Goal: Transaction & Acquisition: Purchase product/service

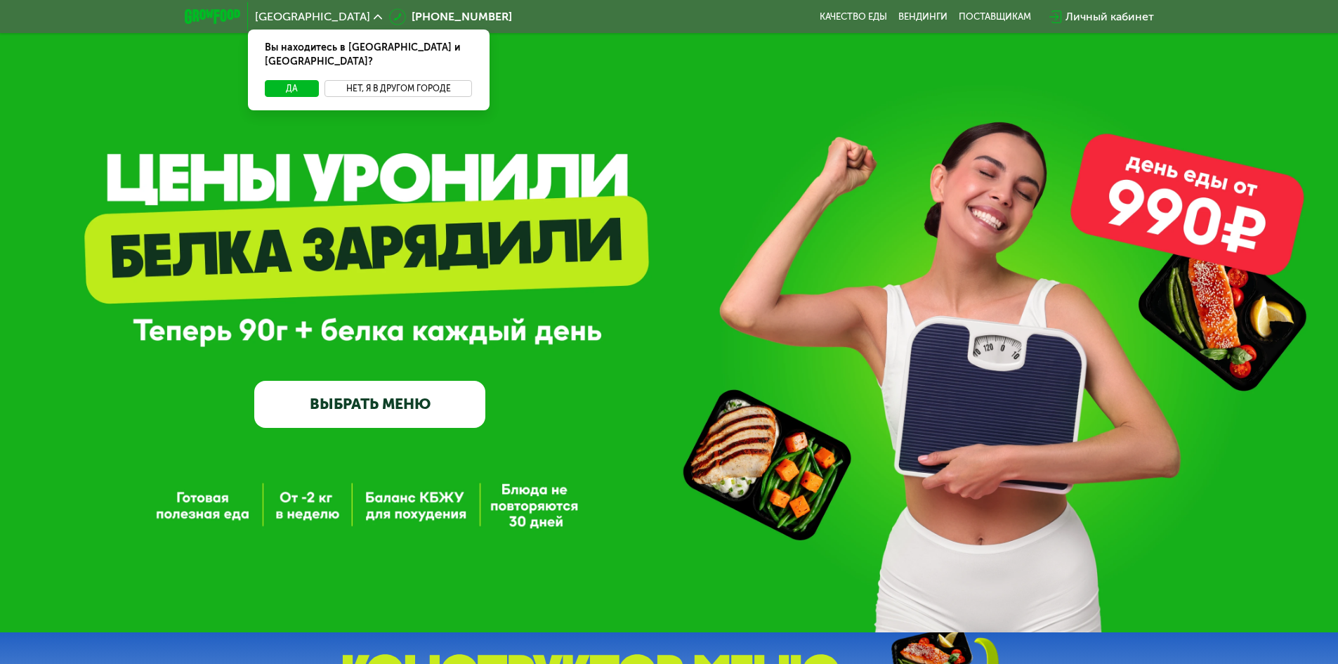
click at [414, 58] on div "Вы находитесь в [GEOGRAPHIC_DATA] и [GEOGRAPHIC_DATA]?" at bounding box center [369, 55] width 242 height 51
click at [424, 80] on button "Нет, я в другом городе" at bounding box center [399, 88] width 148 height 17
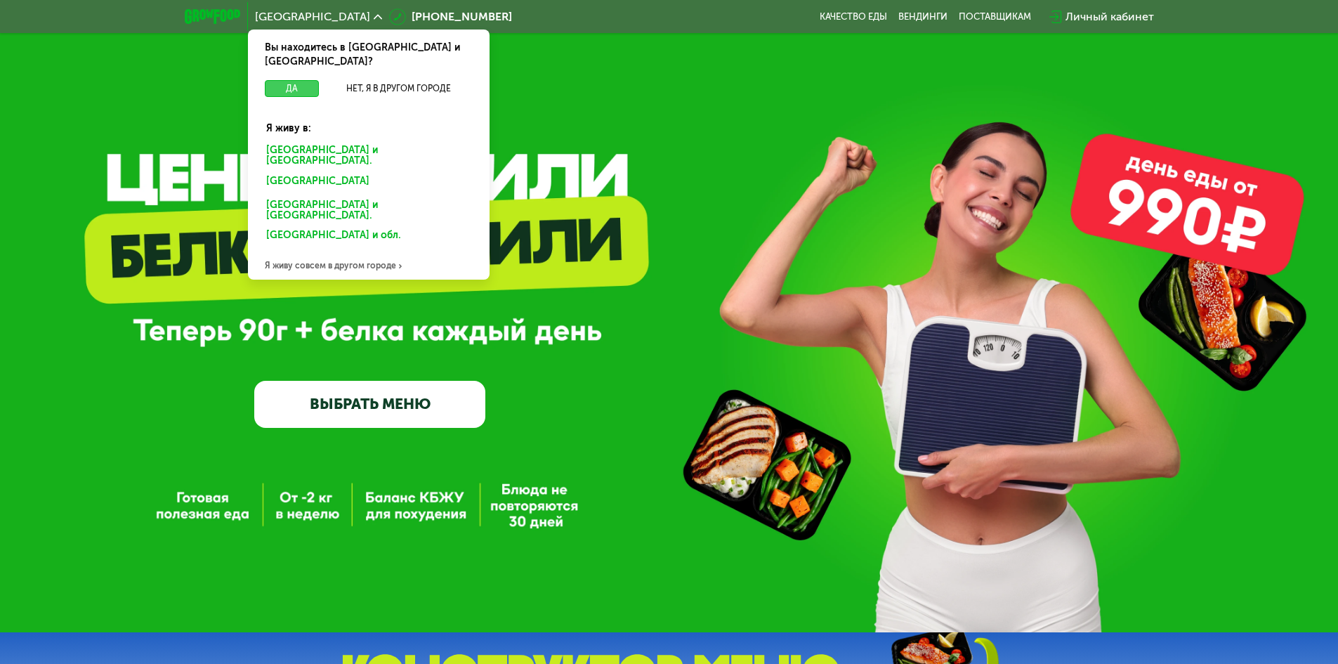
click at [303, 80] on button "Да" at bounding box center [292, 88] width 54 height 17
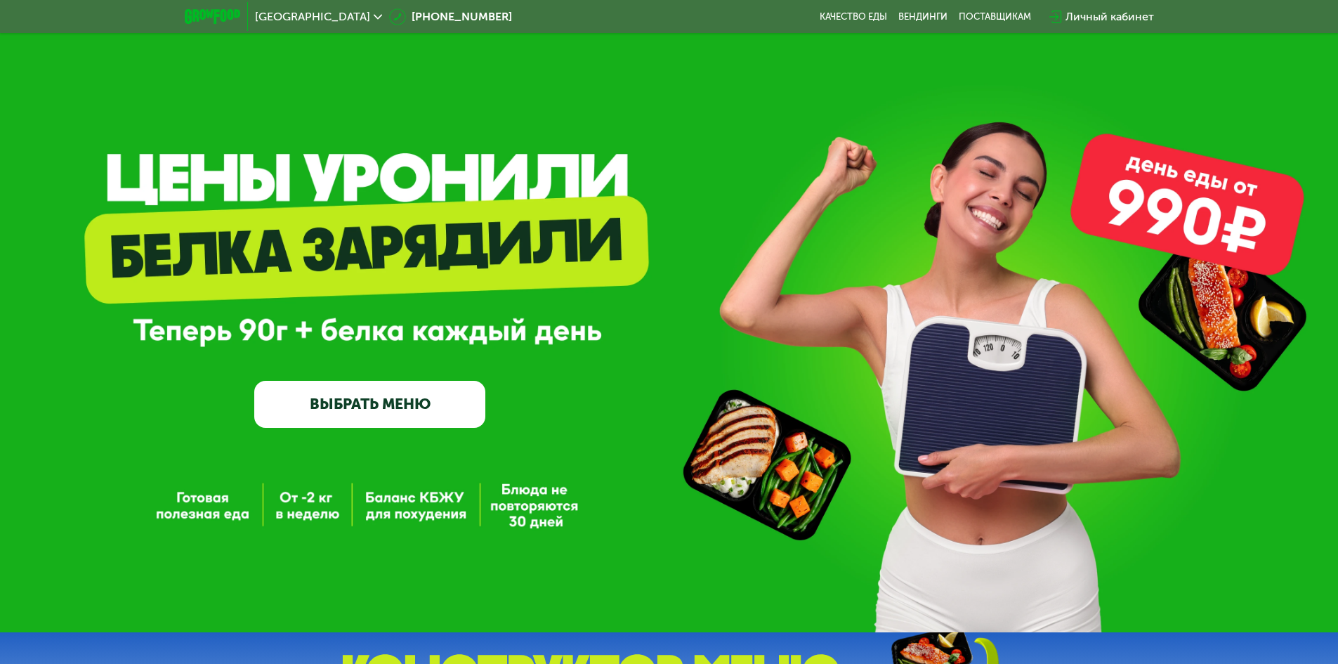
click at [408, 418] on link "ВЫБРАТЬ МЕНЮ" at bounding box center [369, 404] width 231 height 46
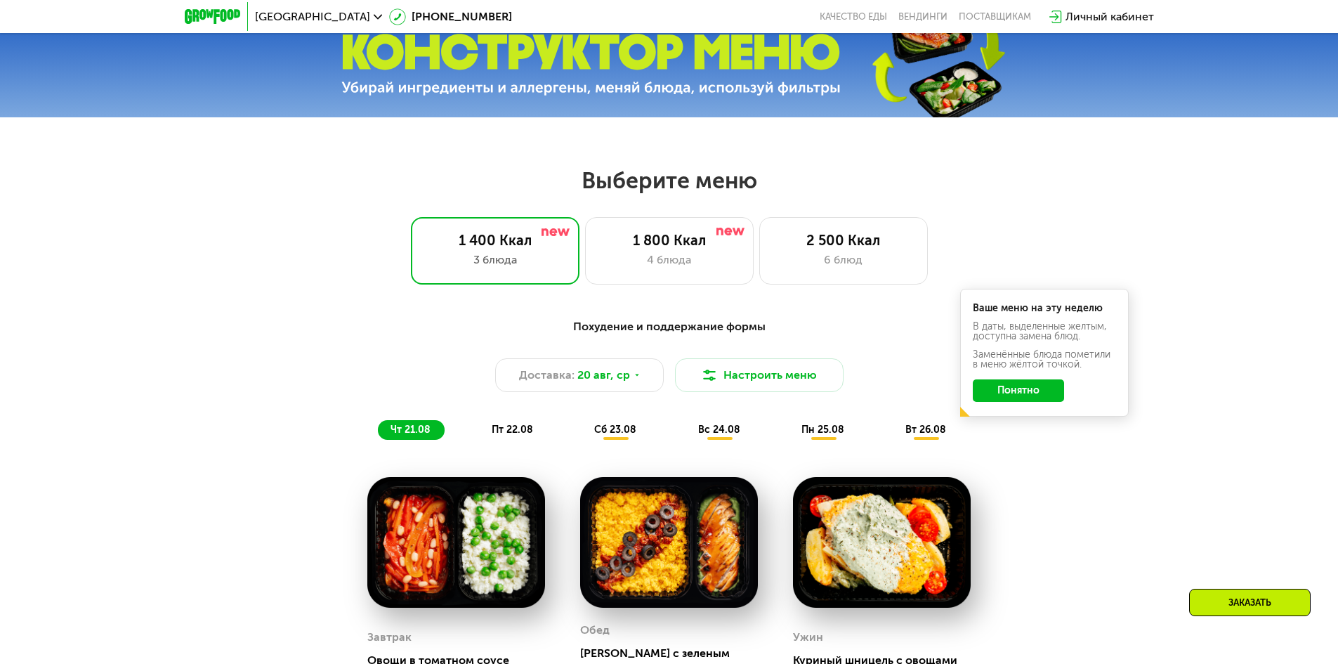
scroll to position [618, 0]
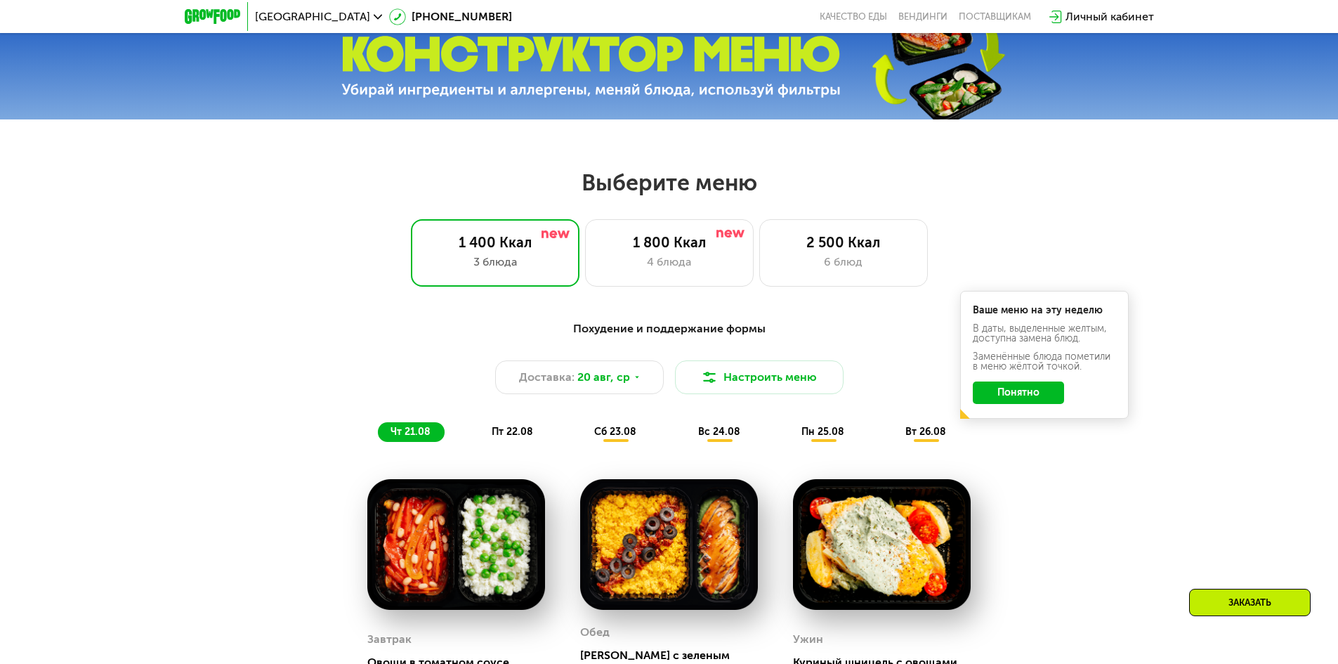
click at [1015, 392] on button "Понятно" at bounding box center [1018, 392] width 91 height 22
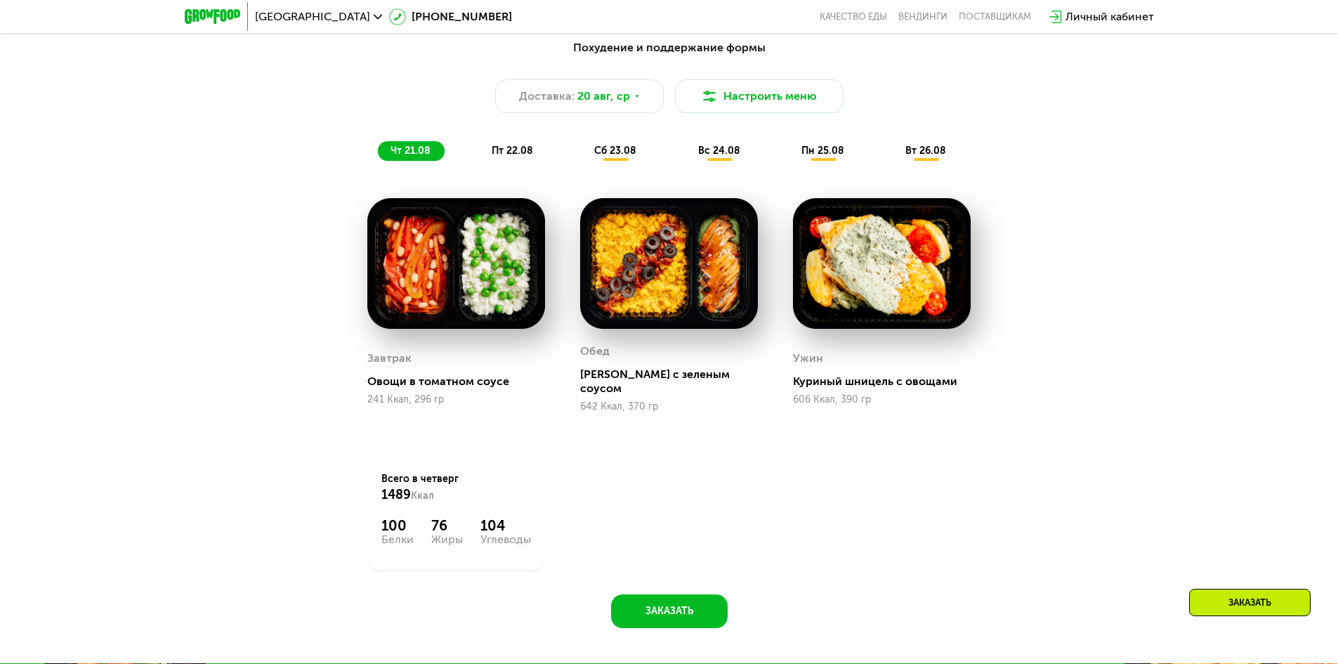
scroll to position [478, 0]
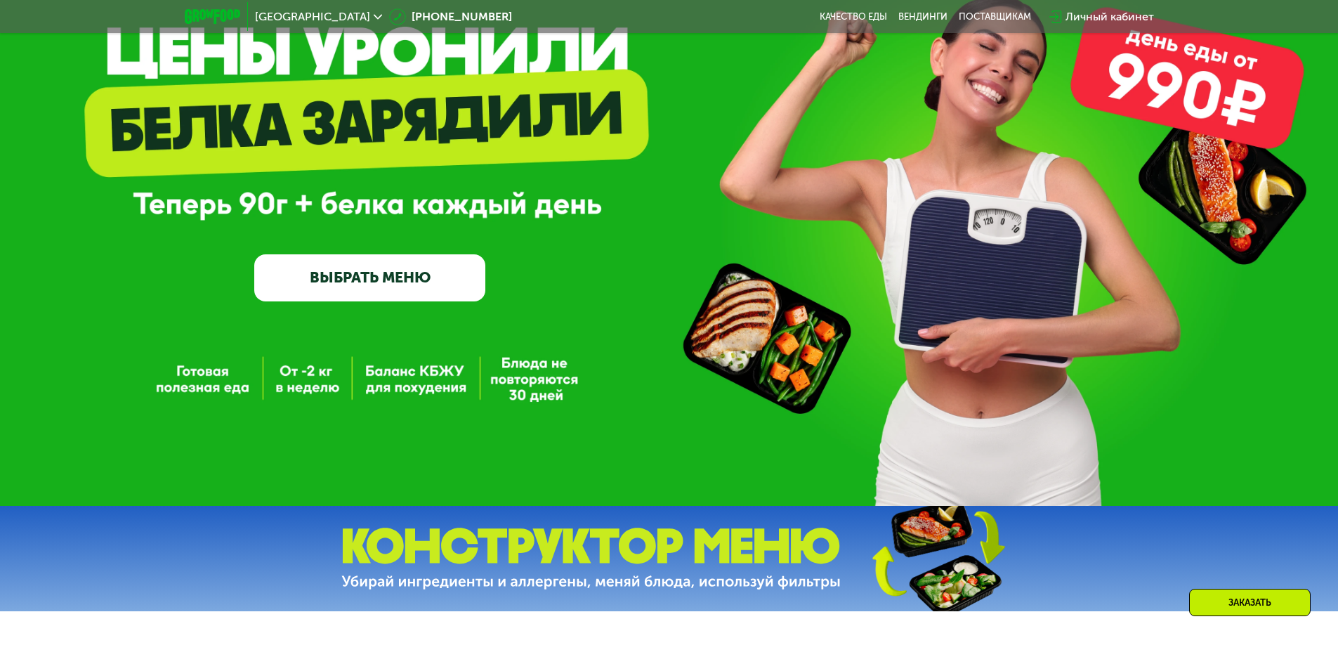
click at [389, 282] on link "ВЫБРАТЬ МЕНЮ" at bounding box center [369, 277] width 231 height 46
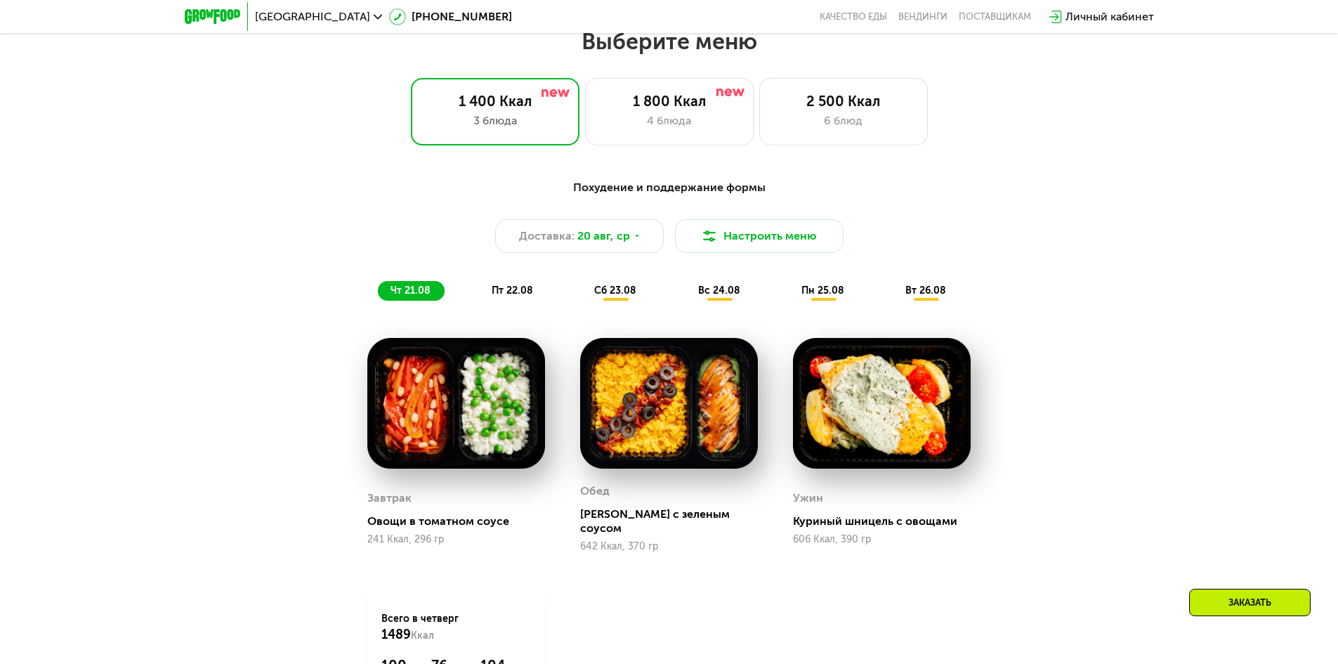
scroll to position [759, 0]
click at [497, 292] on span "пт 22.08" at bounding box center [512, 291] width 41 height 12
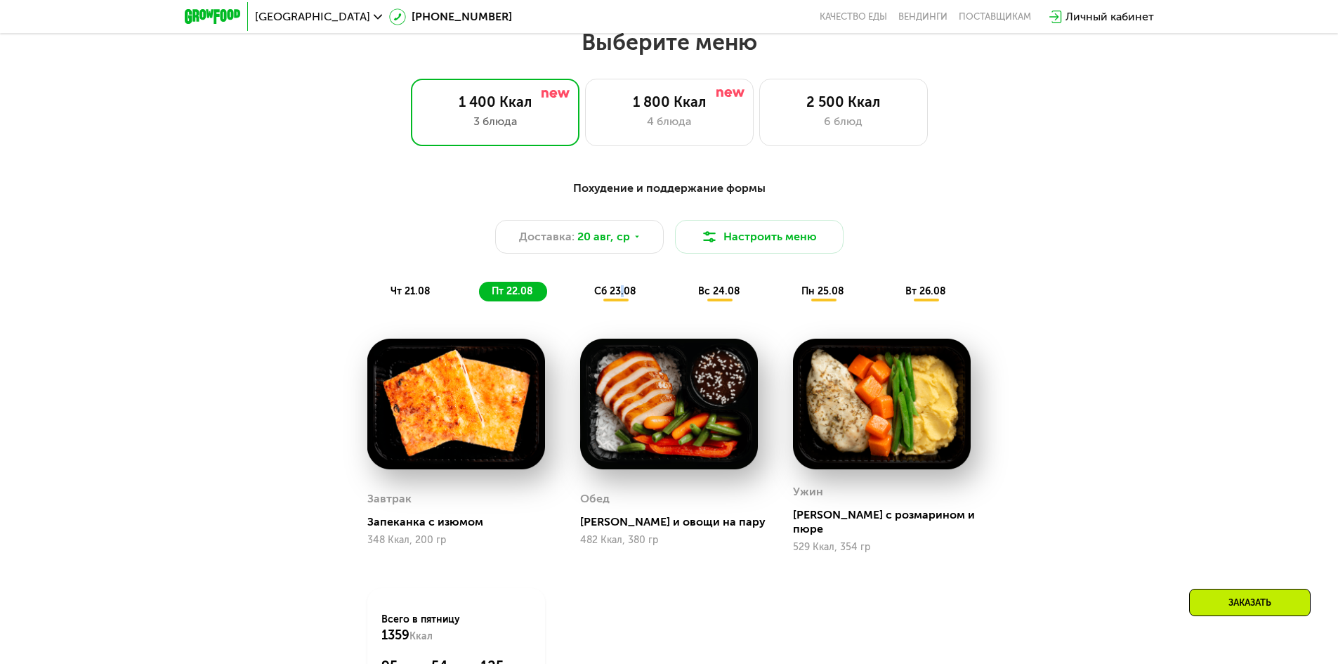
click at [624, 297] on span "сб 23.08" at bounding box center [615, 291] width 42 height 12
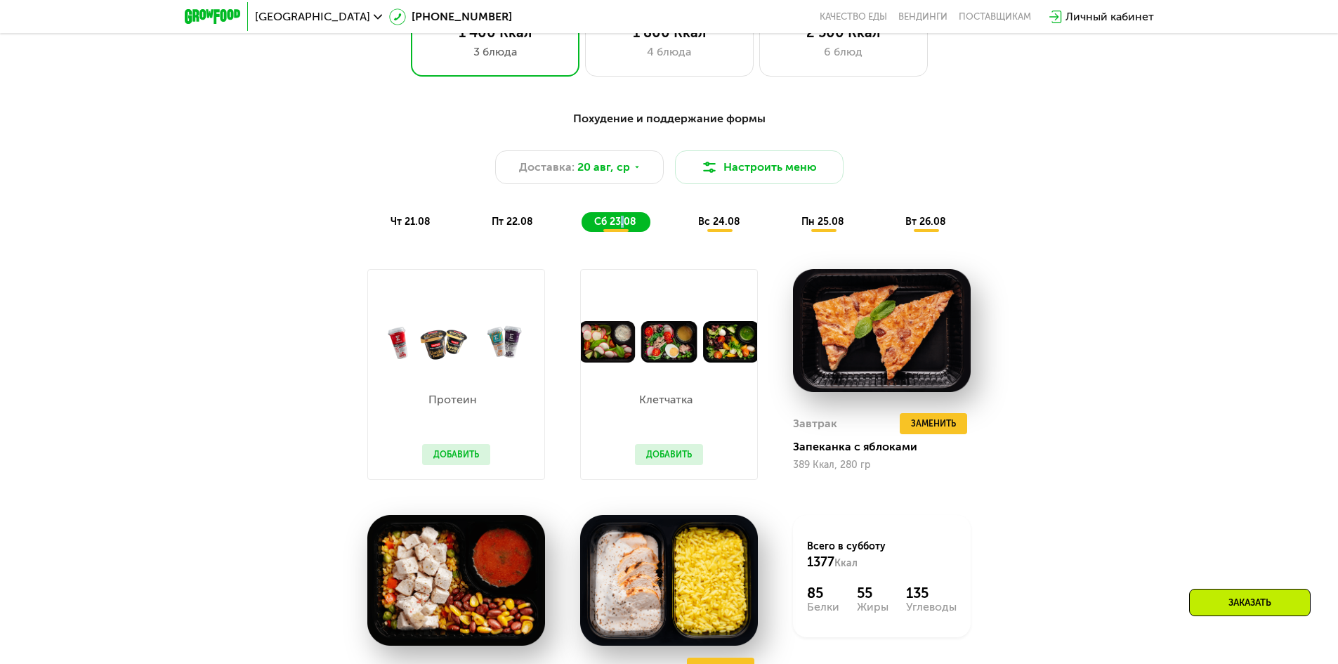
scroll to position [829, 0]
click at [789, 231] on div "вс 24.08" at bounding box center [824, 221] width 70 height 20
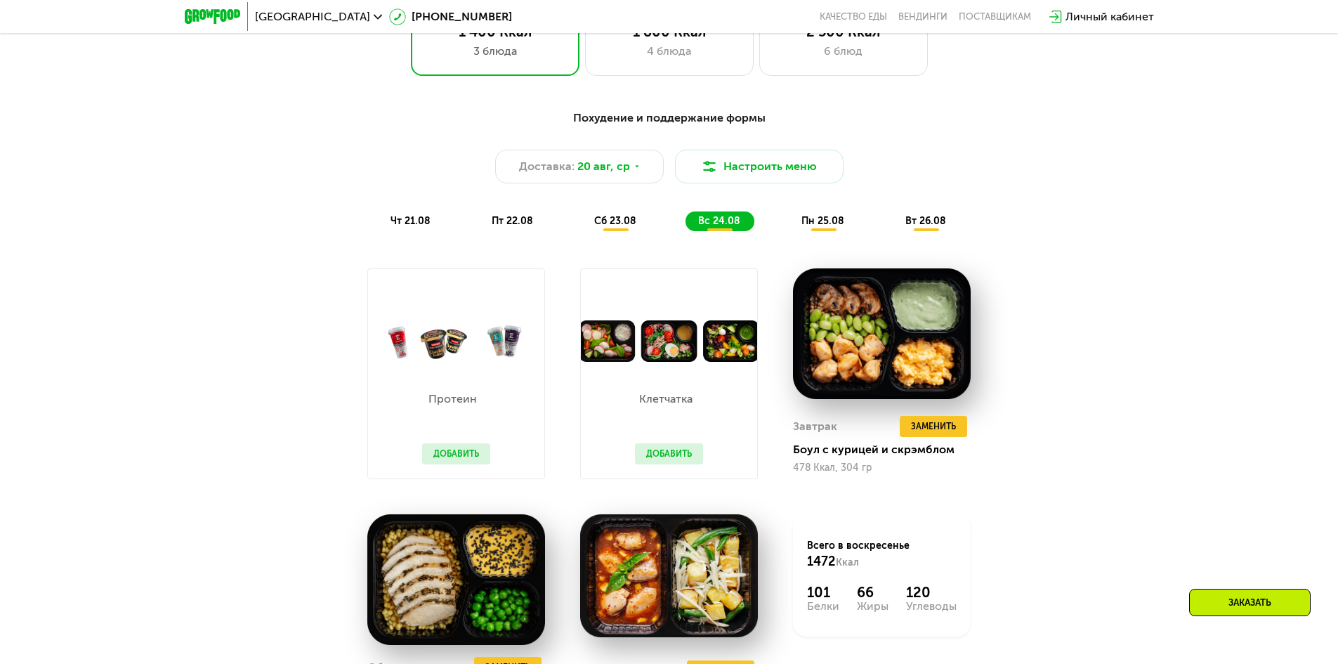
click at [807, 224] on span "пн 25.08" at bounding box center [823, 221] width 43 height 12
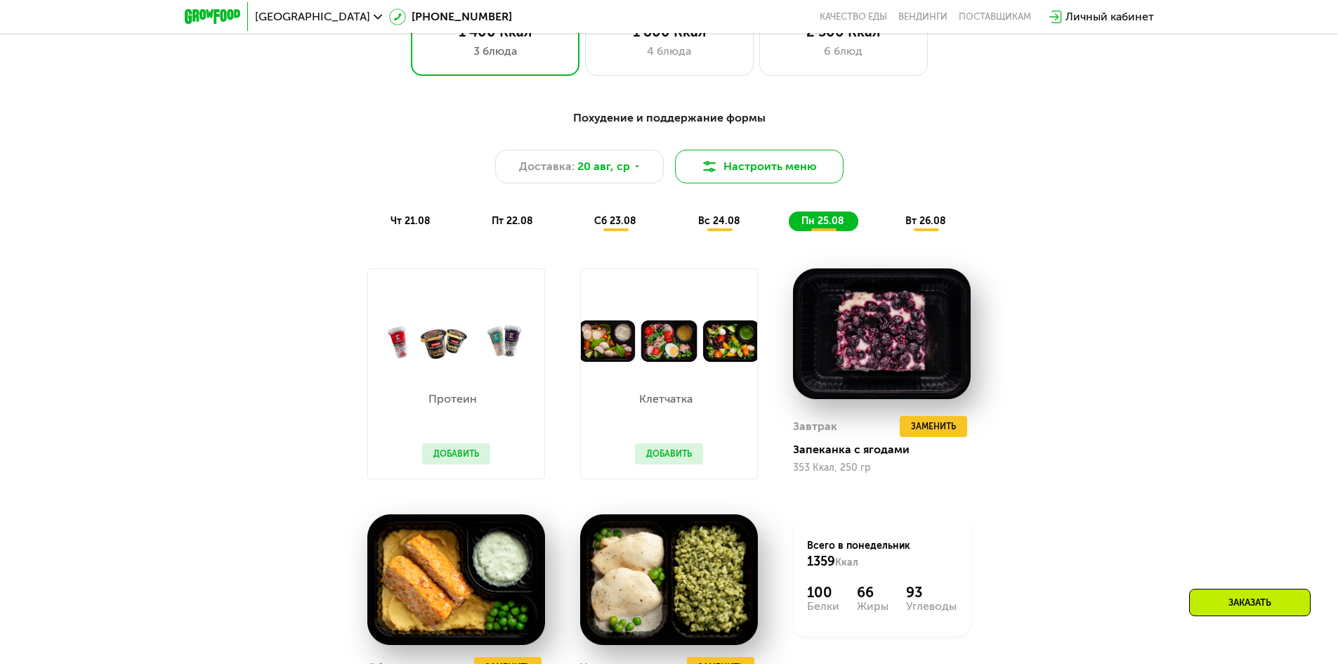
click at [787, 177] on button "Настроить меню" at bounding box center [759, 167] width 169 height 34
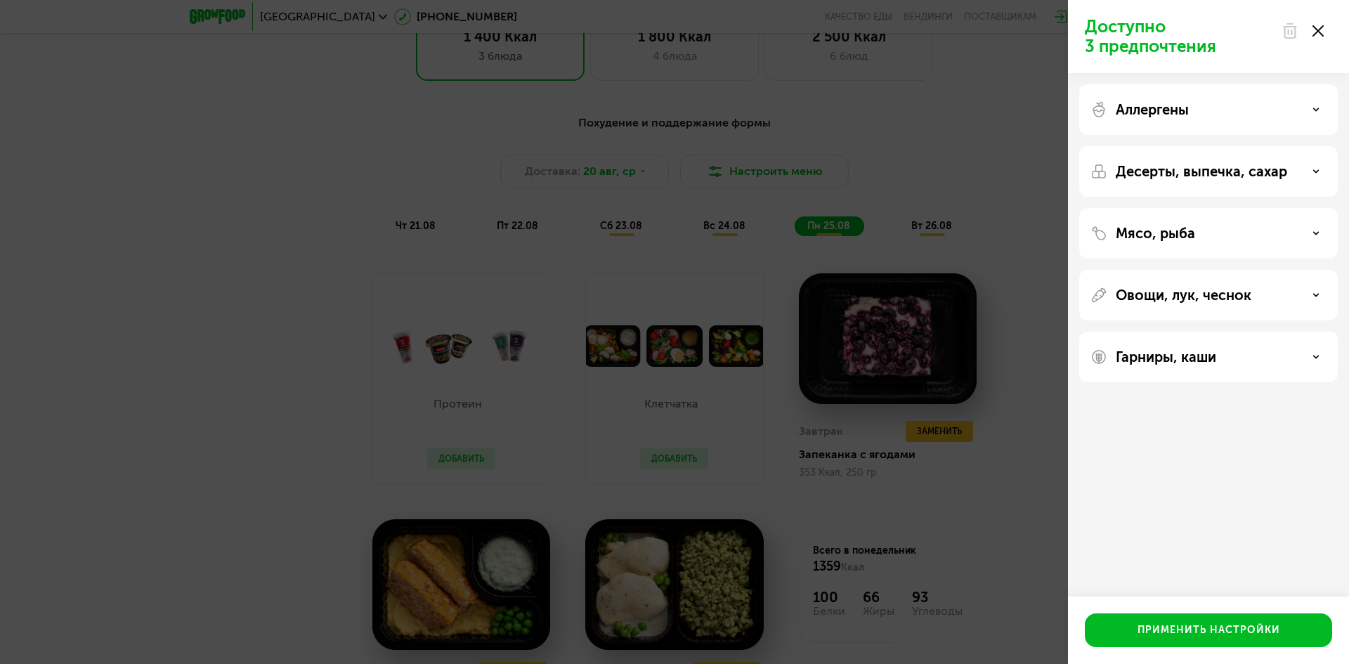
click at [1265, 230] on div "Мясо, рыба" at bounding box center [1208, 233] width 236 height 17
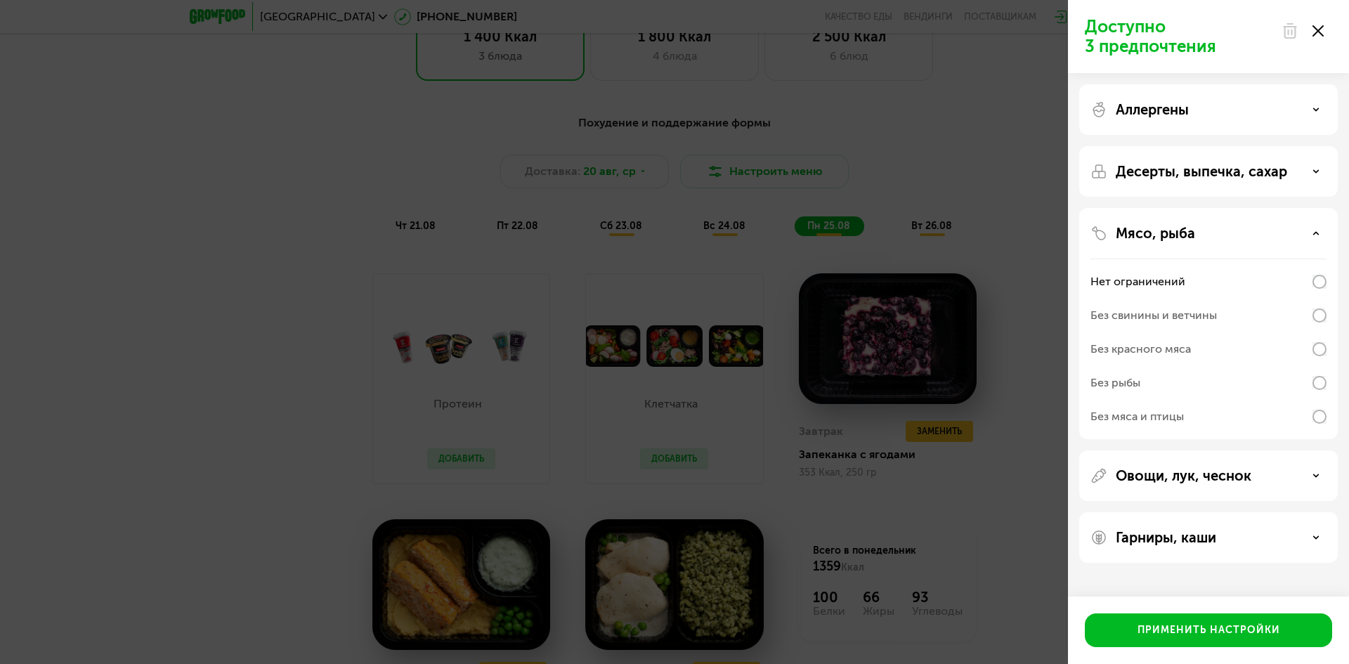
click at [1265, 230] on div "Мясо, рыба" at bounding box center [1208, 233] width 236 height 17
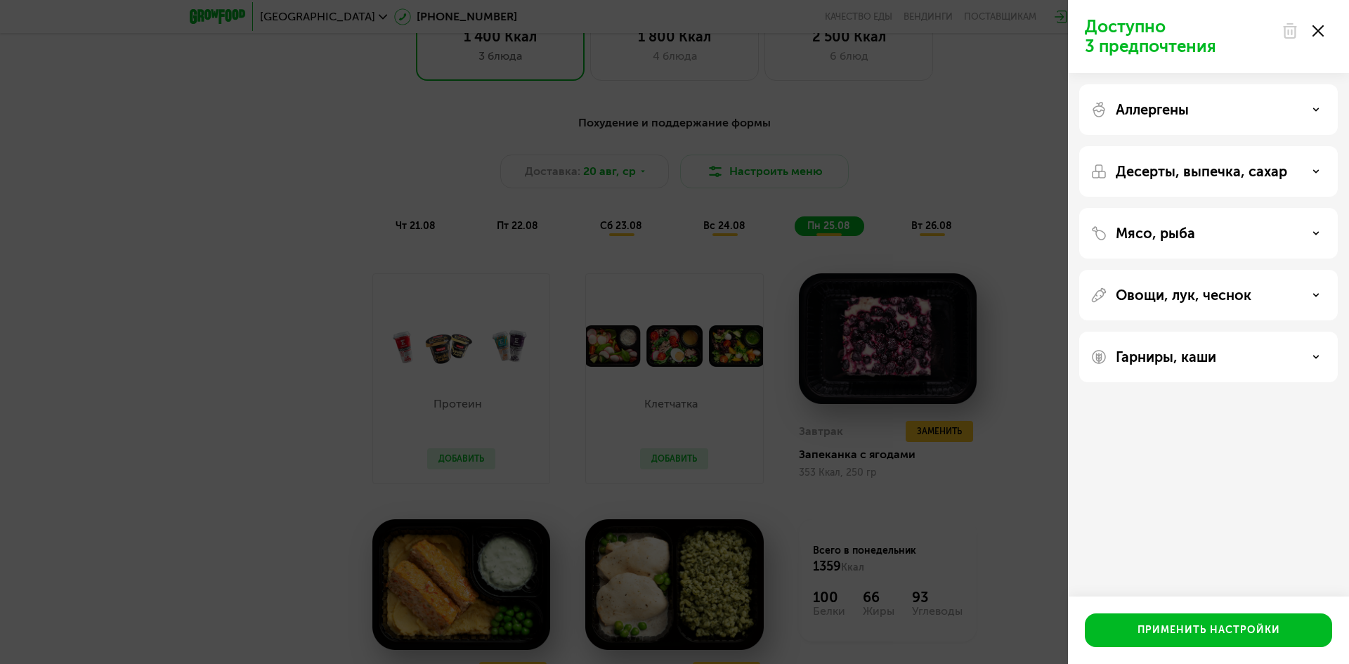
click at [1319, 32] on use at bounding box center [1317, 30] width 11 height 11
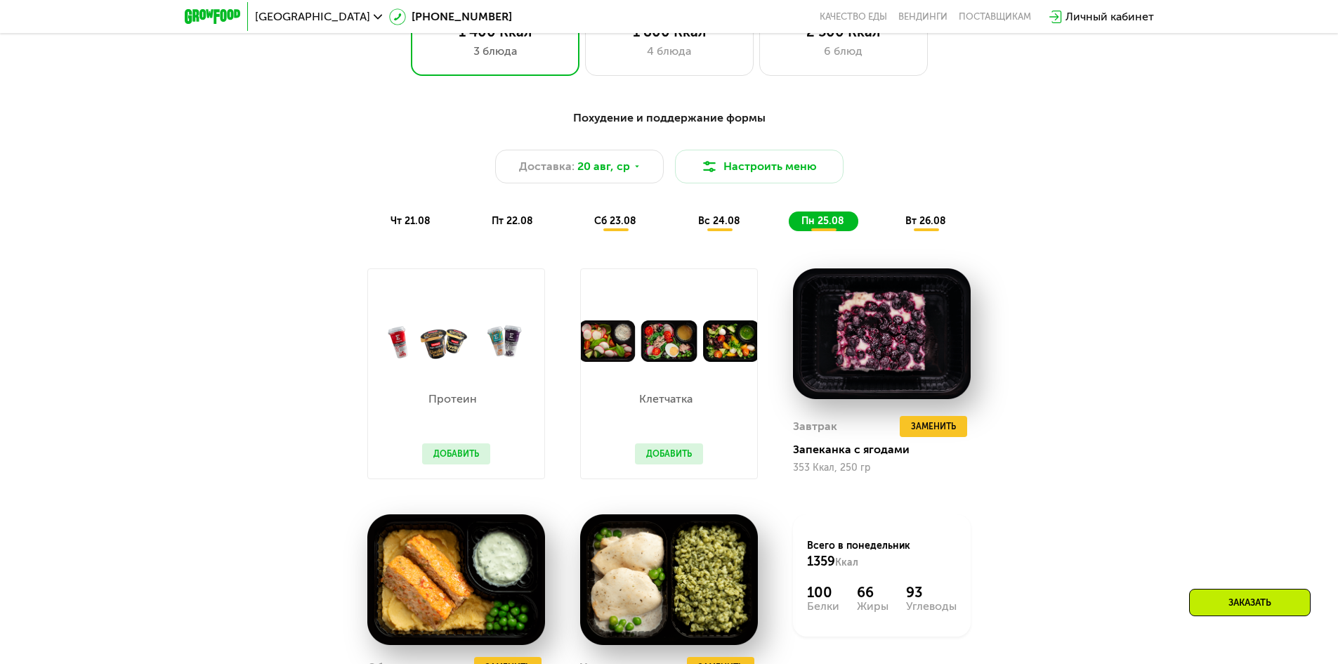
click at [905, 237] on div "Похудение и поддержание формы Доставка: [DATE] Настроить меню чт 21.08 пт 22.08…" at bounding box center [669, 170] width 849 height 138
click at [918, 227] on span "вт 26.08" at bounding box center [926, 221] width 41 height 12
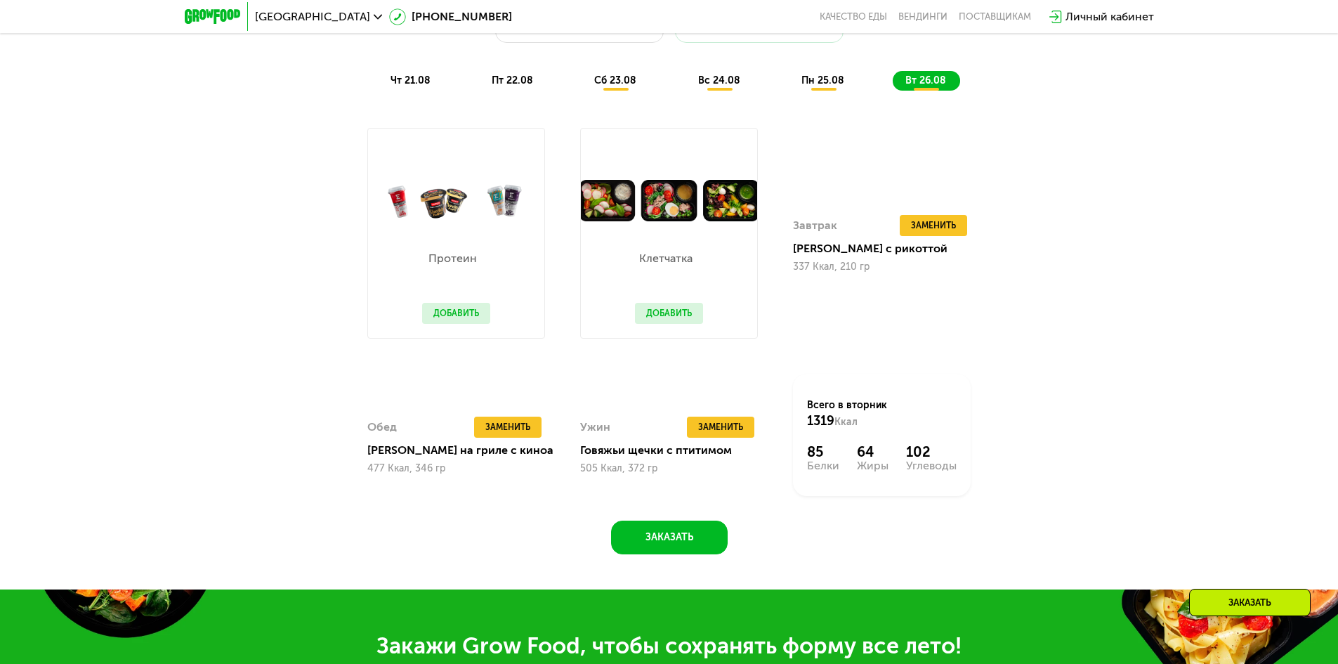
scroll to position [899, 0]
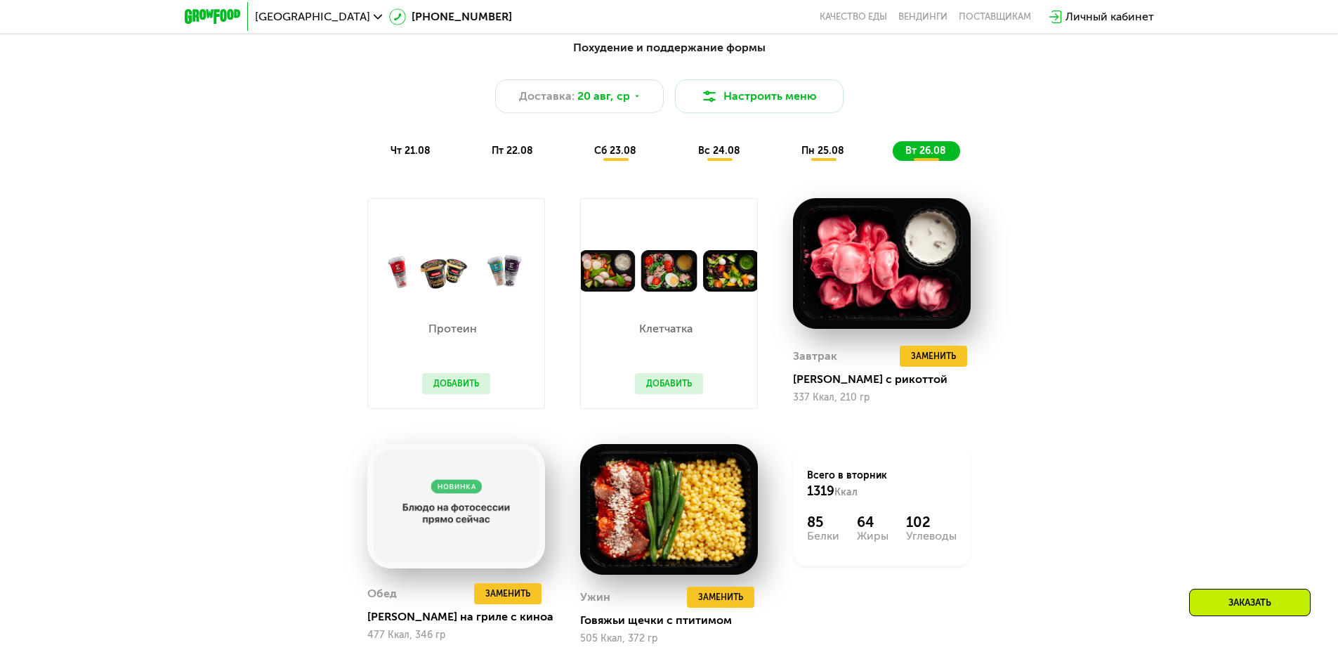
click at [672, 306] on div "Клетчатка Добавить" at bounding box center [669, 350] width 96 height 117
click at [674, 390] on button "Добавить" at bounding box center [669, 383] width 68 height 21
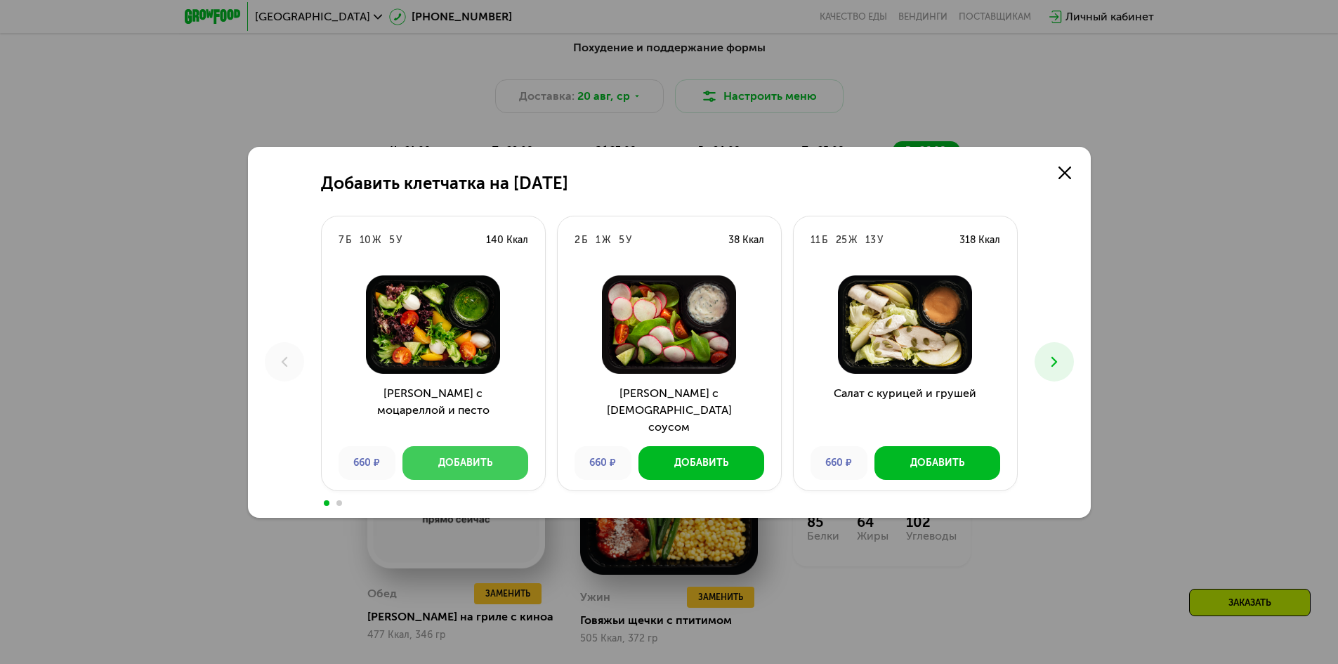
click at [503, 459] on button "Добавить" at bounding box center [466, 463] width 126 height 34
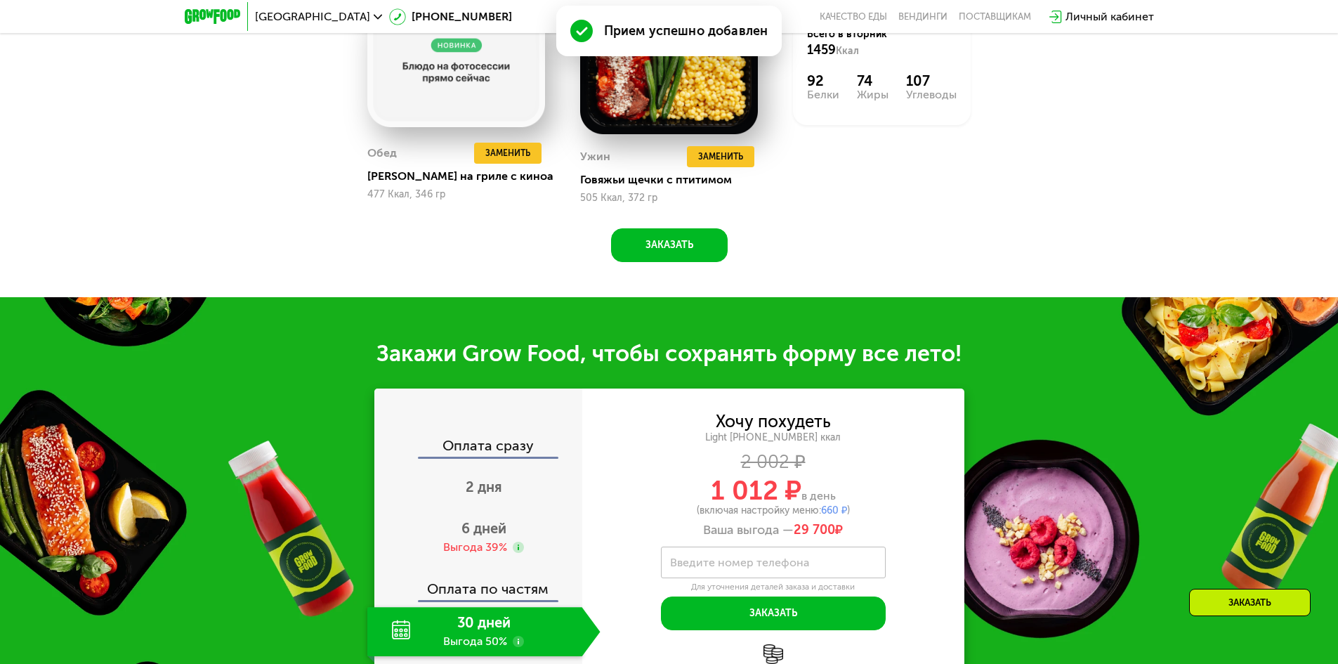
scroll to position [1391, 0]
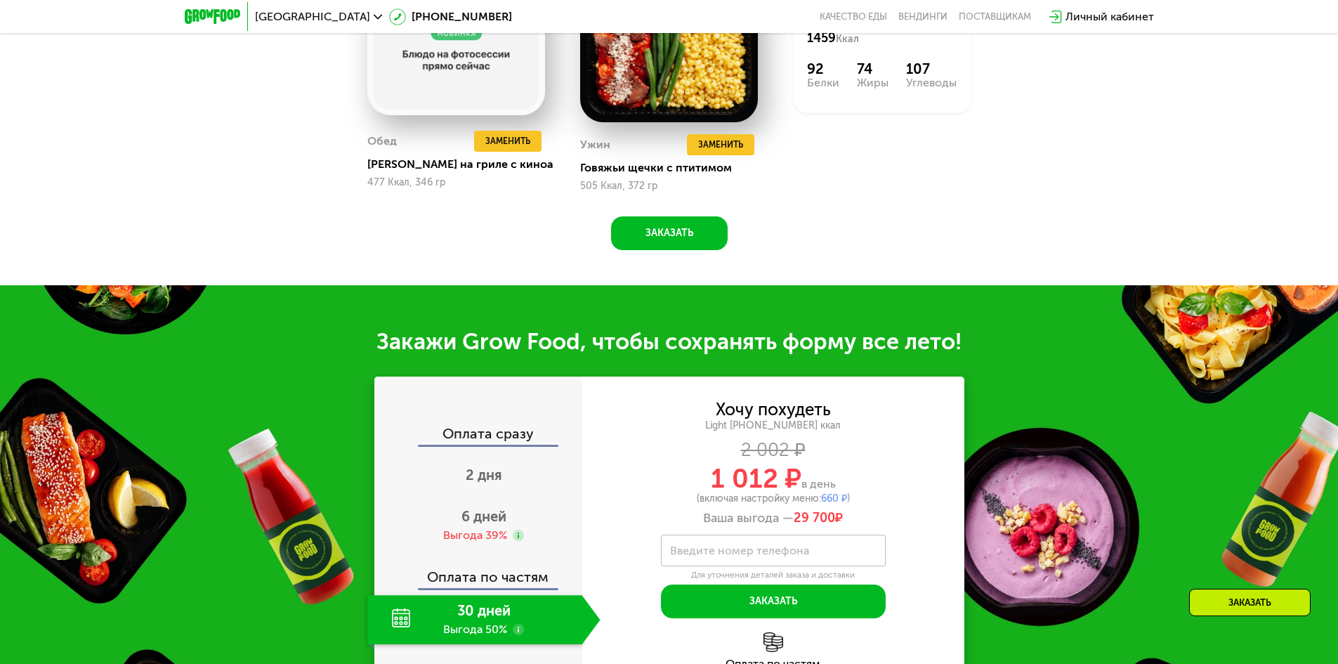
drag, startPoint x: 856, startPoint y: 523, endPoint x: 700, endPoint y: 520, distance: 156.0
click at [700, 520] on div "Ваша выгода — 29 700 ₽" at bounding box center [773, 518] width 382 height 15
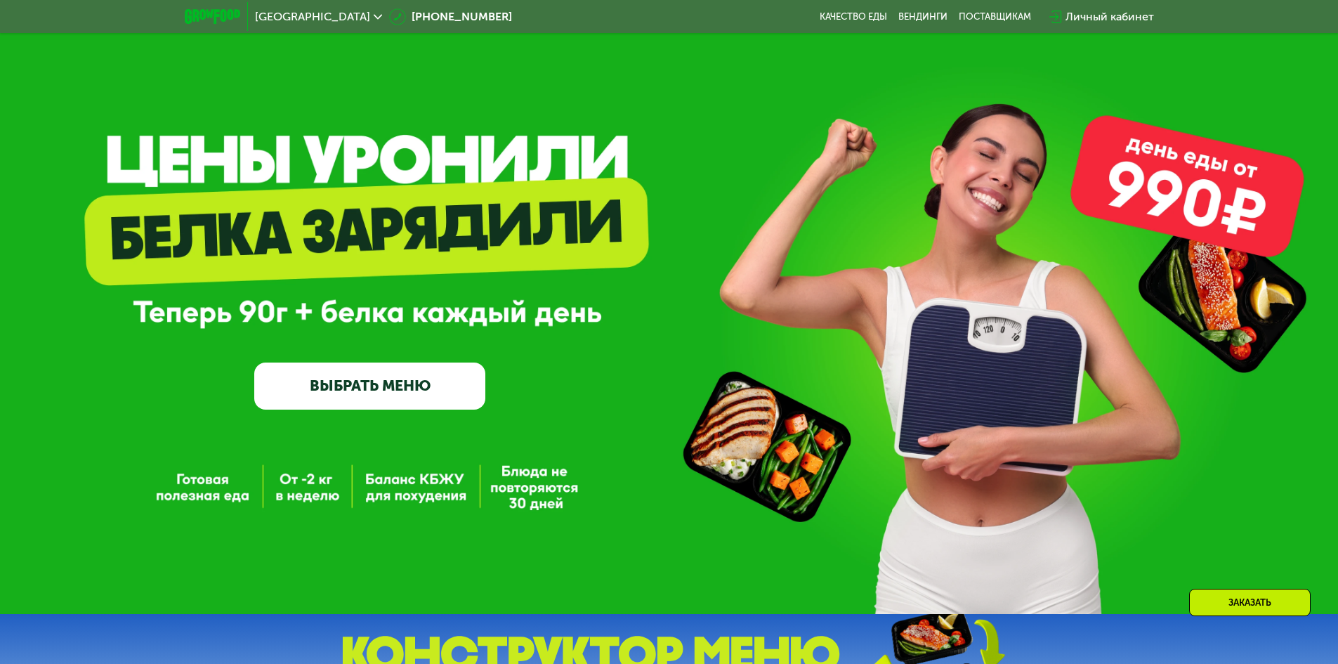
scroll to position [0, 0]
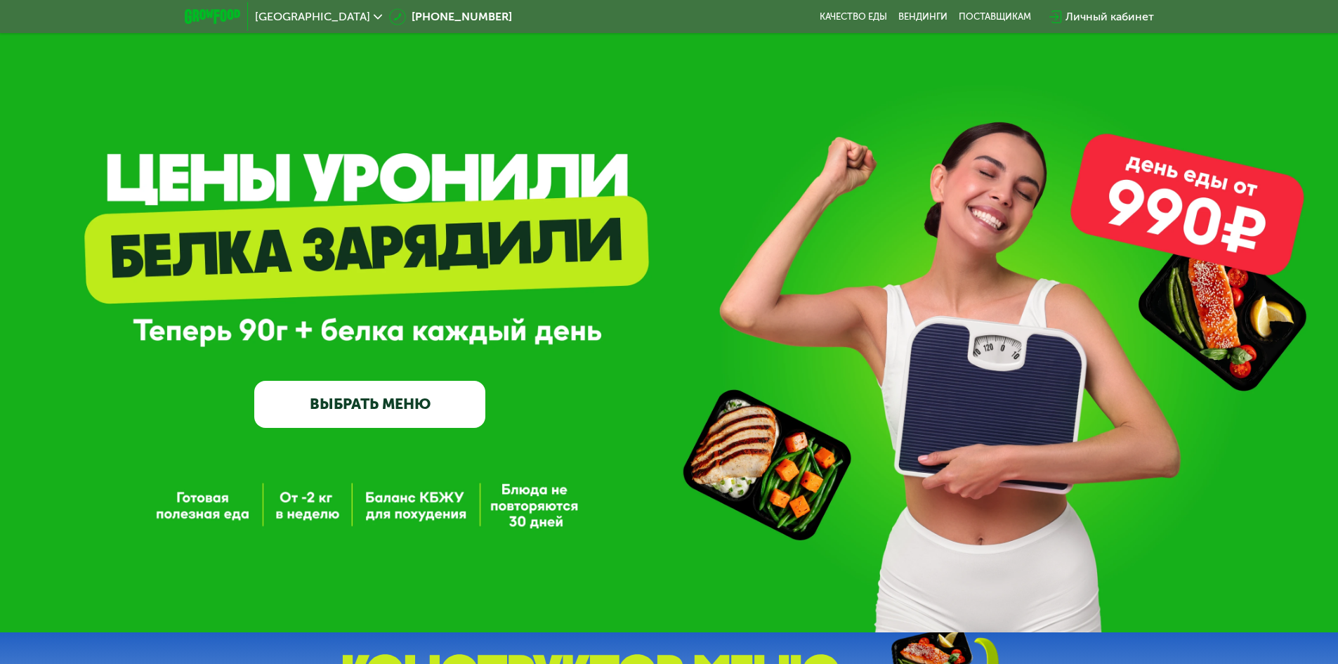
click at [381, 412] on link "ВЫБРАТЬ МЕНЮ" at bounding box center [369, 404] width 231 height 46
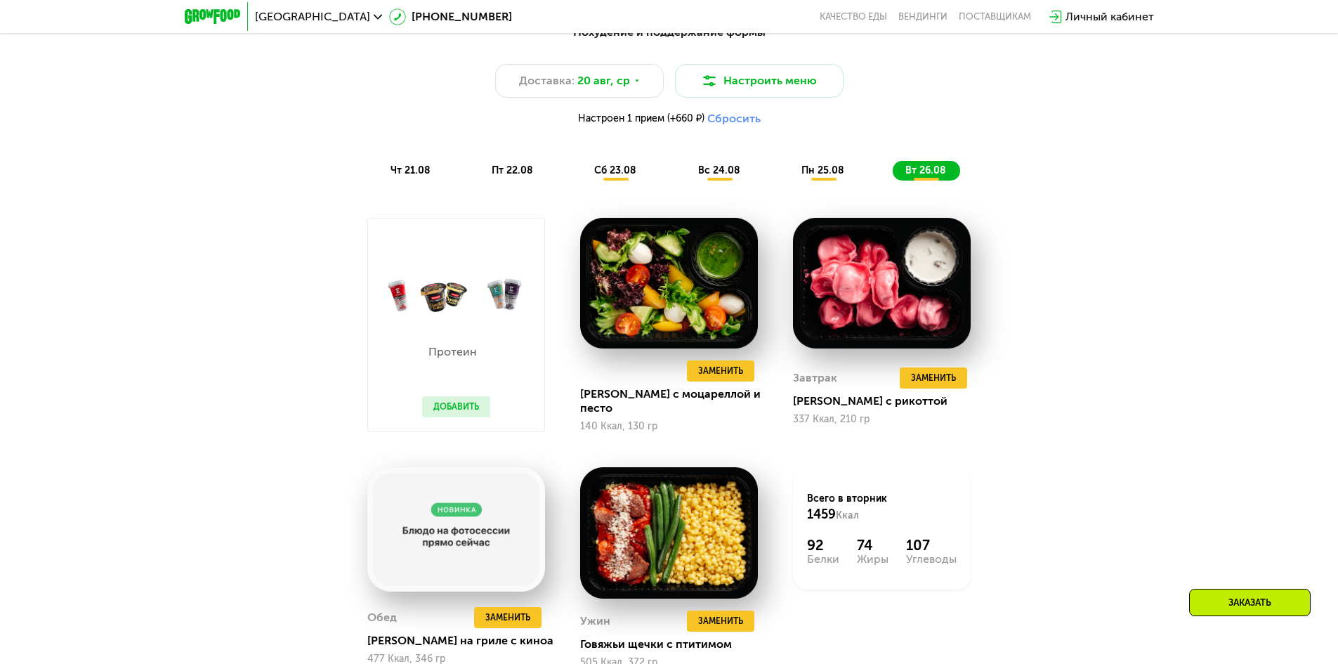
scroll to position [829, 0]
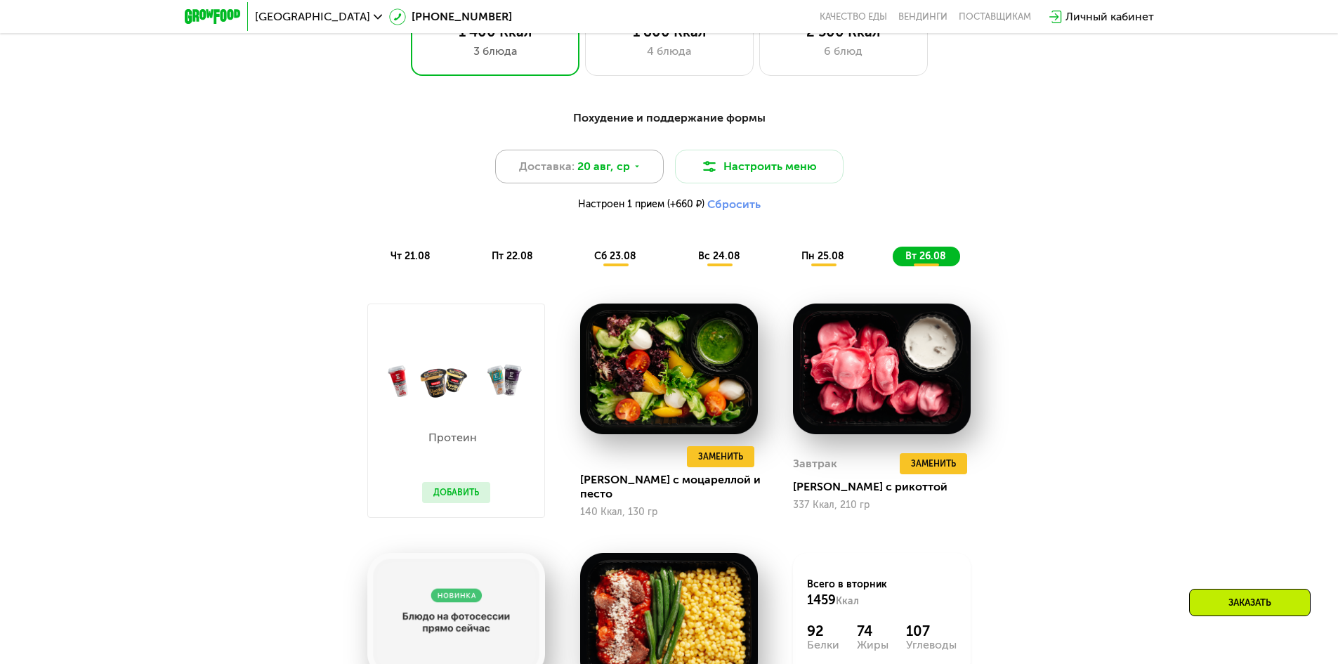
click at [609, 182] on div "Доставка: [DATE]" at bounding box center [579, 167] width 169 height 34
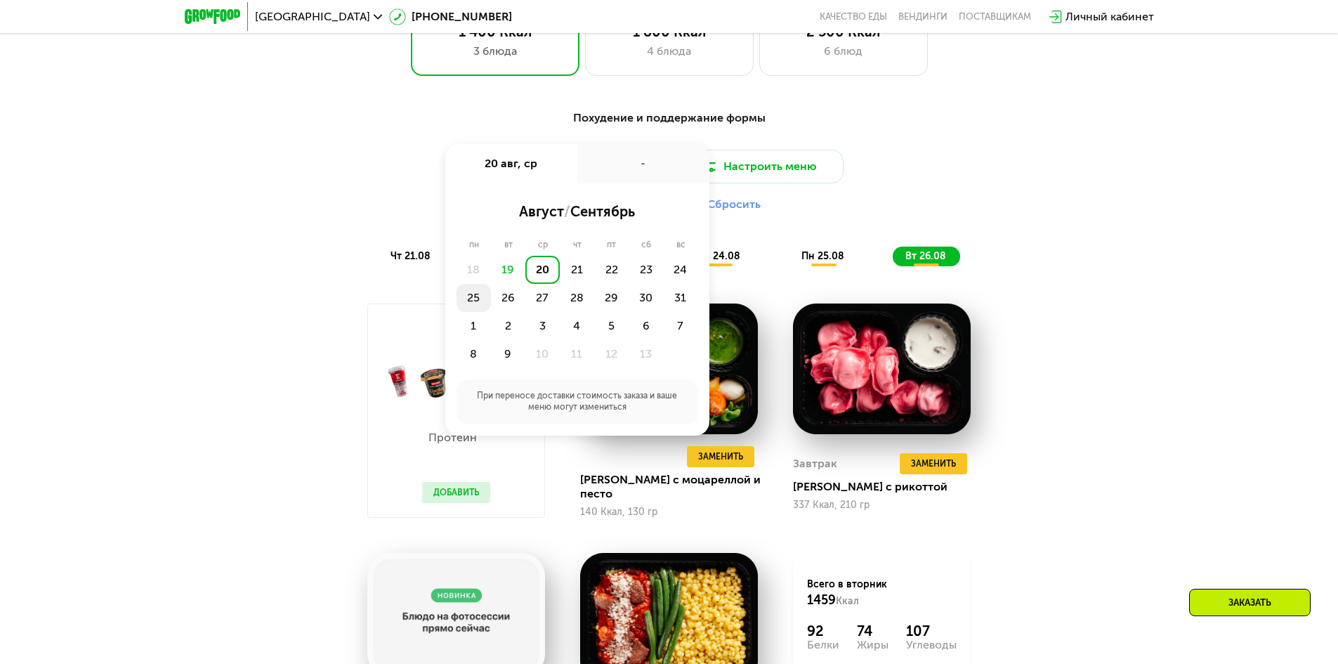
click at [491, 307] on div "25" at bounding box center [508, 298] width 34 height 28
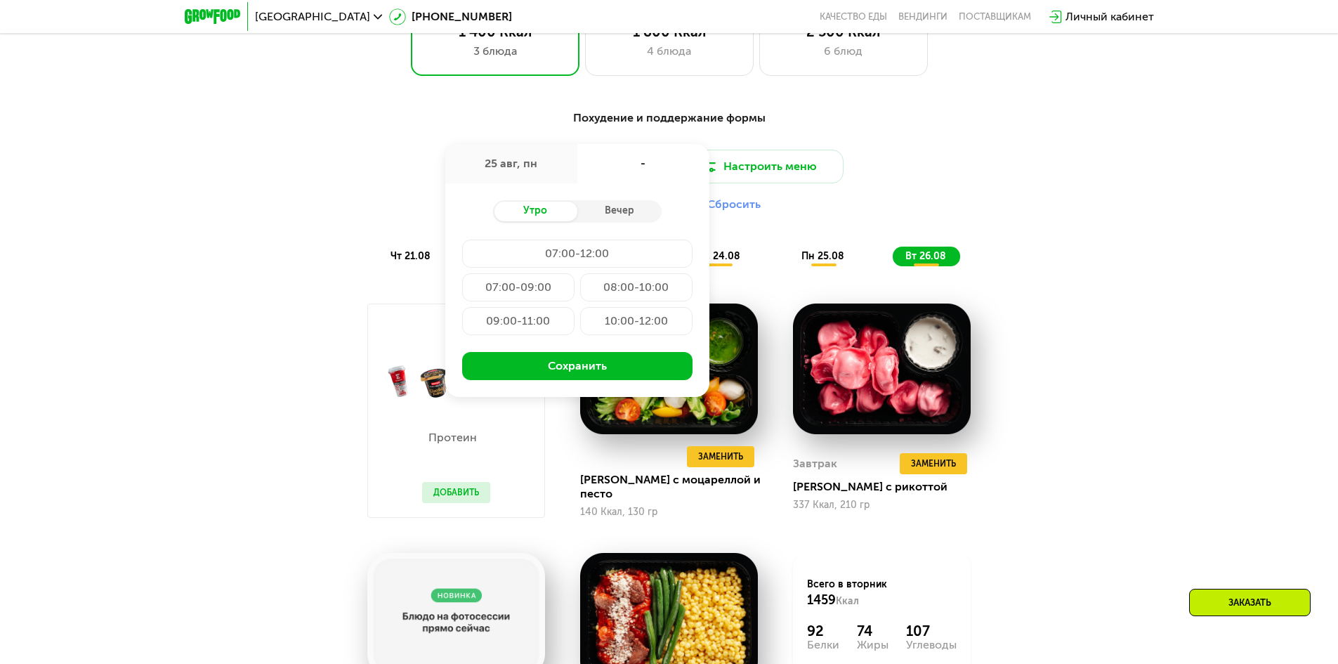
click at [534, 273] on div "07:00-12:00" at bounding box center [518, 287] width 112 height 28
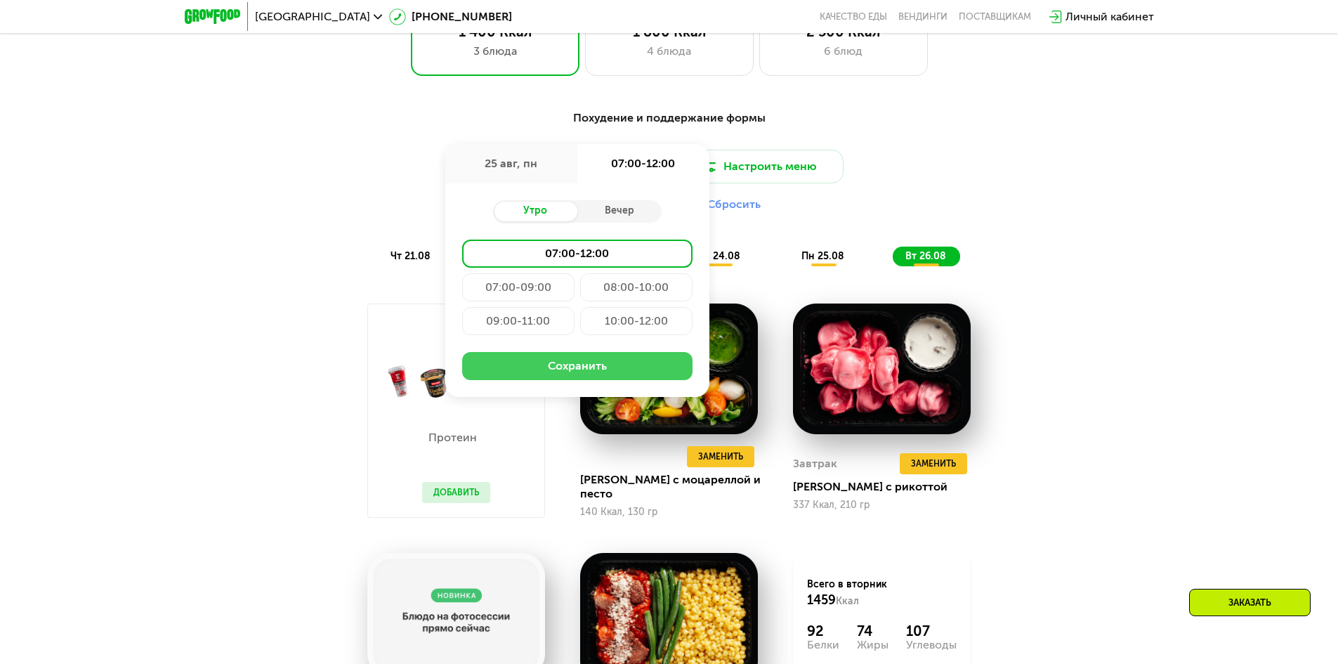
click at [561, 369] on button "Сохранить" at bounding box center [577, 366] width 230 height 28
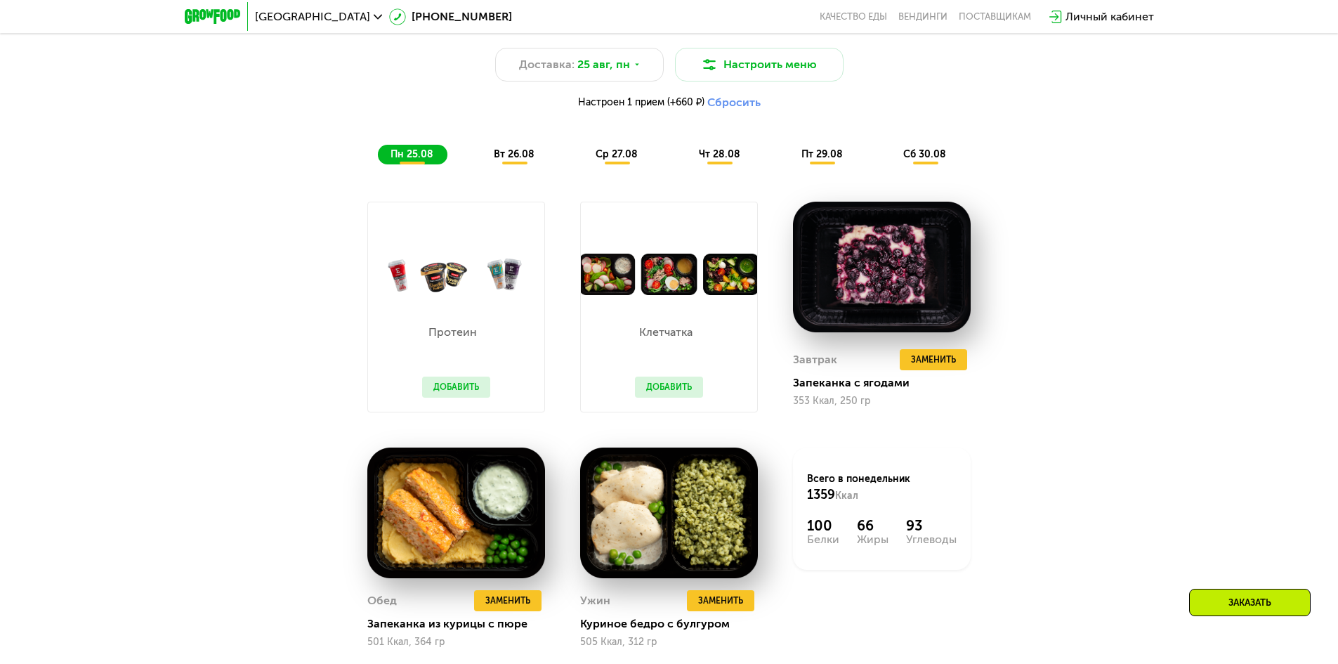
scroll to position [899, 0]
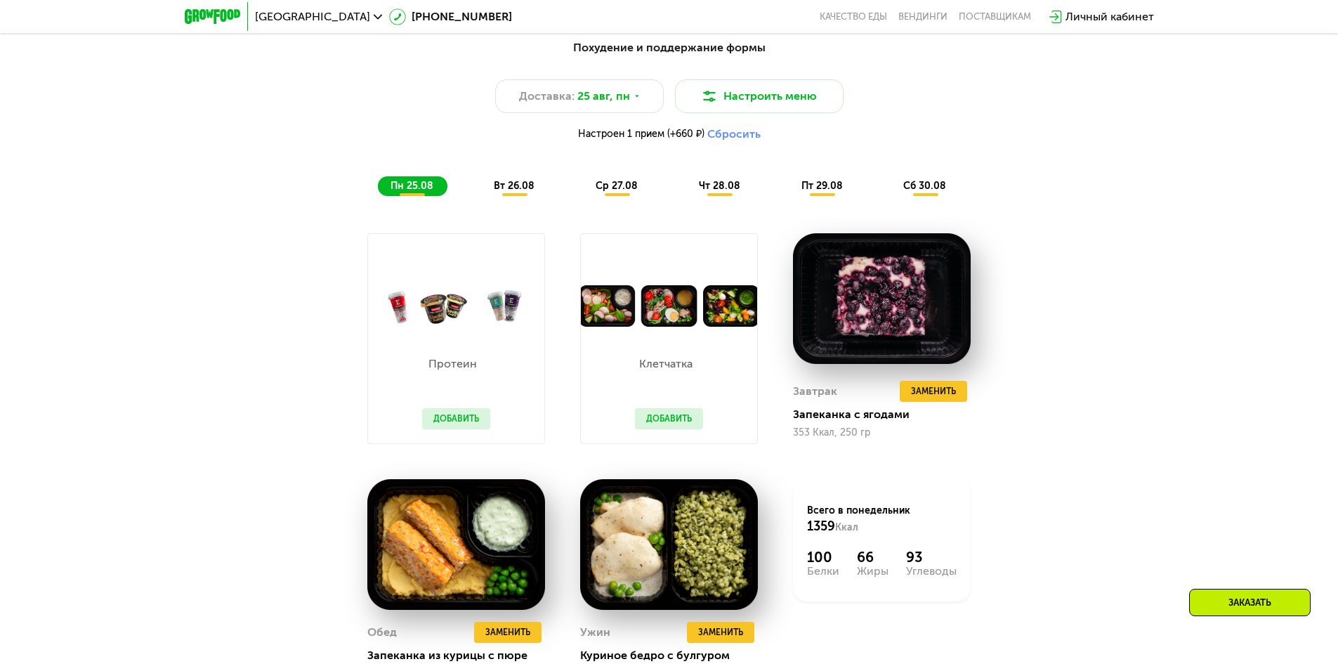
click at [726, 141] on button "Сбросить" at bounding box center [733, 134] width 53 height 14
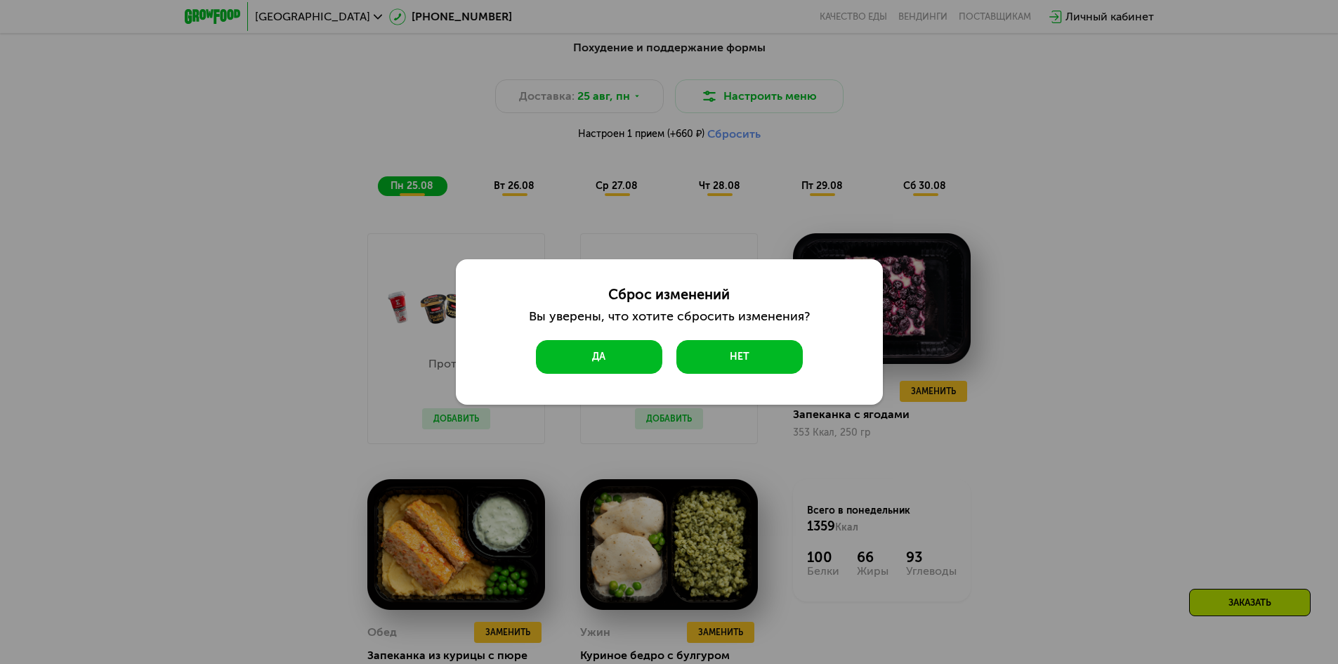
click at [603, 353] on button "Да" at bounding box center [599, 357] width 126 height 34
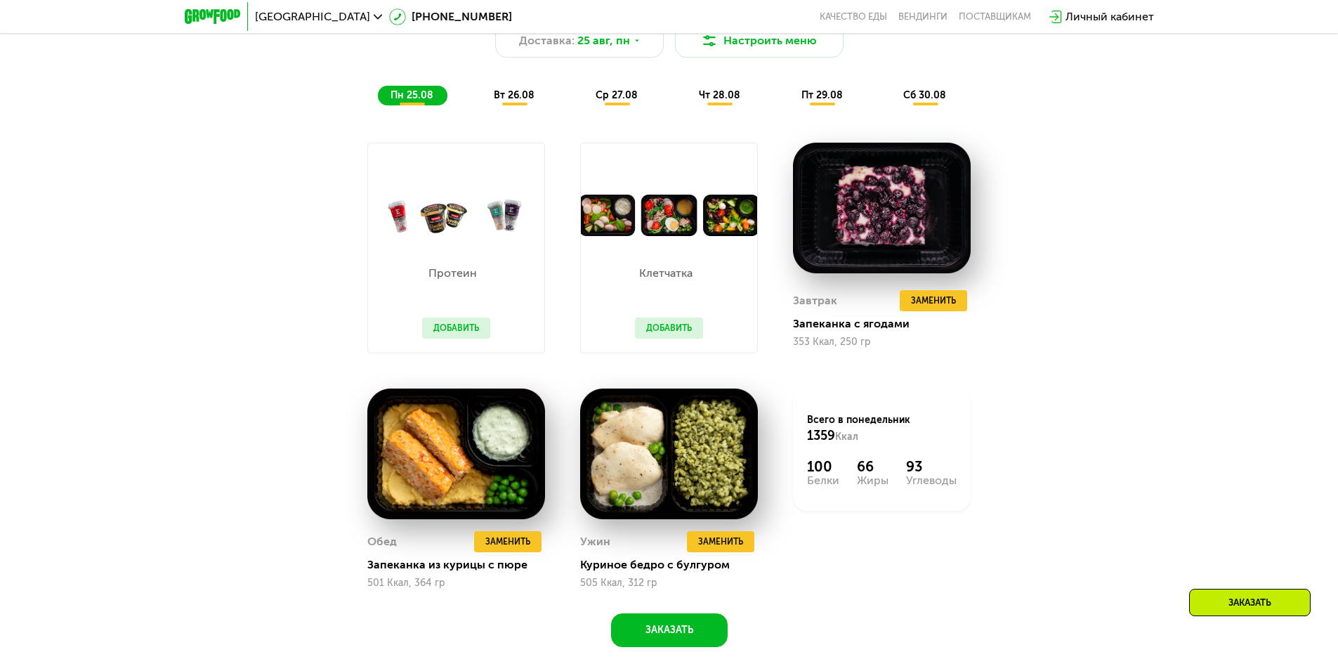
scroll to position [1040, 0]
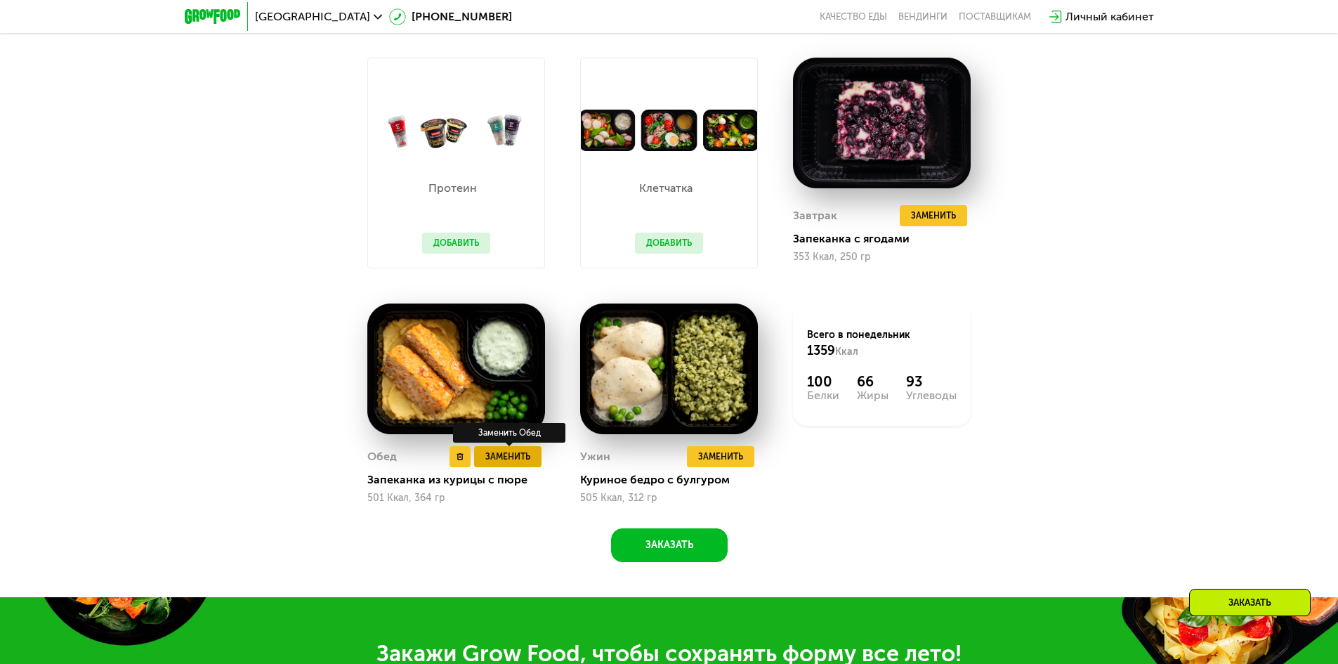
click at [520, 464] on span "Заменить" at bounding box center [507, 457] width 45 height 14
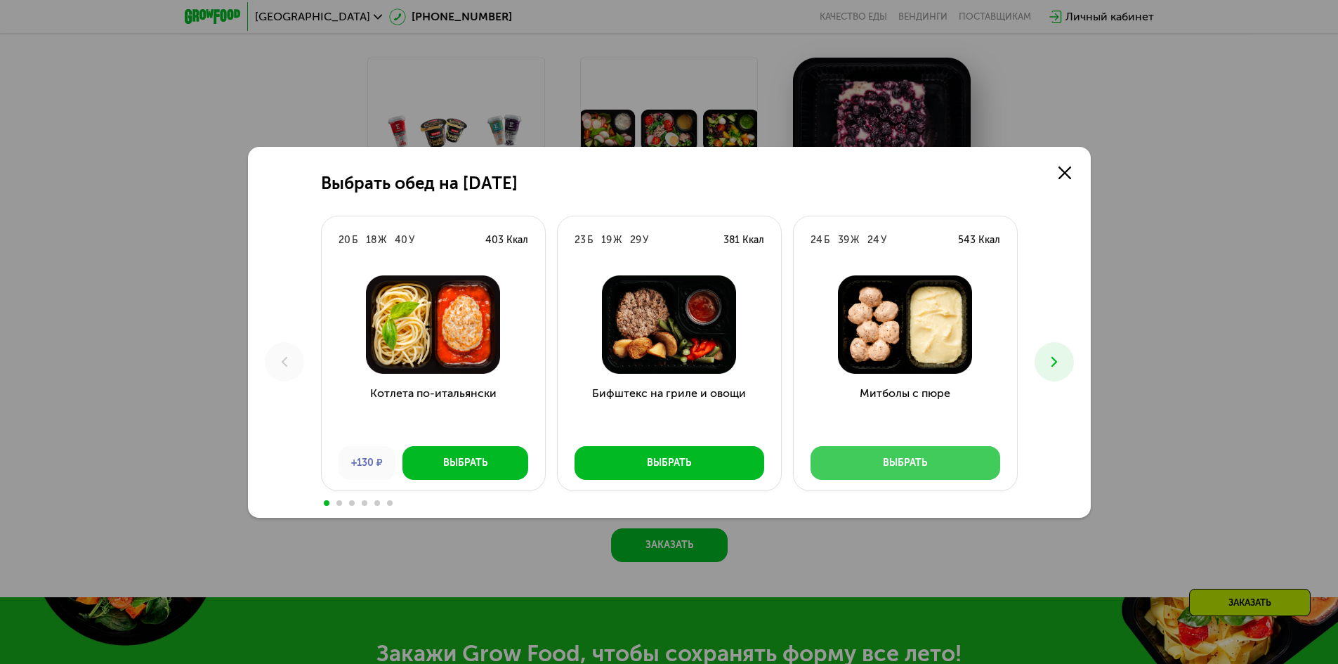
click at [837, 471] on button "Выбрать" at bounding box center [906, 463] width 190 height 34
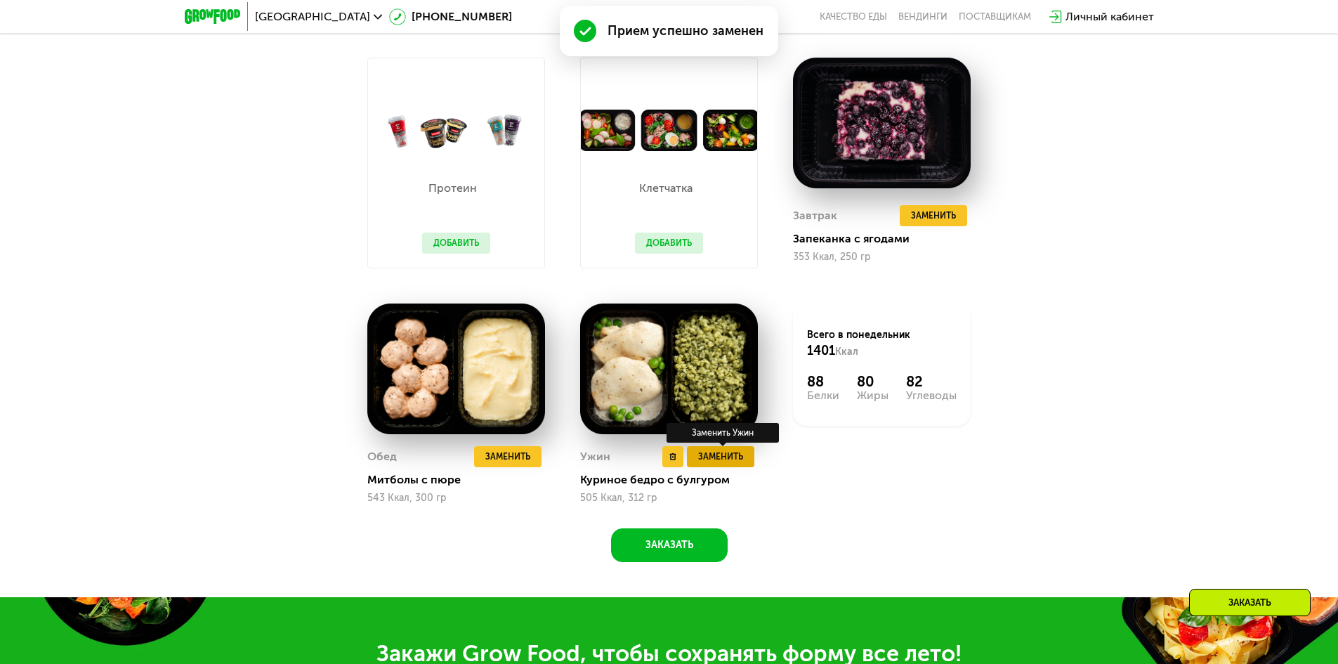
click at [701, 461] on span "Заменить" at bounding box center [720, 457] width 45 height 14
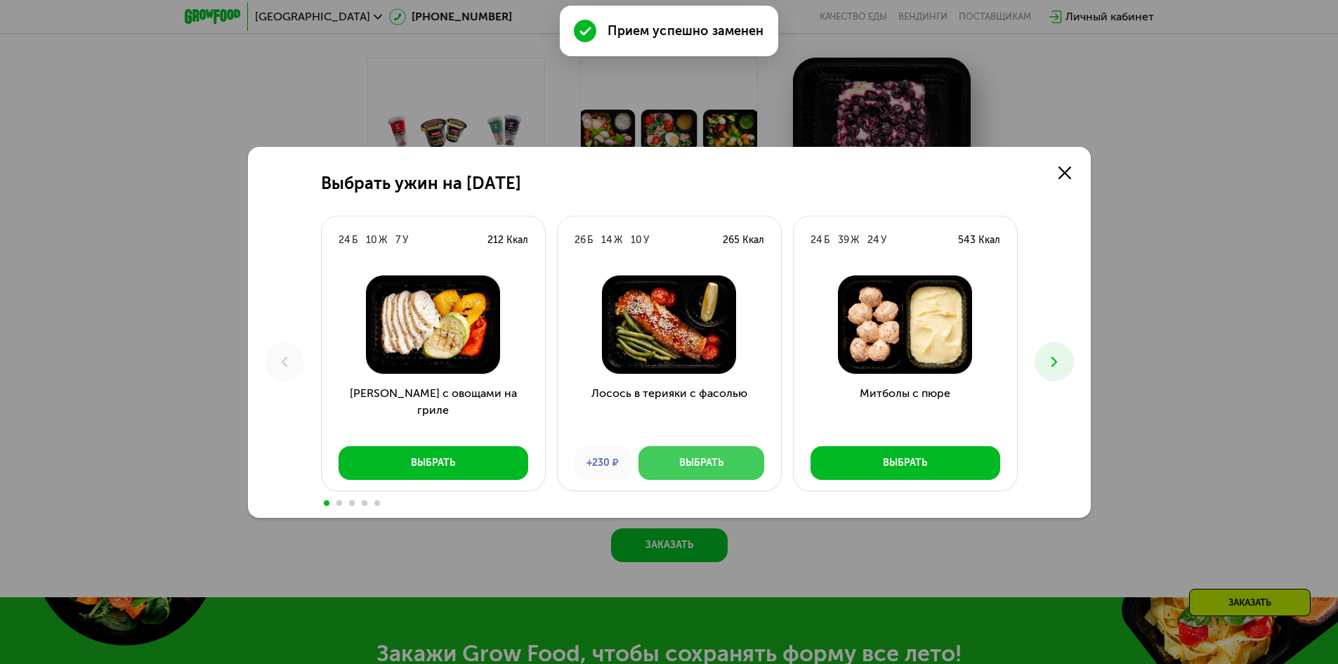
click at [700, 461] on div "Выбрать" at bounding box center [701, 463] width 44 height 14
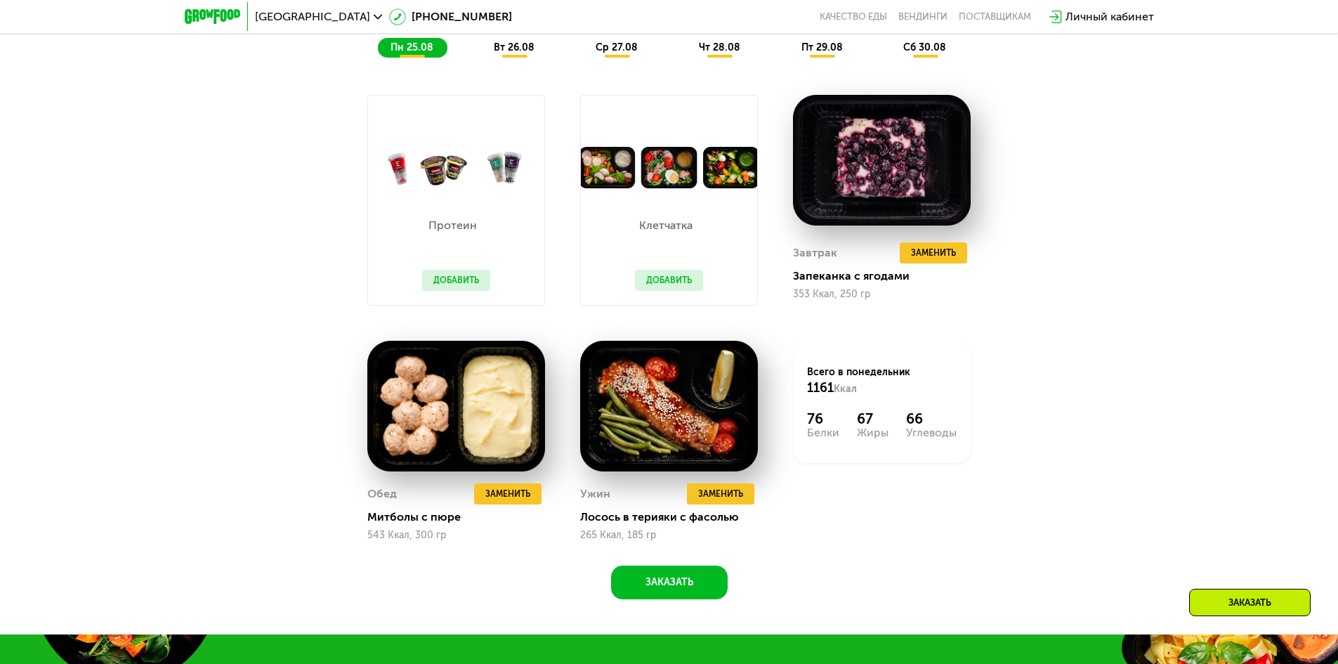
scroll to position [1005, 0]
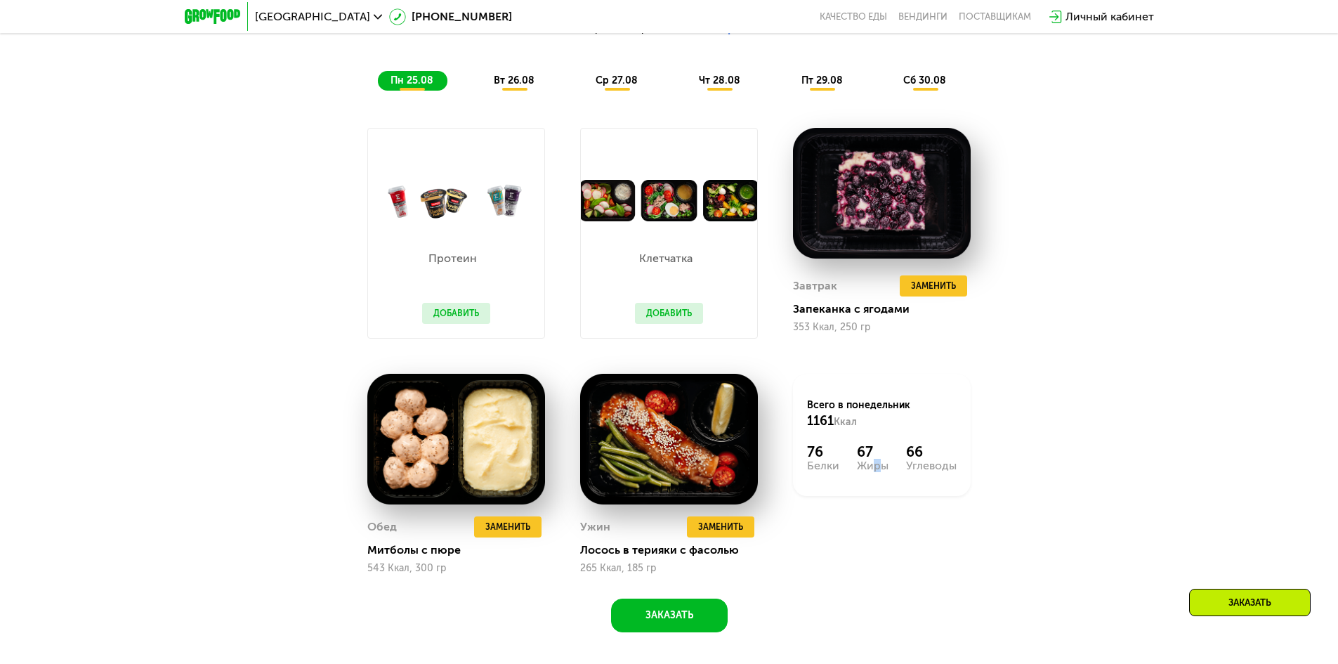
drag, startPoint x: 869, startPoint y: 465, endPoint x: 870, endPoint y: 485, distance: 20.4
click at [870, 485] on div "Всего в [DATE] 1161 Ккал 76 Белки 67 Жиры 66 Углеводы" at bounding box center [882, 435] width 178 height 122
click at [953, 285] on span "Заменить" at bounding box center [933, 286] width 45 height 14
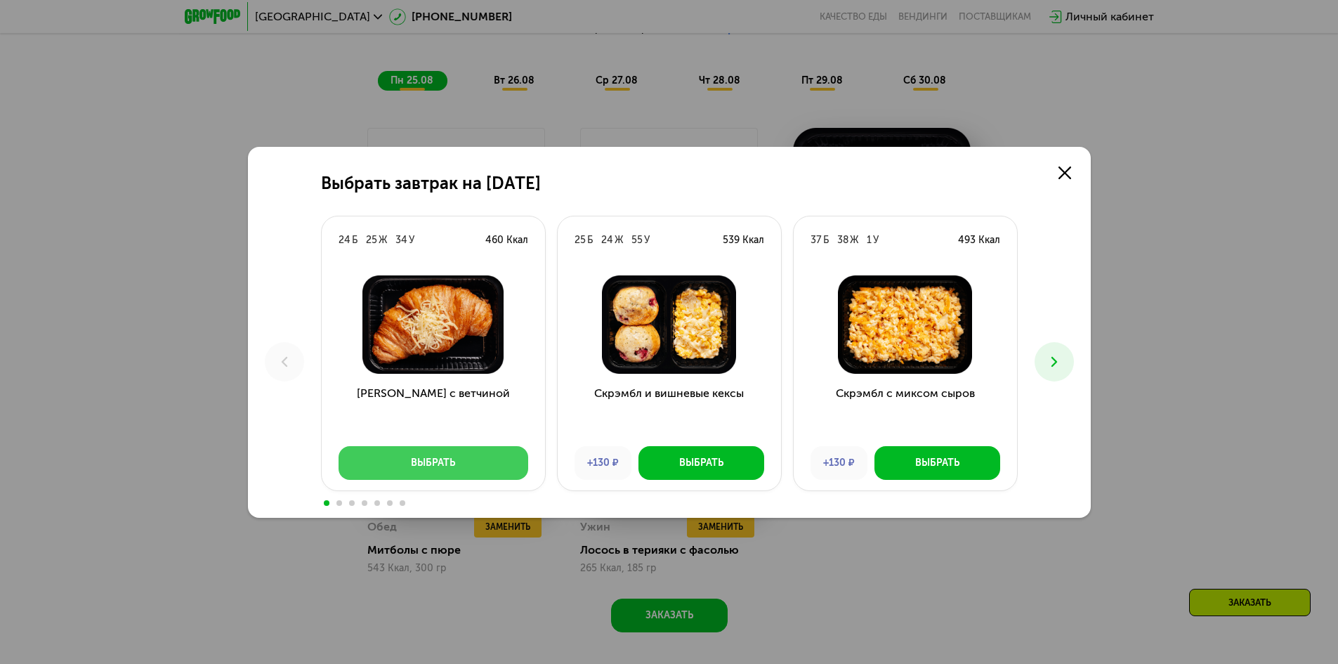
click at [447, 466] on div "Выбрать" at bounding box center [433, 463] width 44 height 14
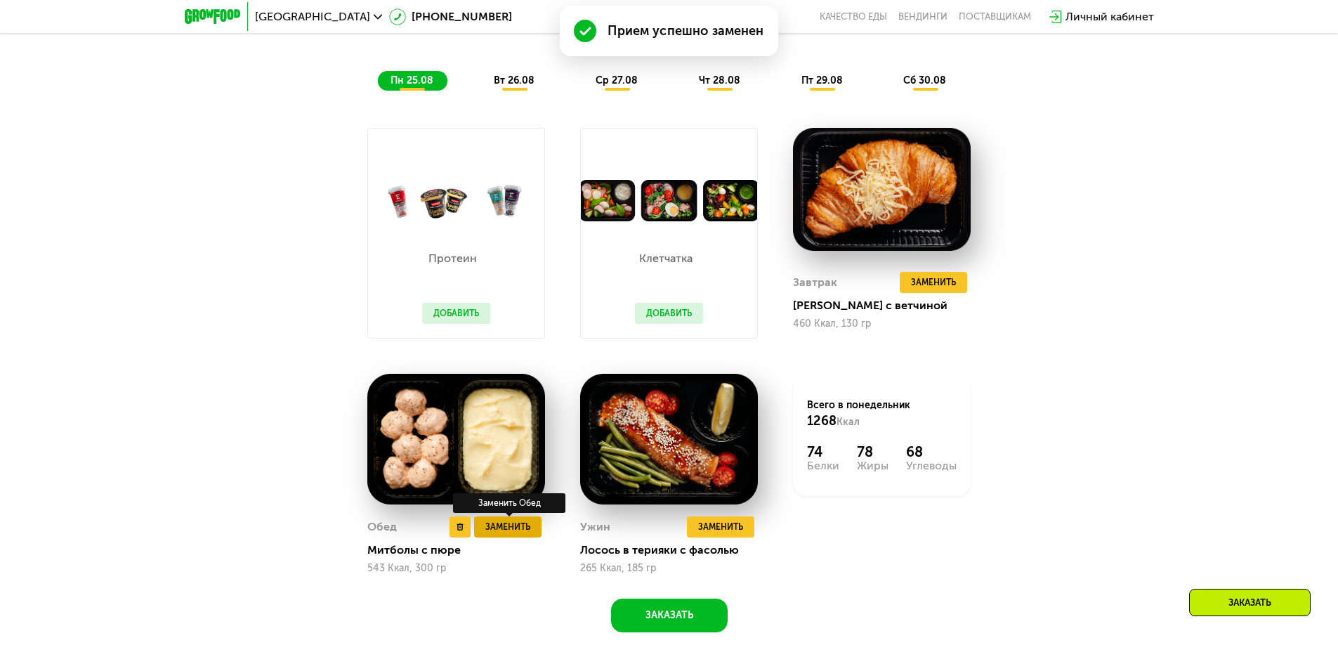
click at [490, 530] on span "Заменить" at bounding box center [507, 527] width 45 height 14
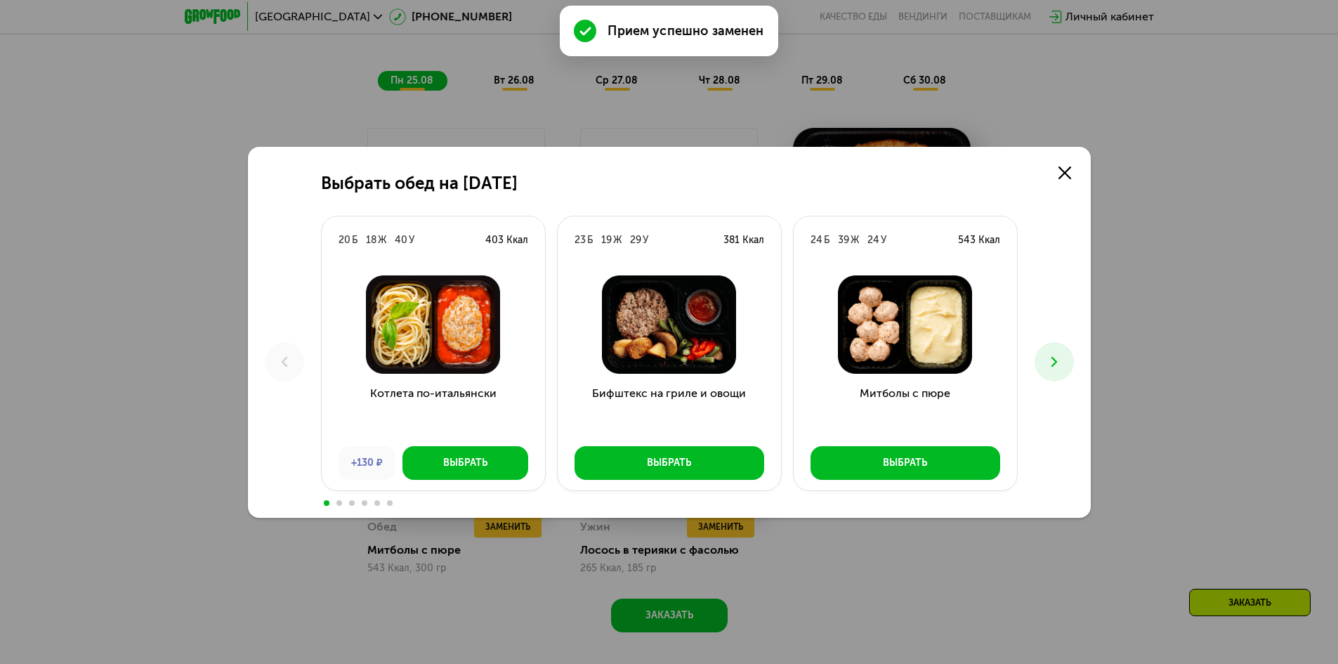
click at [1031, 367] on div "Выбрать обед на [DATE] Б 18 Ж 40 У 403 Ккал Котлета по-итальянски +130 ₽ Выбрат…" at bounding box center [669, 332] width 843 height 371
click at [1049, 370] on button at bounding box center [1054, 361] width 39 height 39
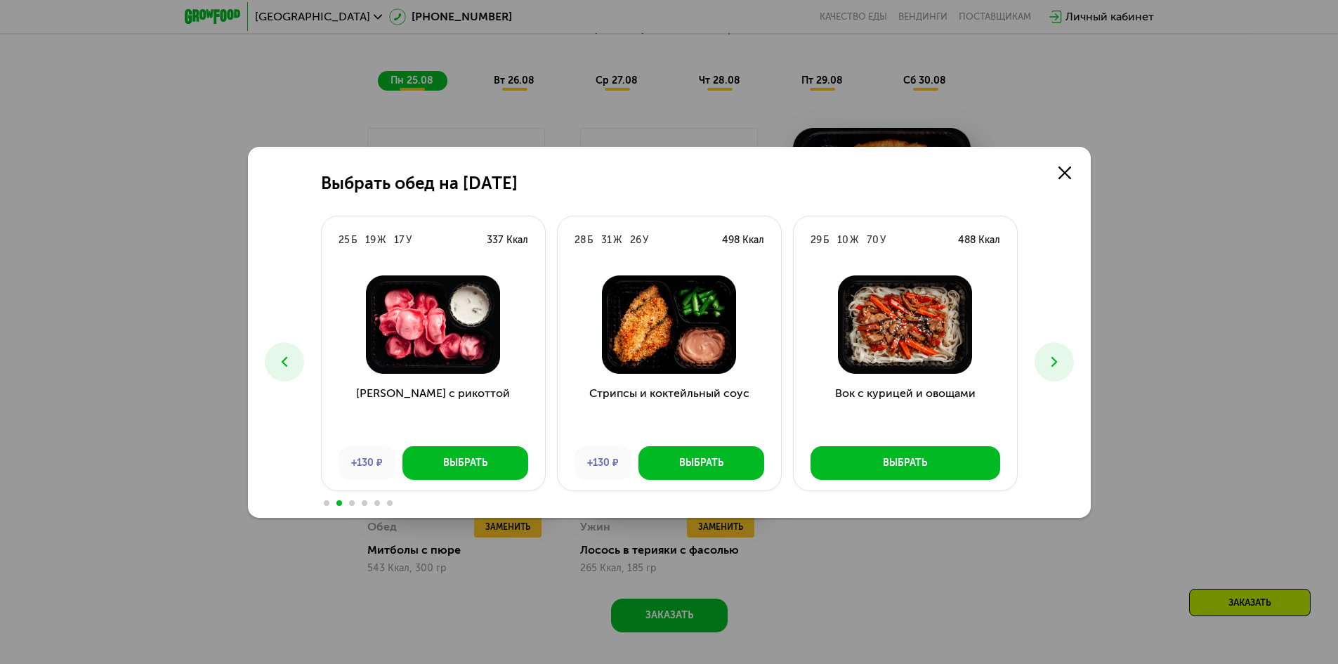
click at [872, 340] on img at bounding box center [905, 324] width 201 height 98
click at [888, 371] on img at bounding box center [905, 324] width 201 height 98
click at [899, 461] on div "Выбрать" at bounding box center [905, 463] width 44 height 14
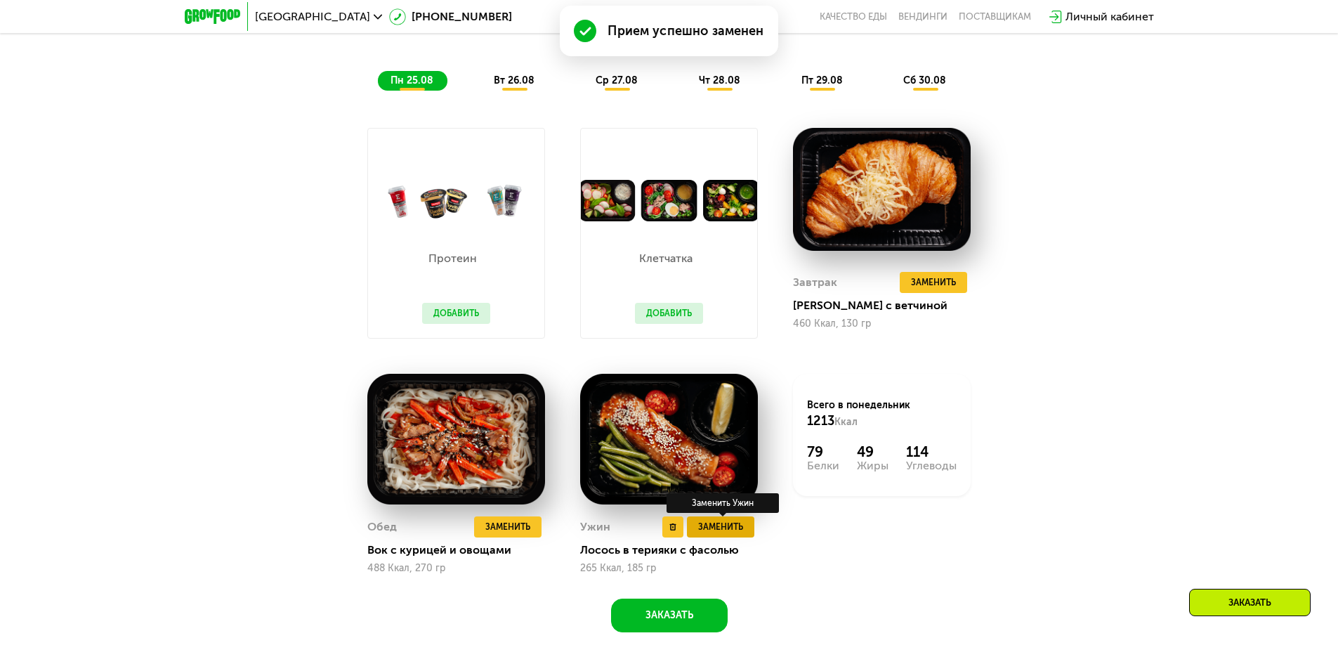
click at [728, 532] on span "Заменить" at bounding box center [720, 527] width 45 height 14
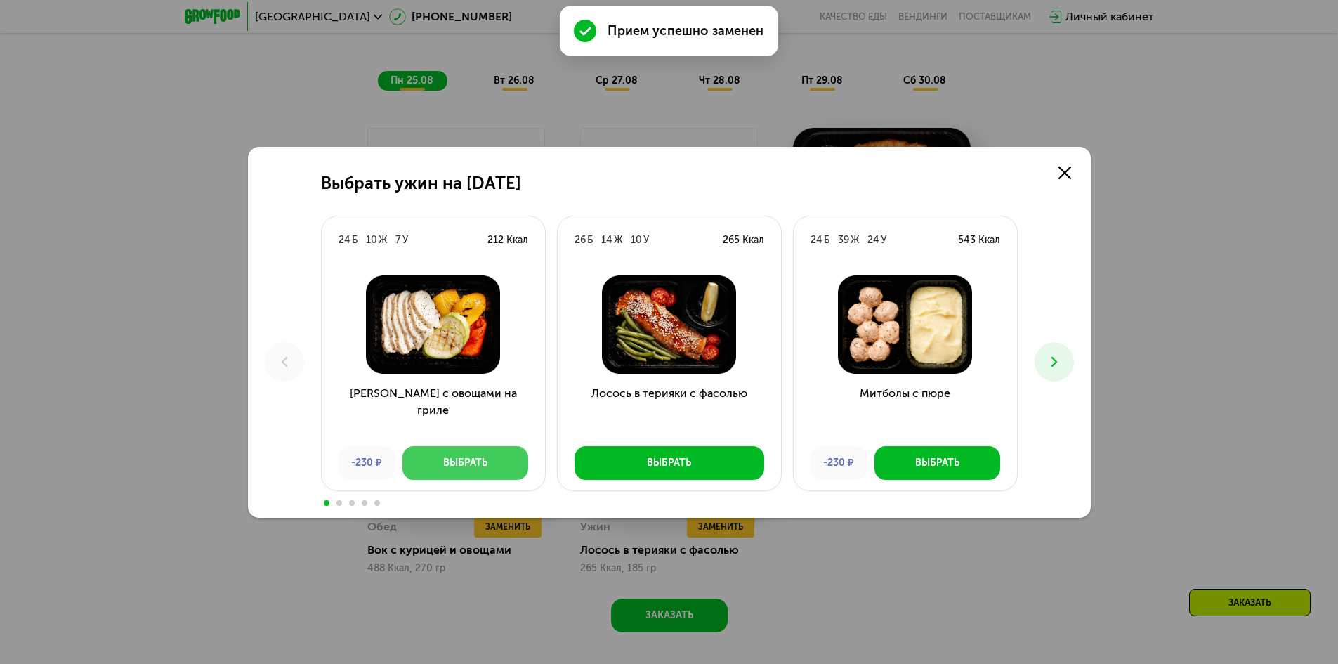
click at [488, 474] on button "Выбрать" at bounding box center [466, 463] width 126 height 34
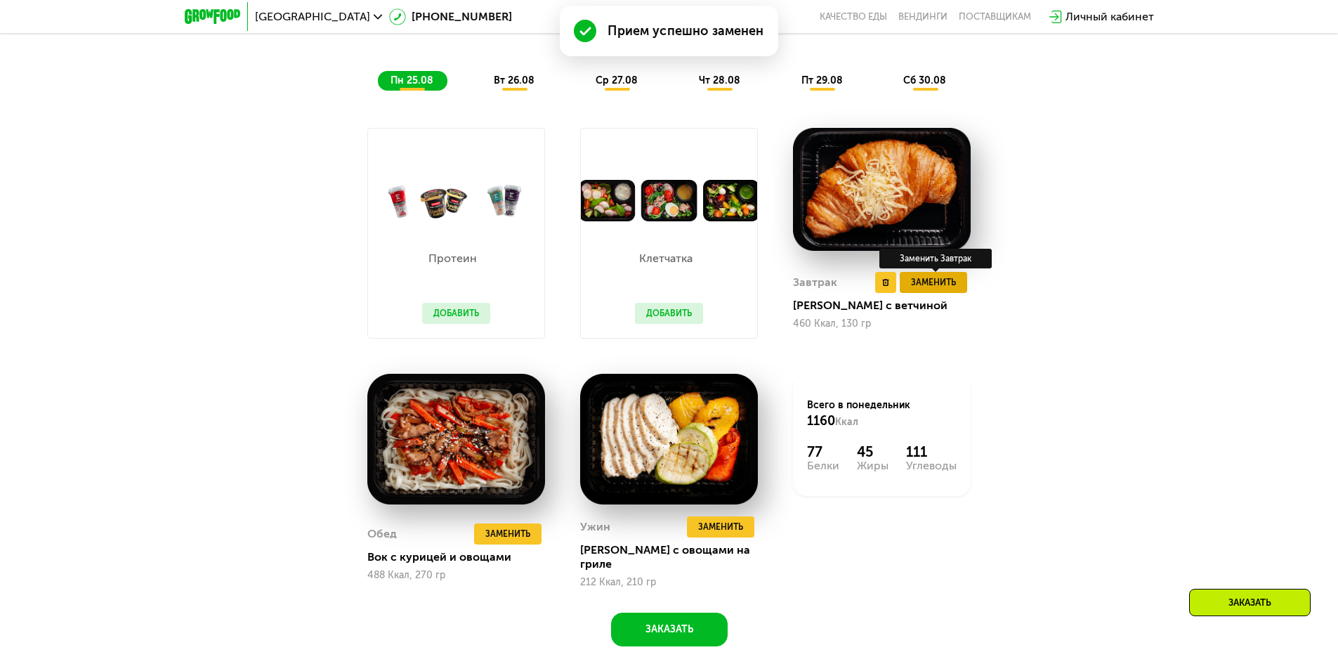
click at [924, 285] on span "Заменить" at bounding box center [933, 282] width 45 height 14
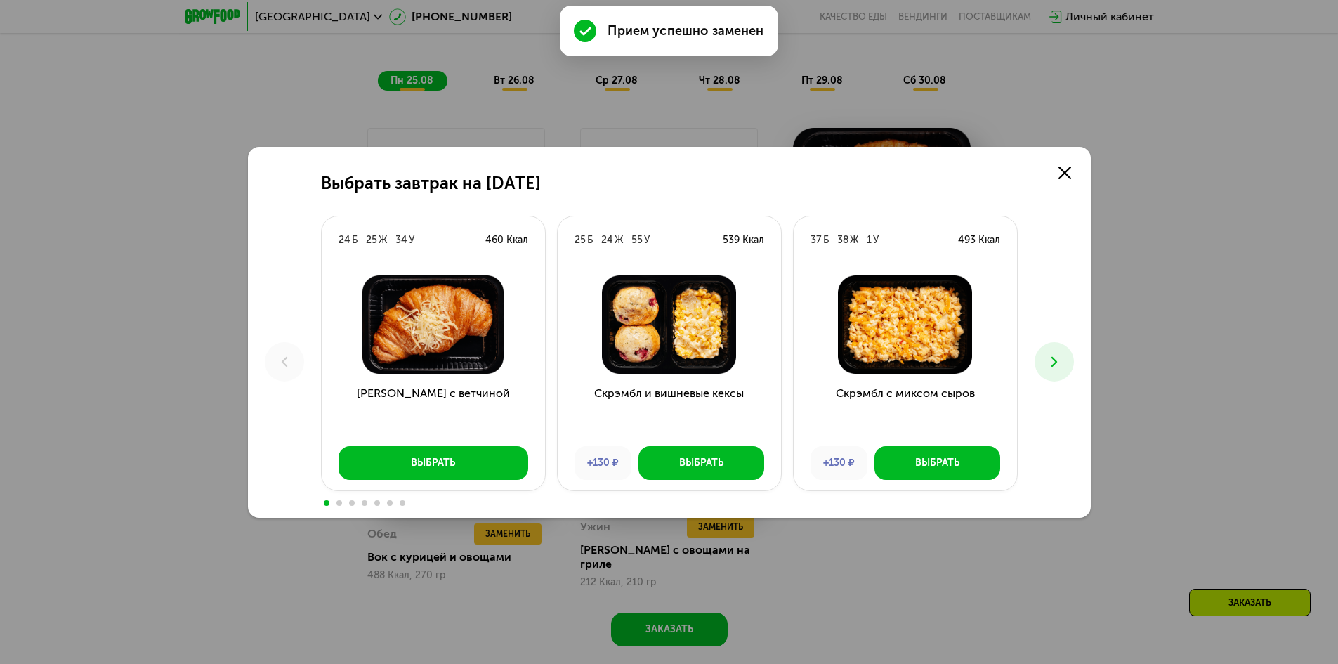
click at [1053, 363] on icon at bounding box center [1054, 361] width 17 height 17
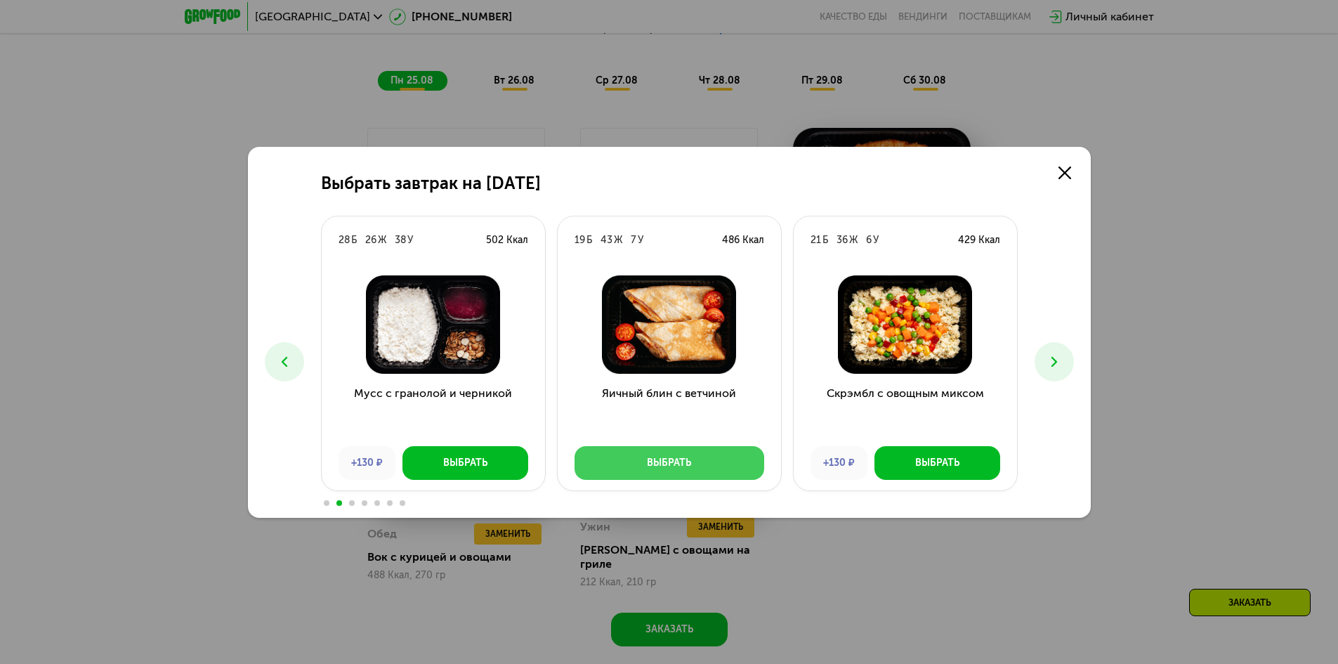
click at [632, 460] on button "Выбрать" at bounding box center [670, 463] width 190 height 34
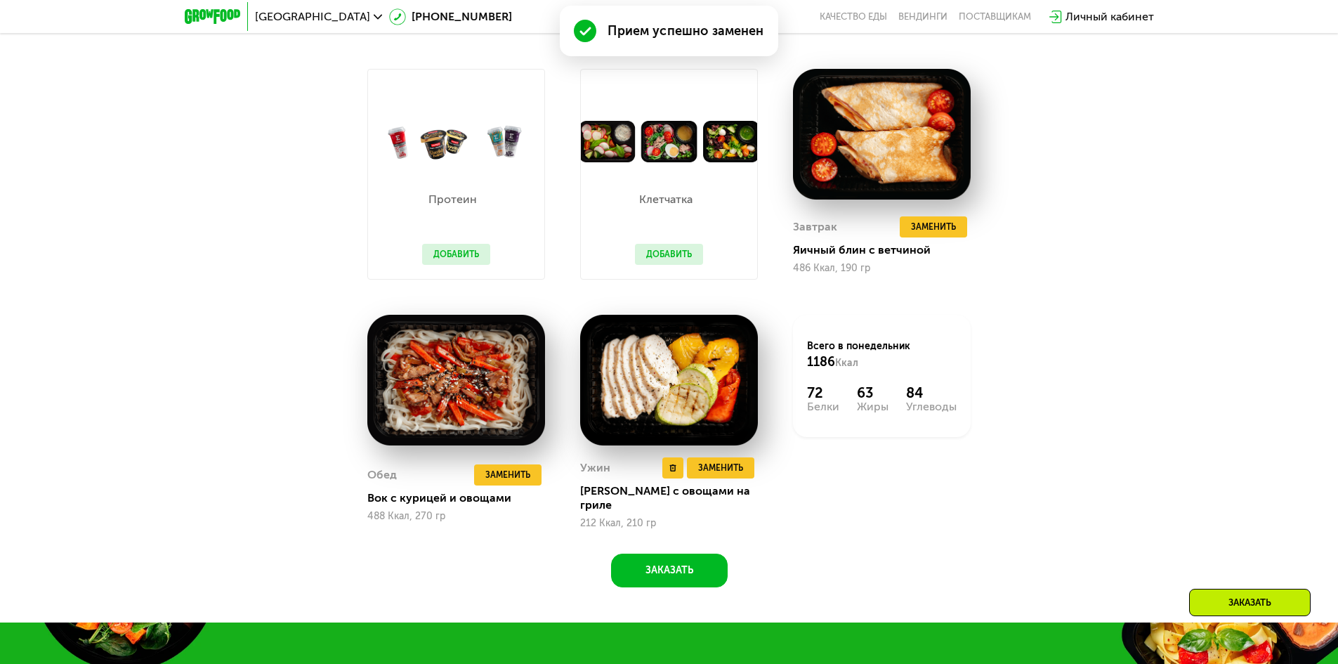
scroll to position [1145, 0]
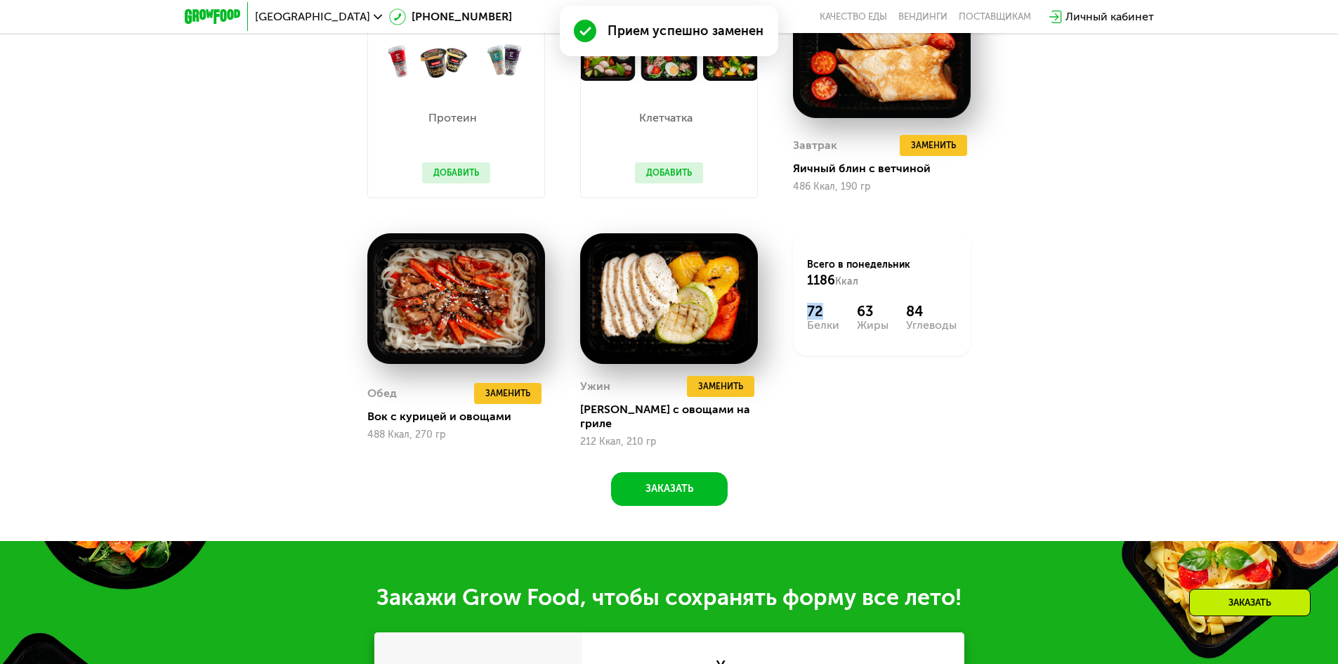
drag, startPoint x: 830, startPoint y: 315, endPoint x: 806, endPoint y: 311, distance: 24.9
click at [806, 311] on div "Всего в [DATE] 1186 Ккал 72 Белки 63 Жиры 84 Углеводы" at bounding box center [882, 294] width 178 height 122
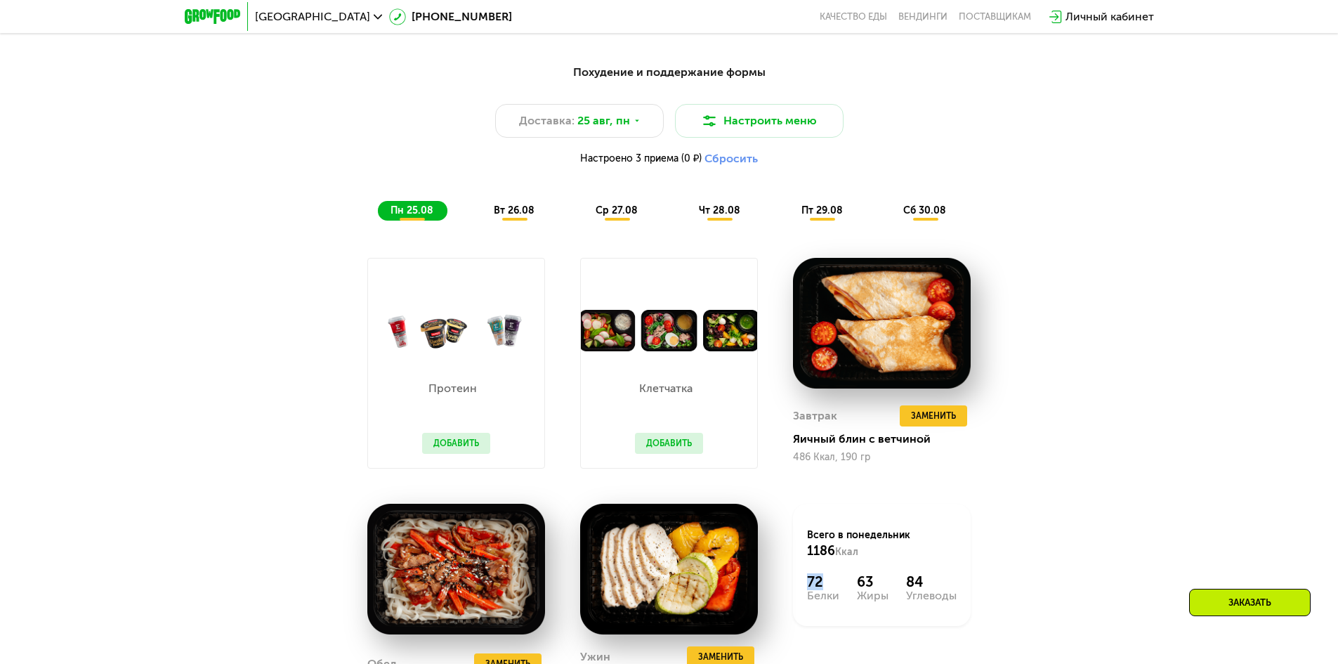
scroll to position [864, 0]
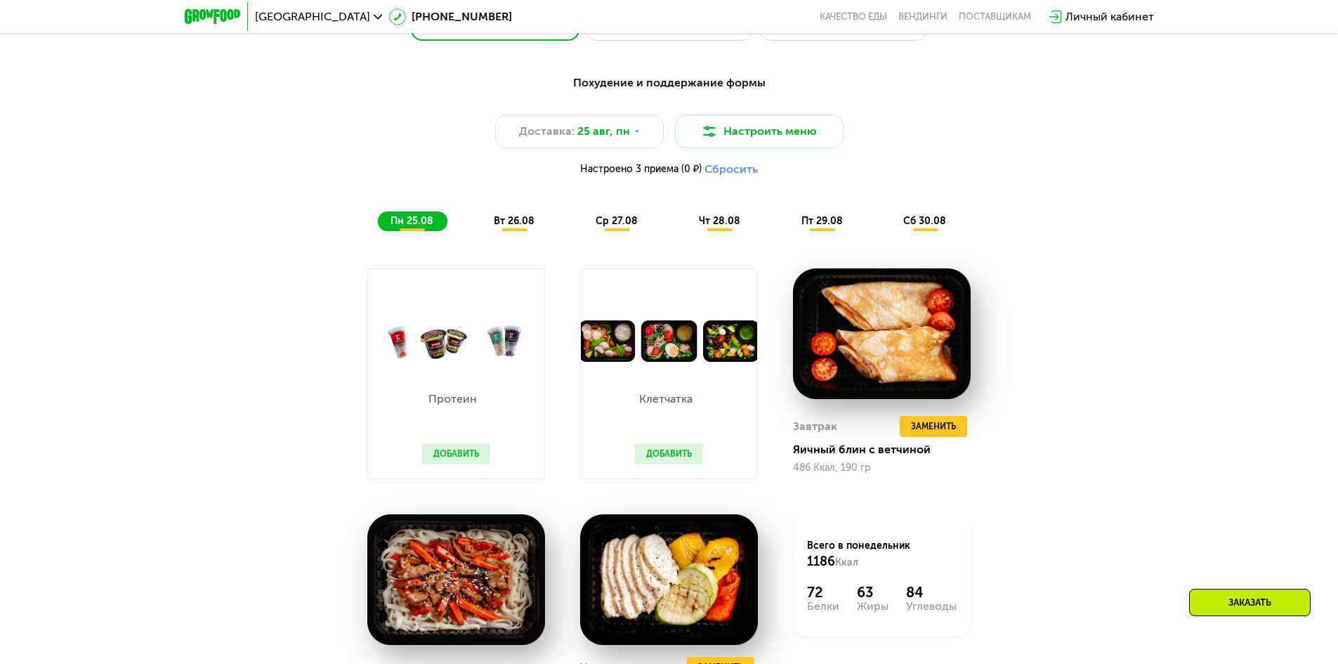
click at [518, 227] on span "вт 26.08" at bounding box center [514, 221] width 41 height 12
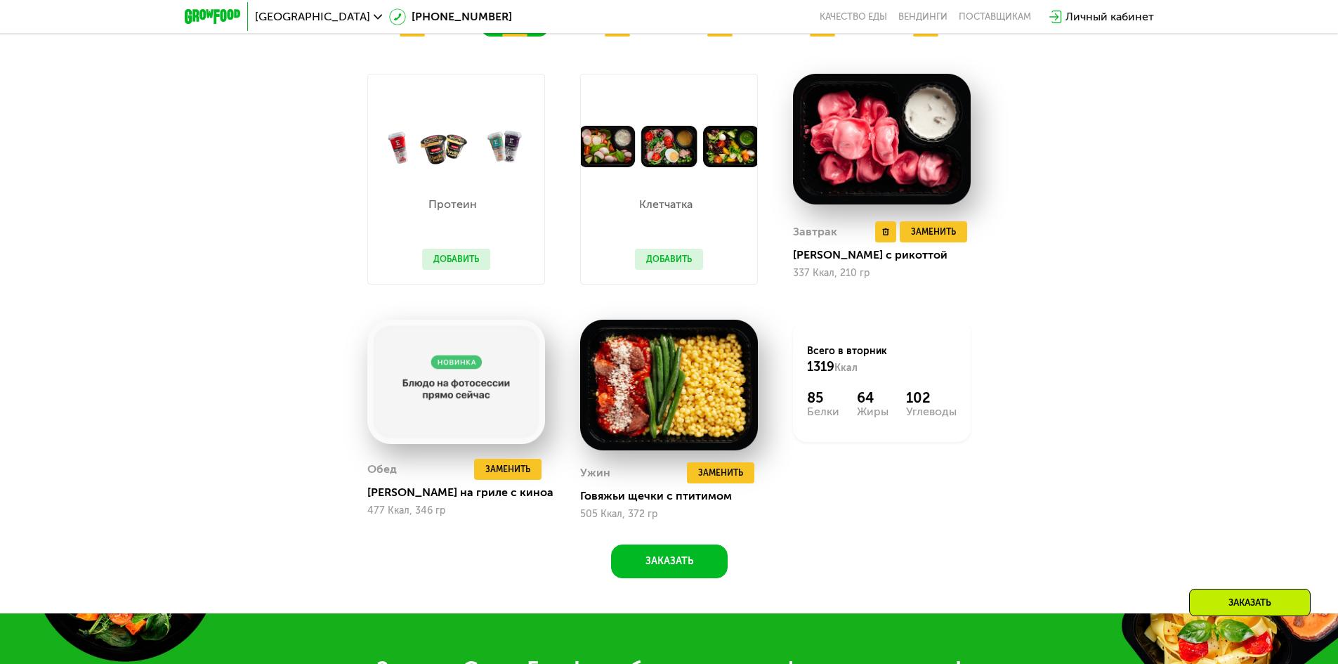
scroll to position [1075, 0]
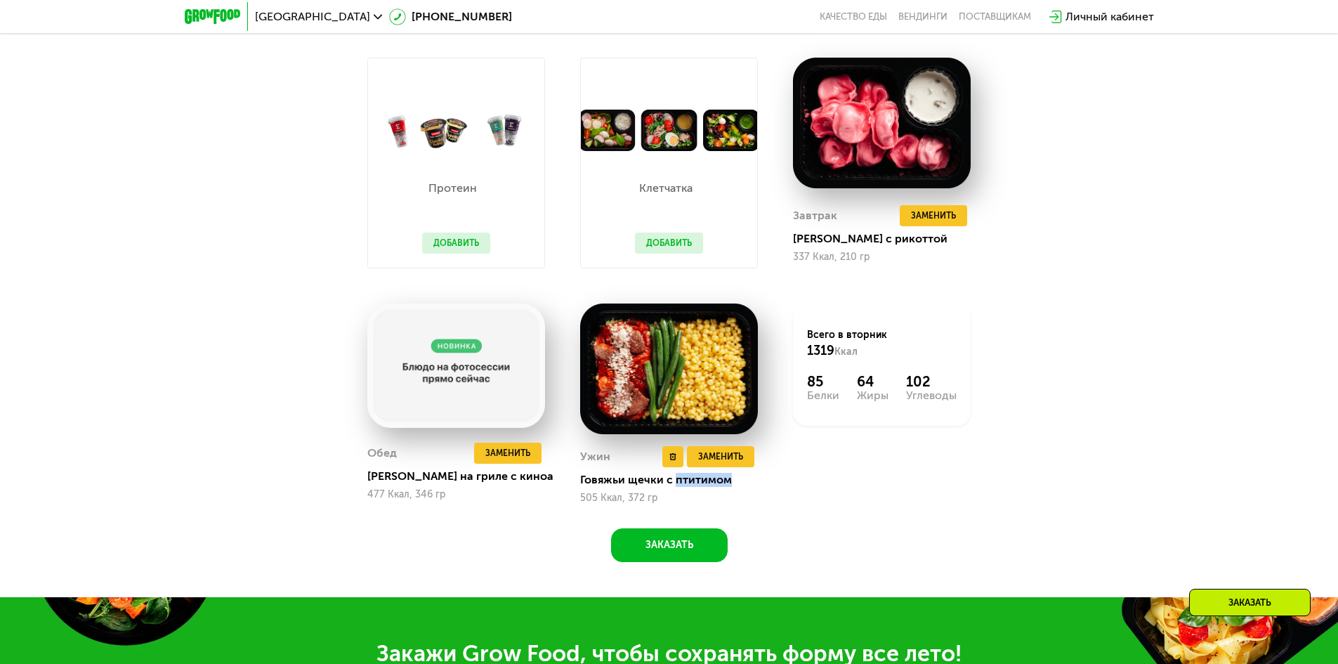
drag, startPoint x: 729, startPoint y: 481, endPoint x: 677, endPoint y: 485, distance: 52.2
click at [677, 485] on div "Говяжьи щечки с птитимом" at bounding box center [674, 480] width 189 height 14
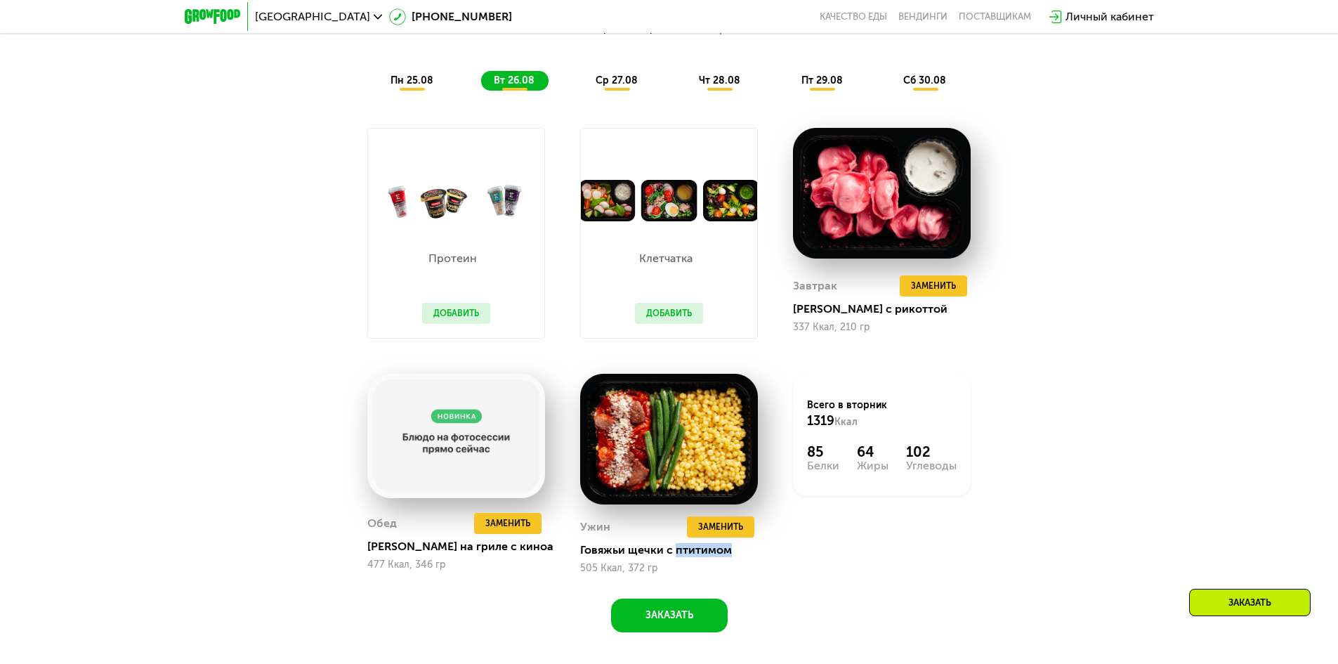
scroll to position [794, 0]
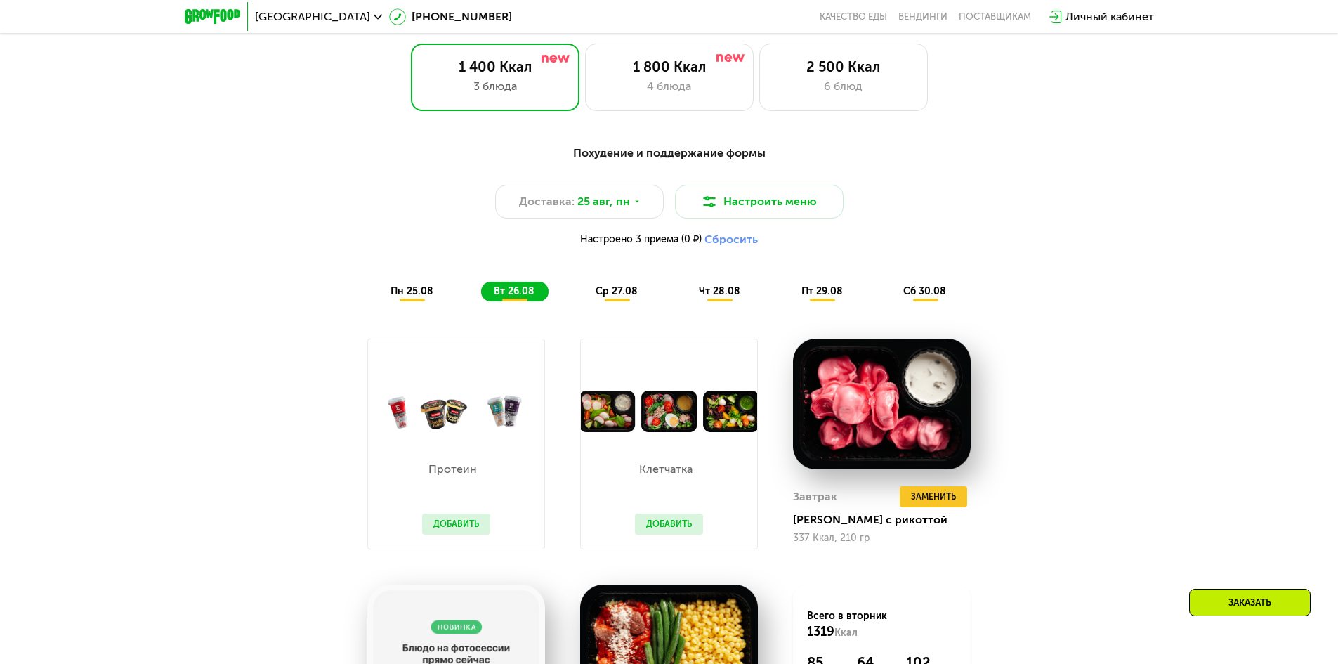
click at [726, 242] on button "Сбросить" at bounding box center [731, 240] width 53 height 14
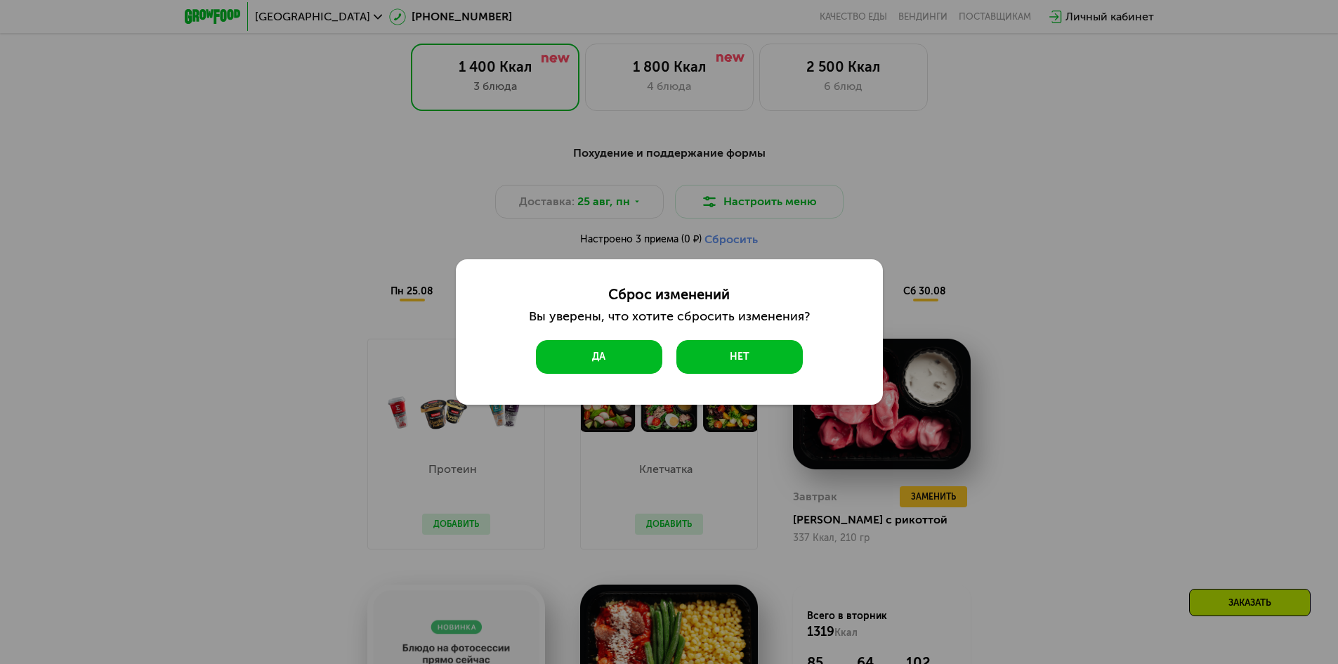
click at [620, 358] on button "Да" at bounding box center [599, 357] width 126 height 34
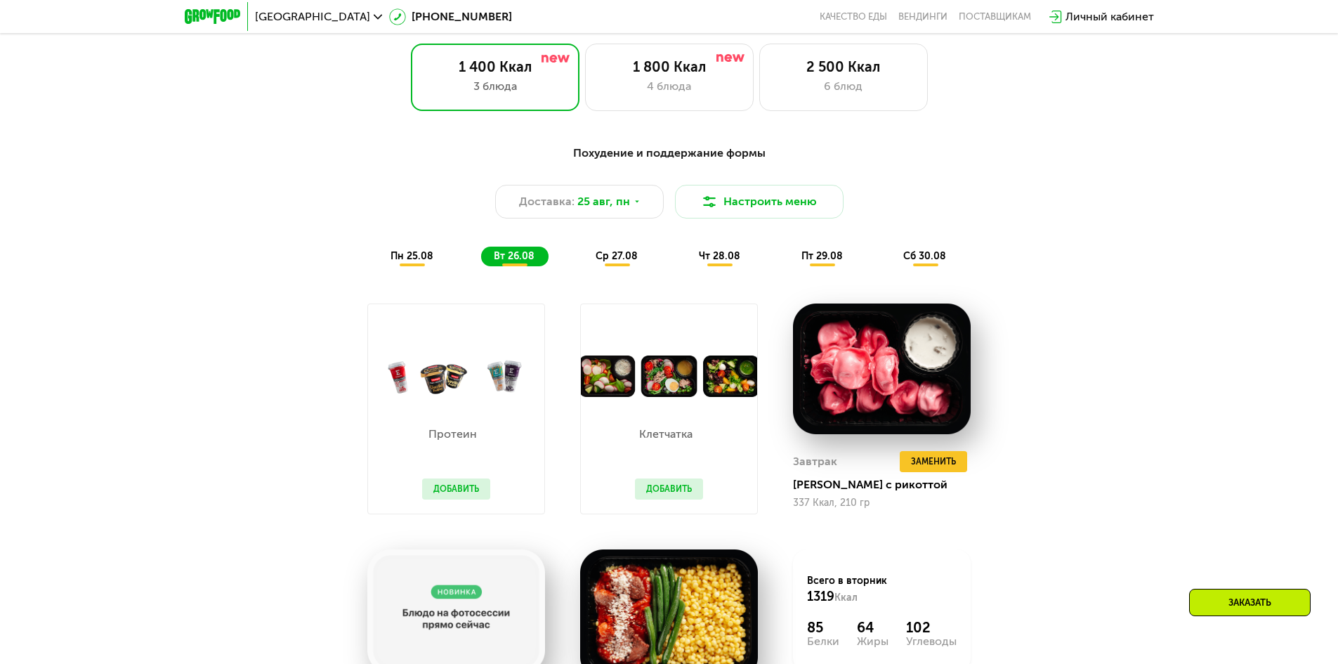
click at [403, 262] on span "пн 25.08" at bounding box center [412, 256] width 43 height 12
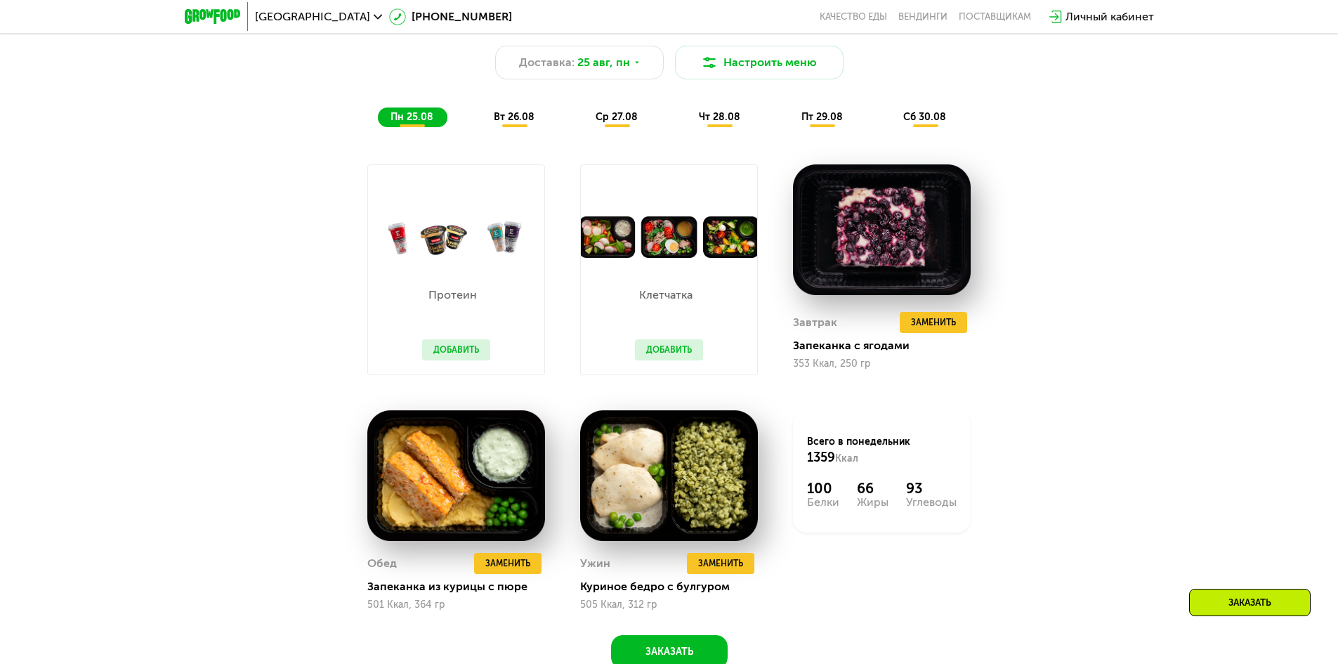
scroll to position [934, 0]
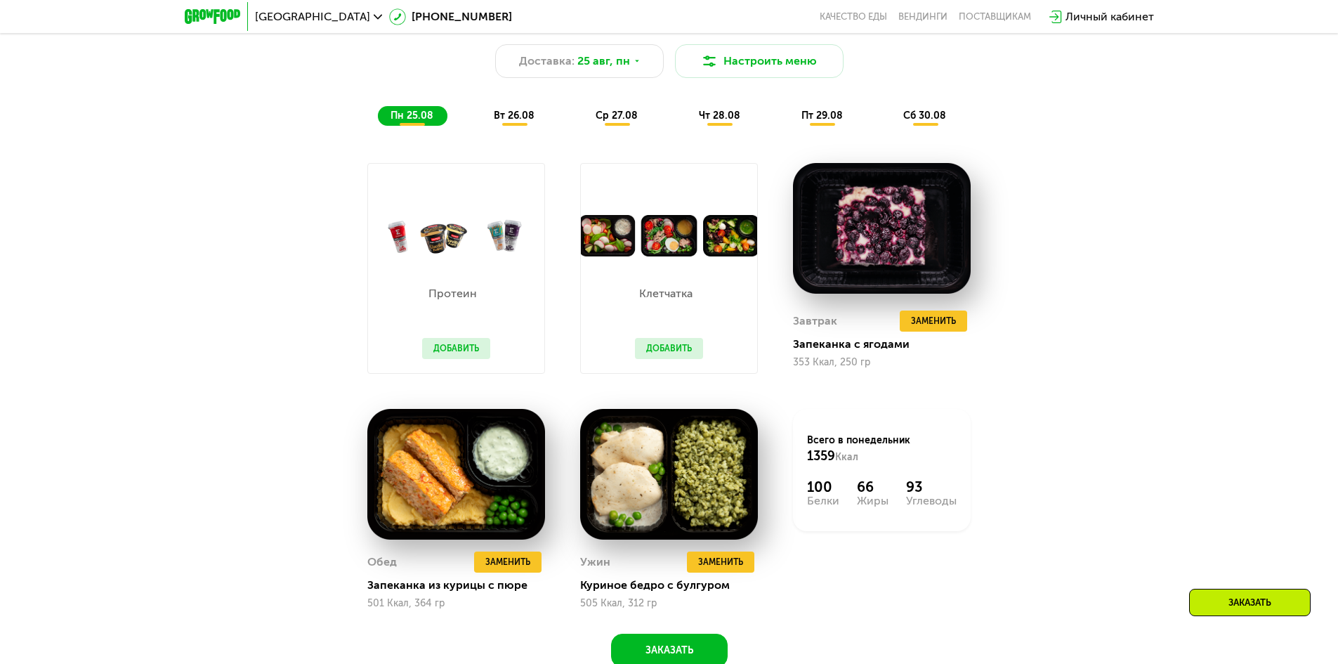
click at [521, 122] on span "вт 26.08" at bounding box center [514, 116] width 41 height 12
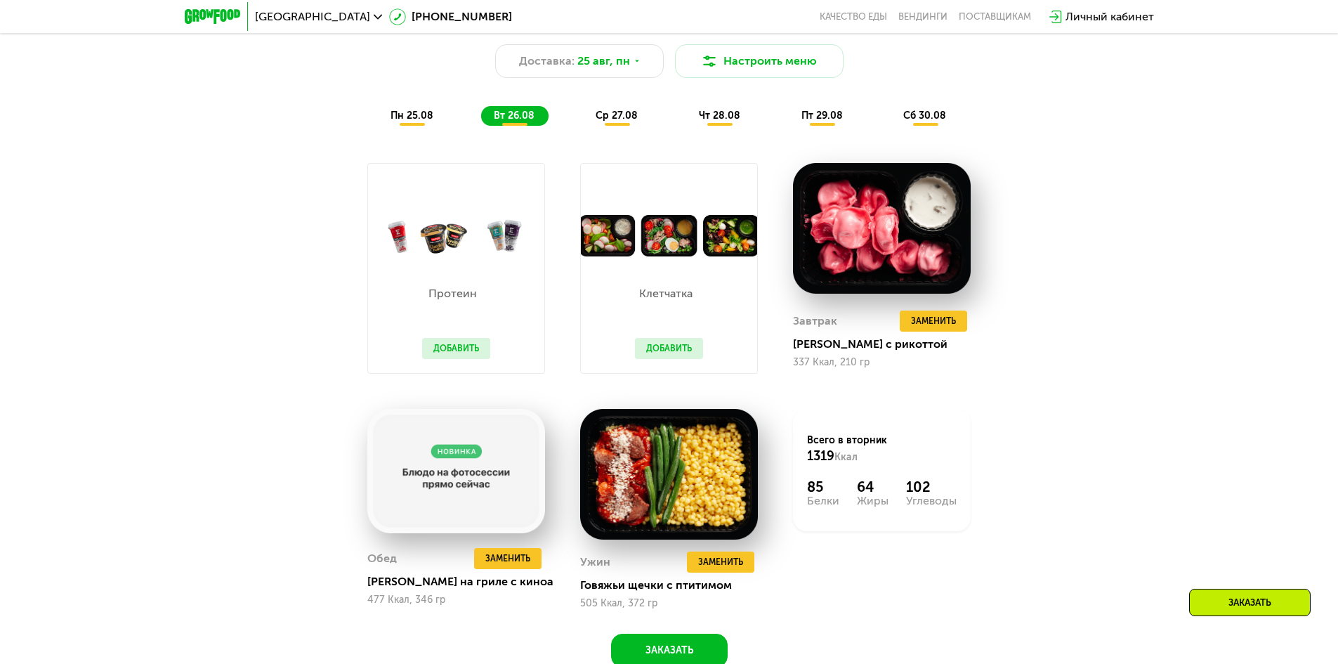
click at [686, 120] on div "ср 27.08" at bounding box center [720, 116] width 68 height 20
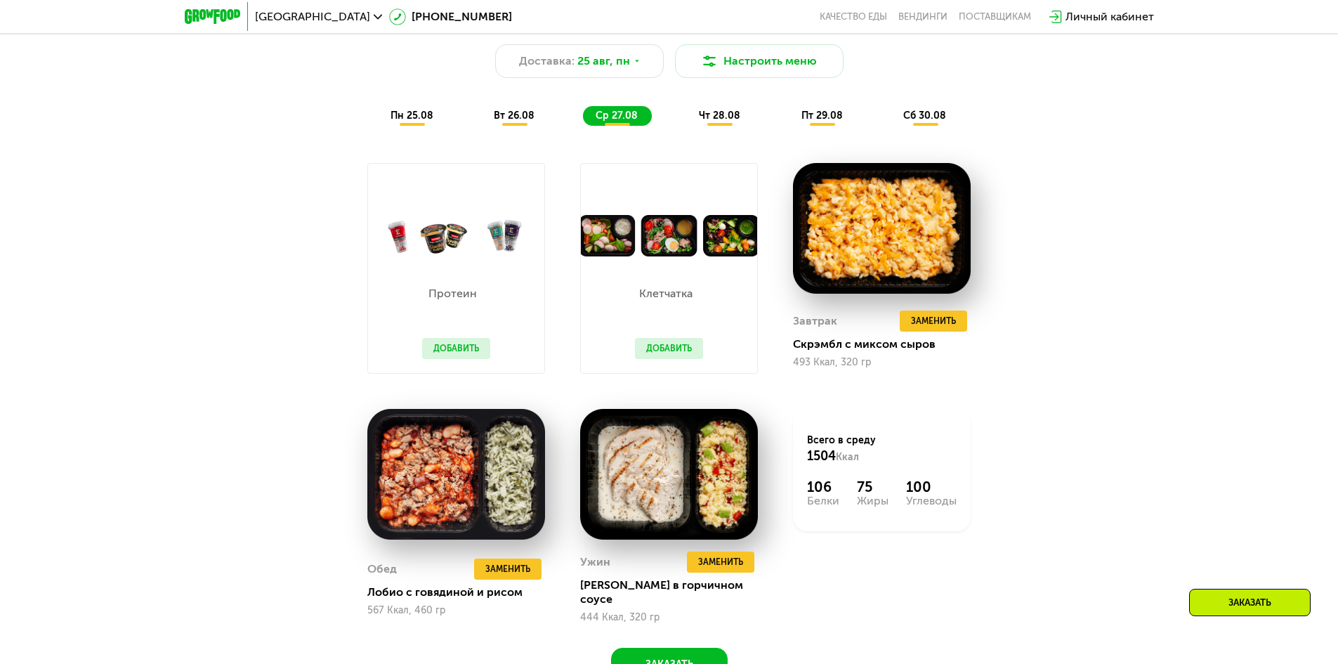
click at [703, 122] on span "чт 28.08" at bounding box center [719, 116] width 41 height 12
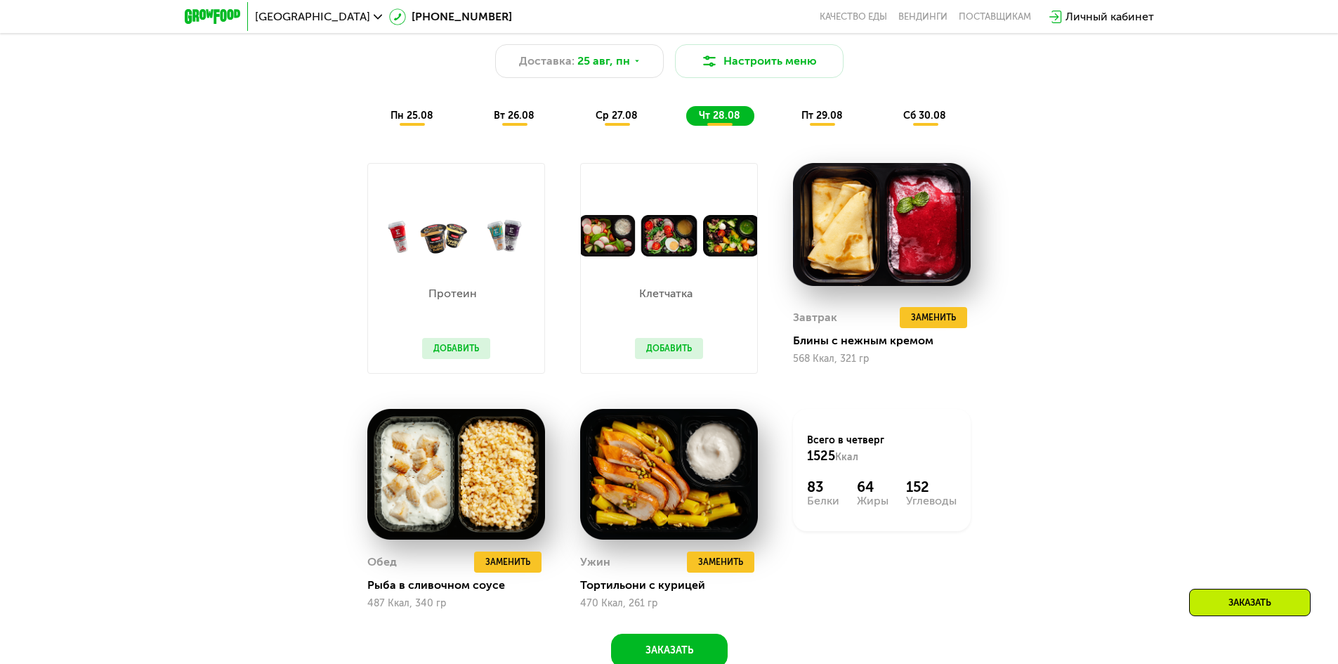
click at [808, 122] on span "пт 29.08" at bounding box center [822, 116] width 41 height 12
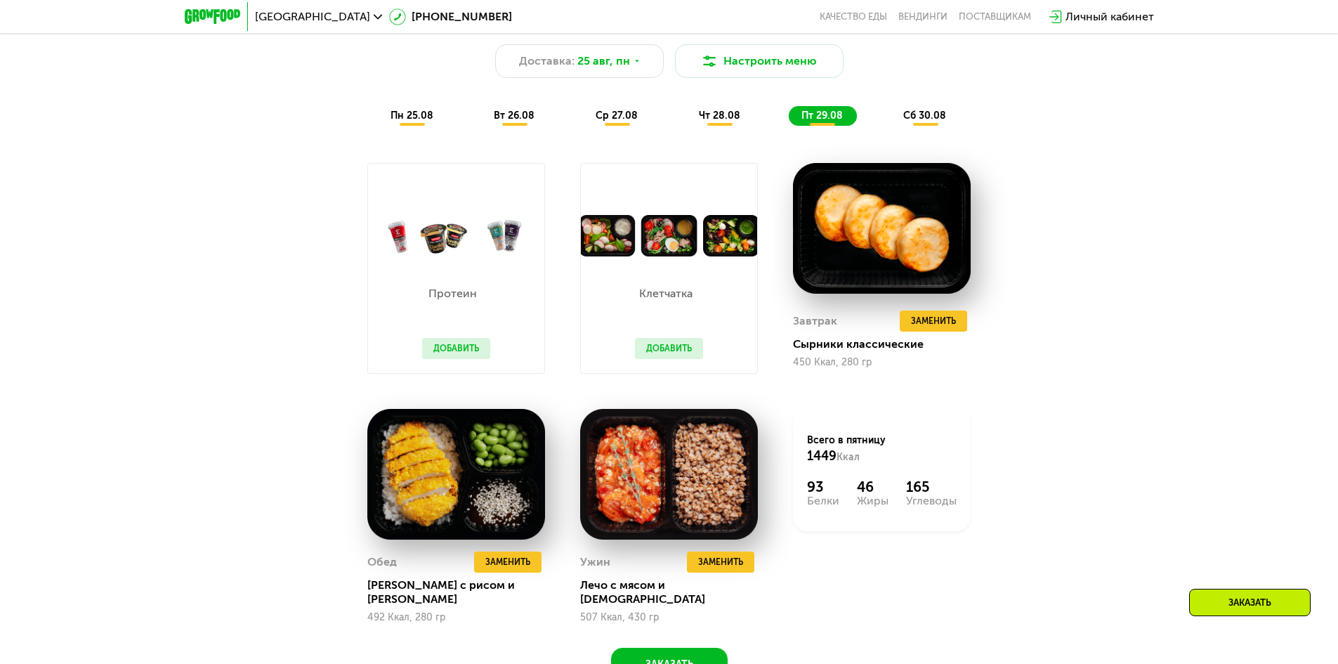
click at [932, 117] on span "сб 30.08" at bounding box center [924, 116] width 43 height 12
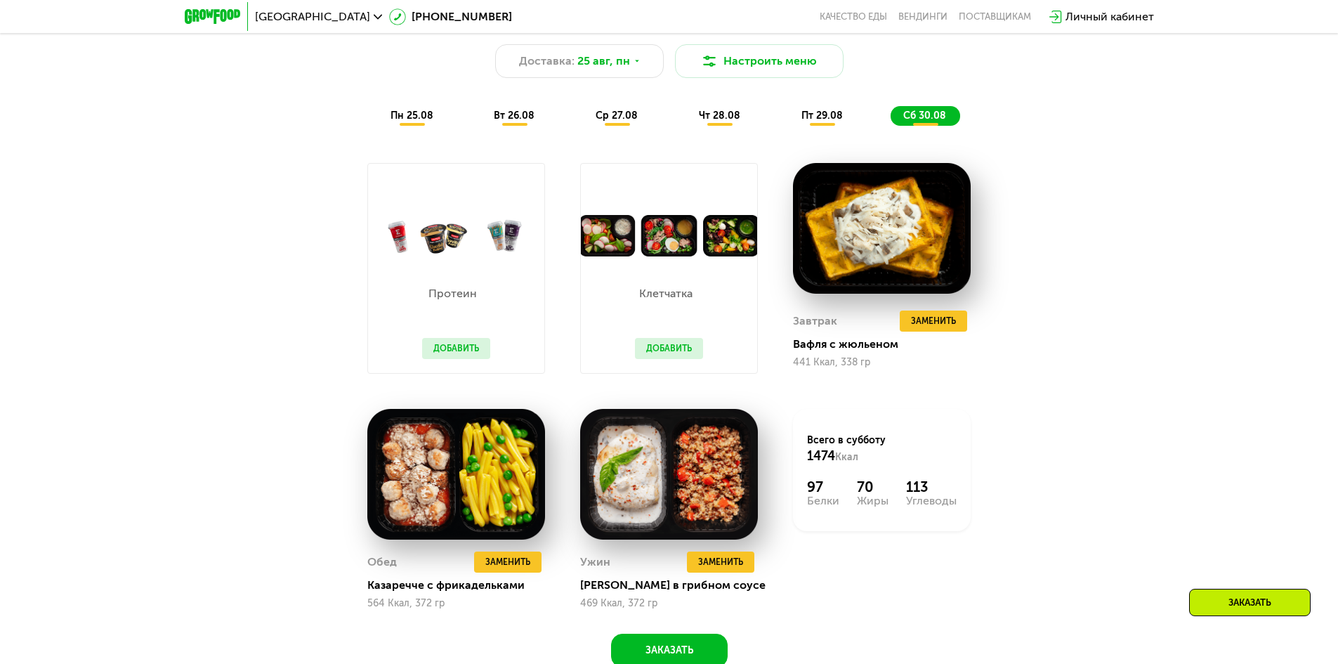
click at [838, 115] on span "пт 29.08" at bounding box center [822, 116] width 41 height 12
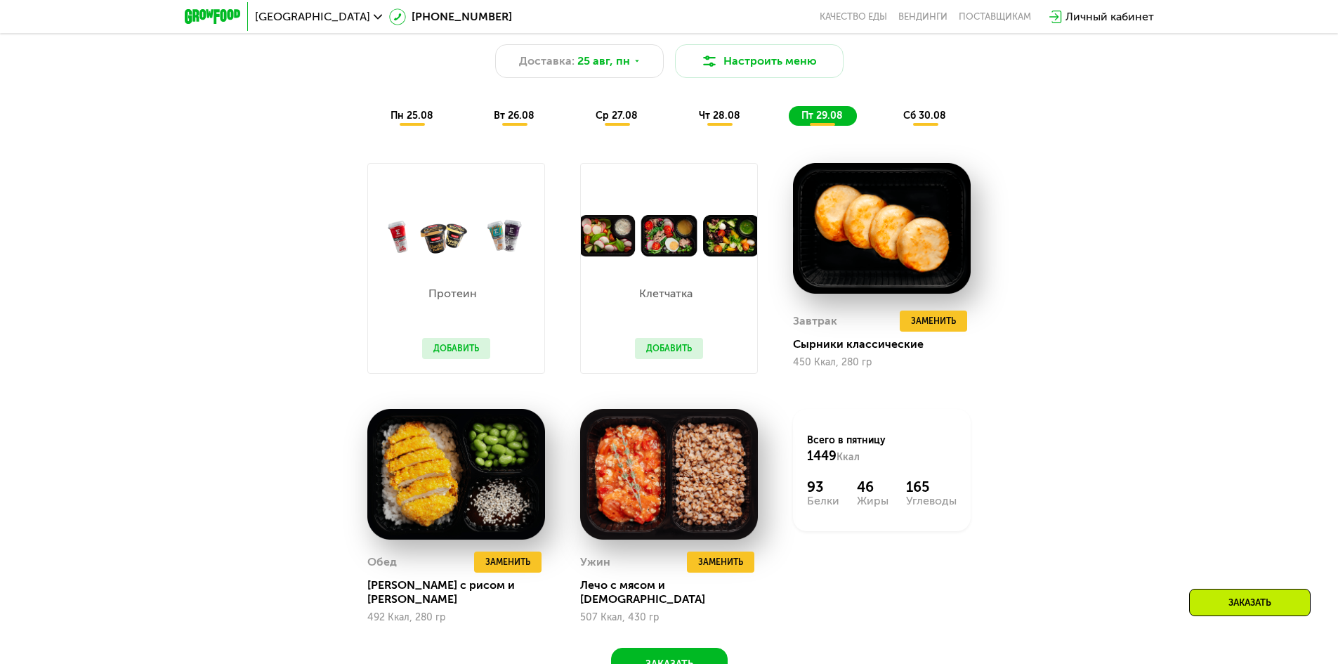
click at [920, 115] on span "сб 30.08" at bounding box center [924, 116] width 43 height 12
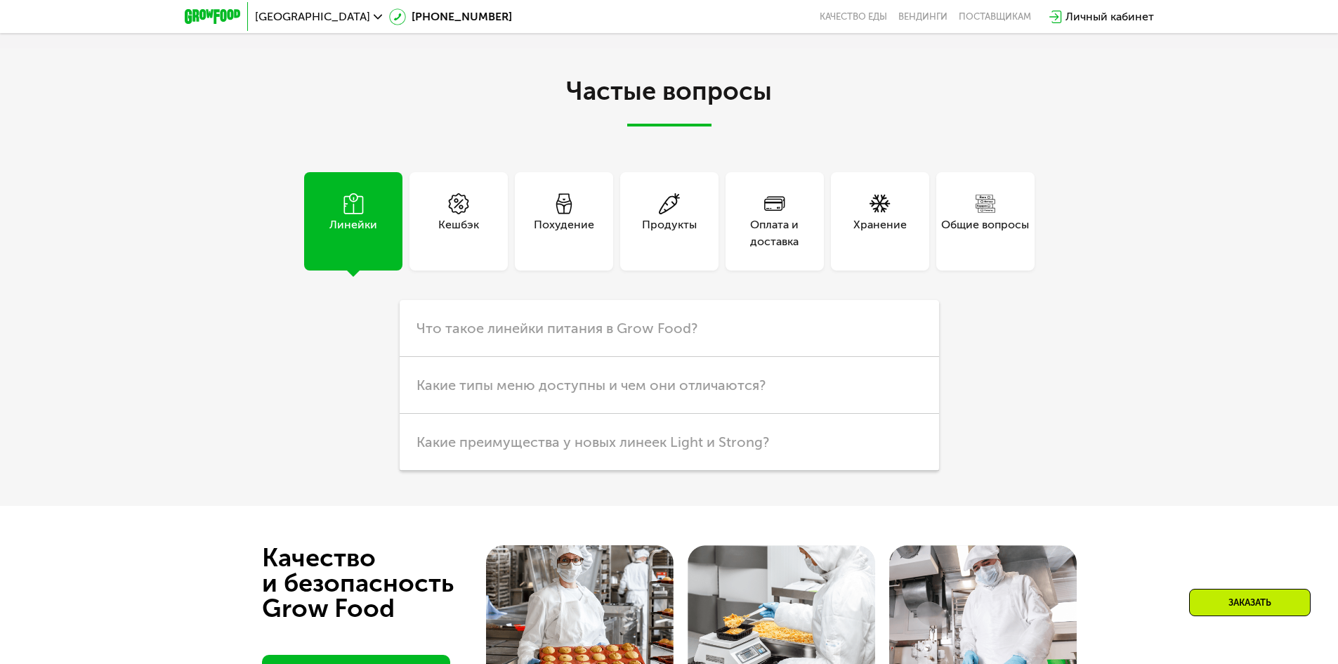
scroll to position [3745, 0]
click at [603, 213] on div "Похудение" at bounding box center [564, 220] width 98 height 98
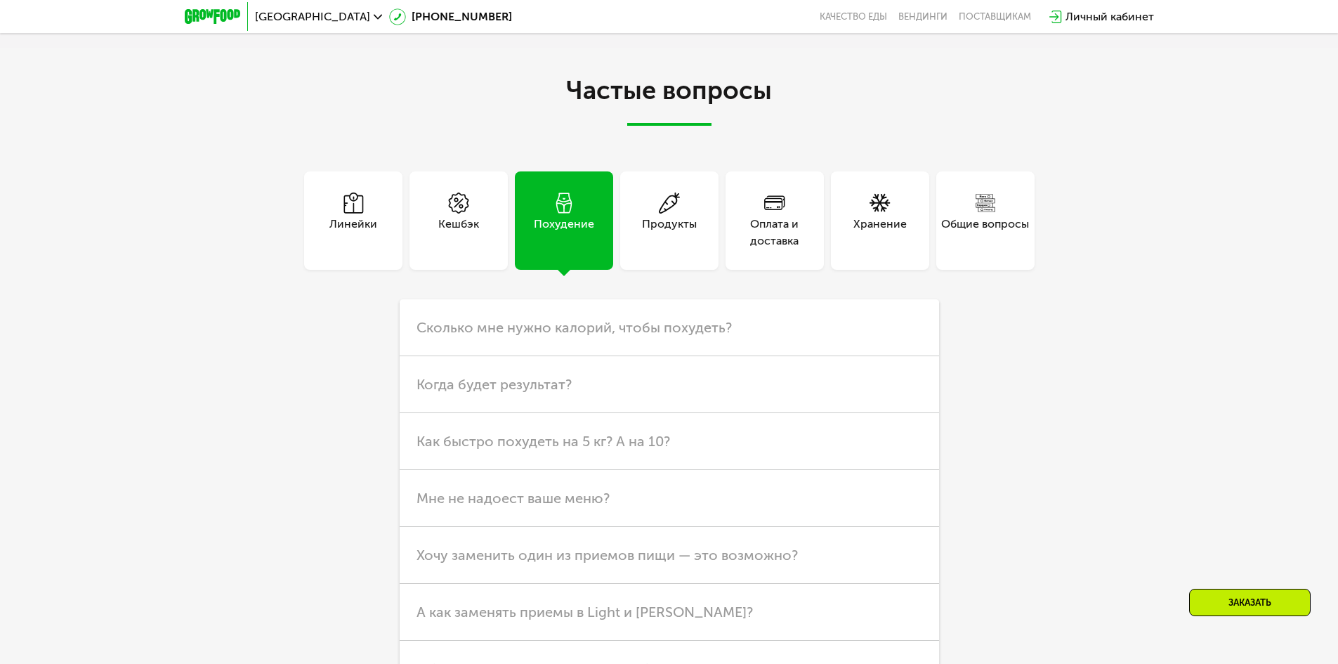
click at [785, 252] on div "Оплата и доставка" at bounding box center [775, 220] width 98 height 98
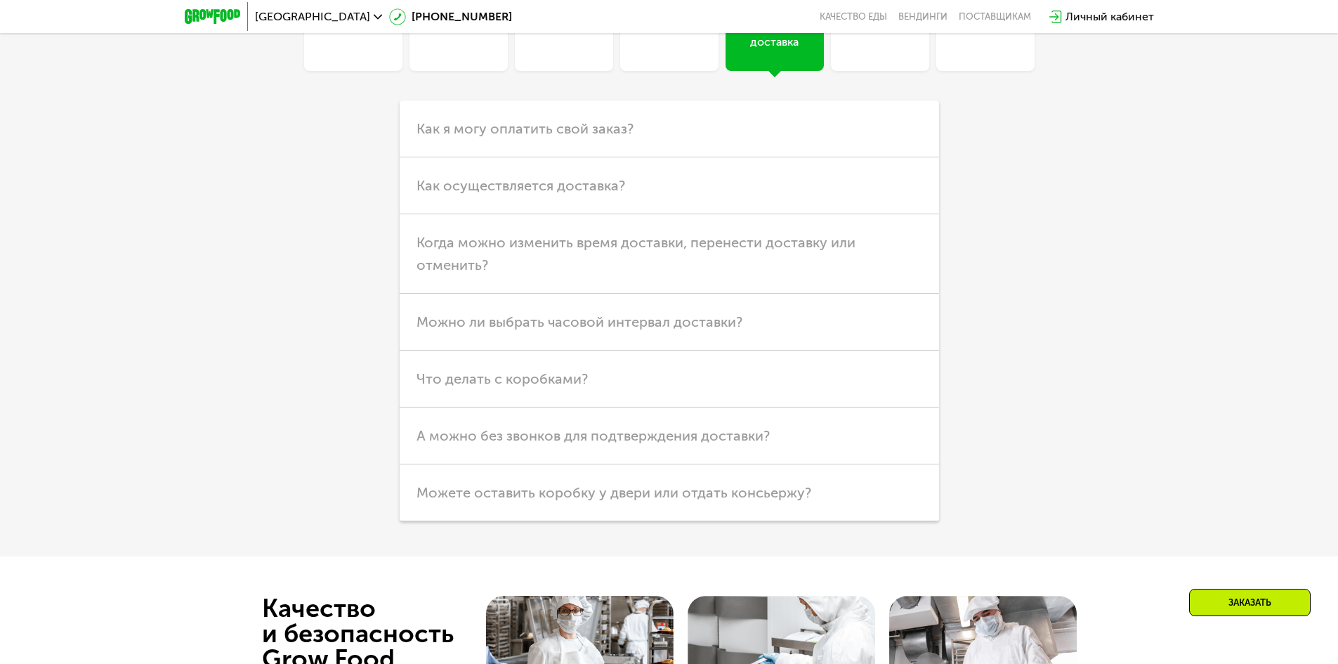
scroll to position [3955, 0]
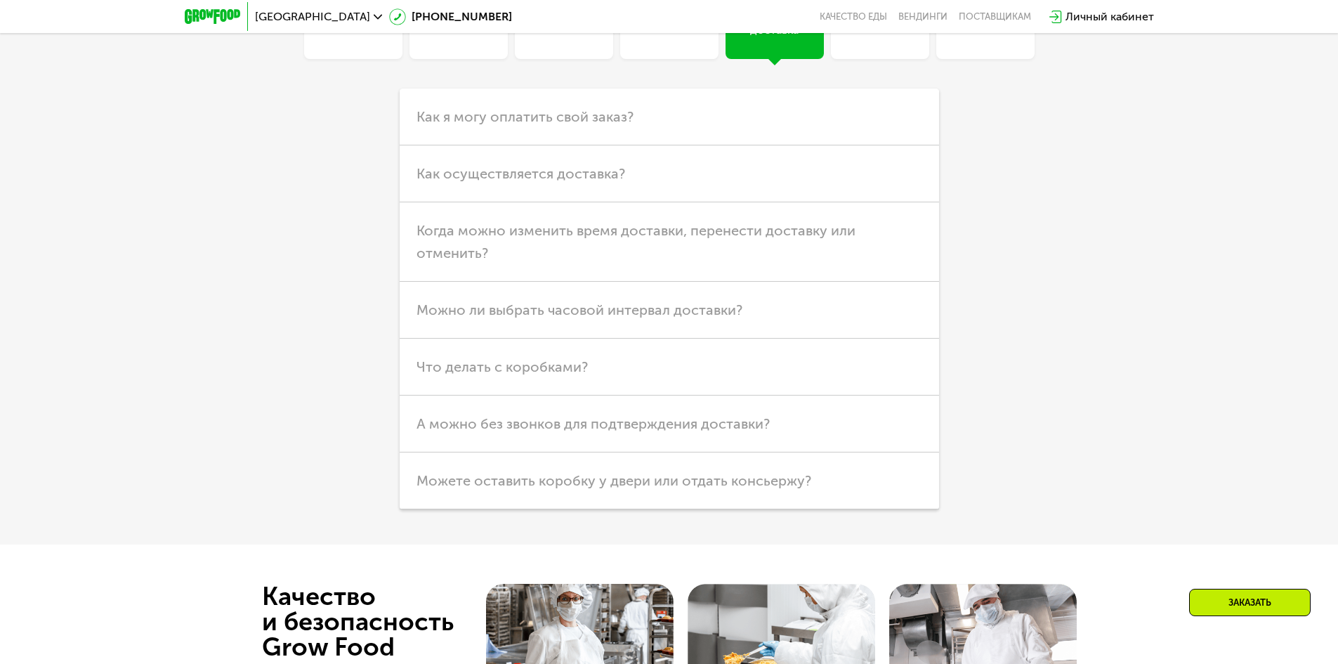
click at [785, 252] on h3 "Когда можно изменить время доставки, перенести доставку или отменить?" at bounding box center [670, 241] width 540 height 79
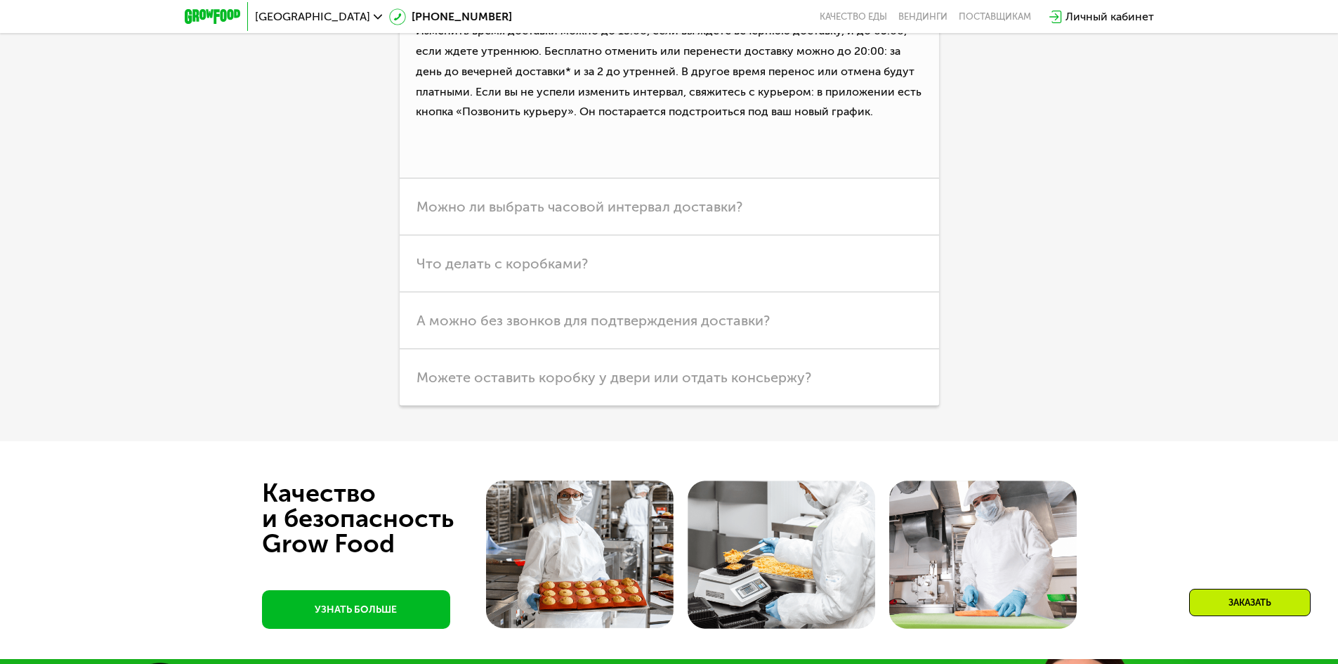
scroll to position [4236, 0]
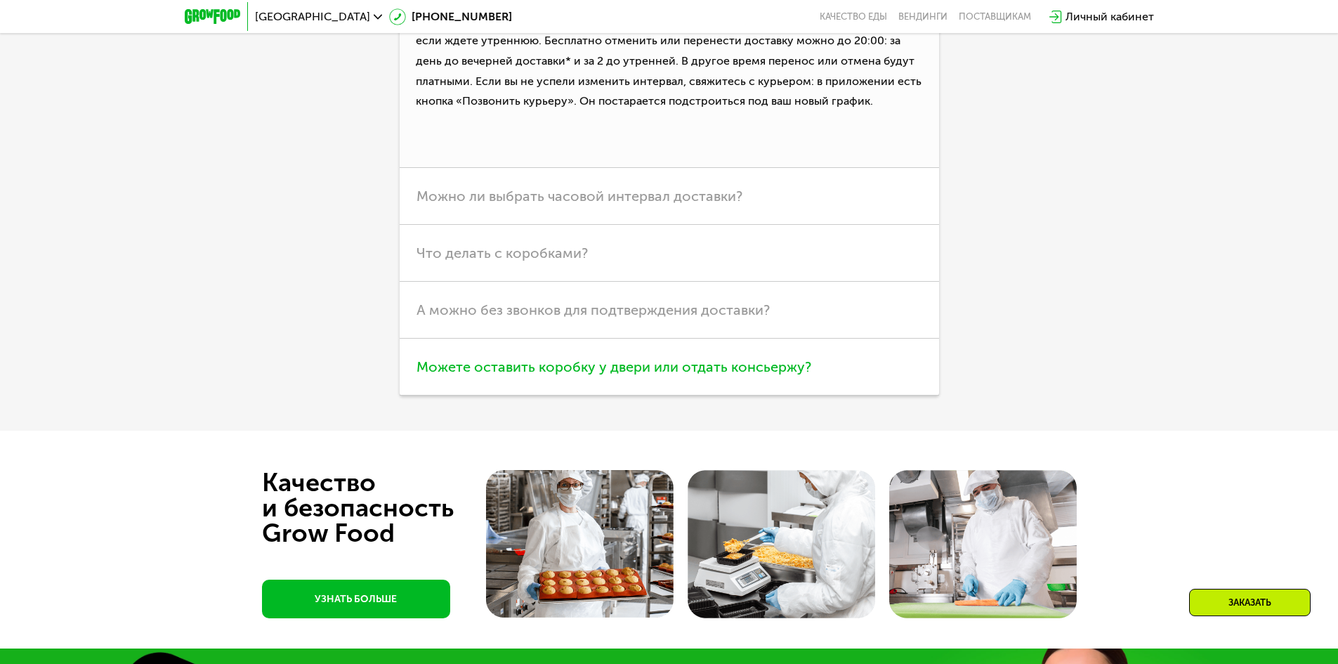
click at [582, 375] on span "Можете оставить коробку у двери или отдать консьержу?" at bounding box center [614, 366] width 395 height 17
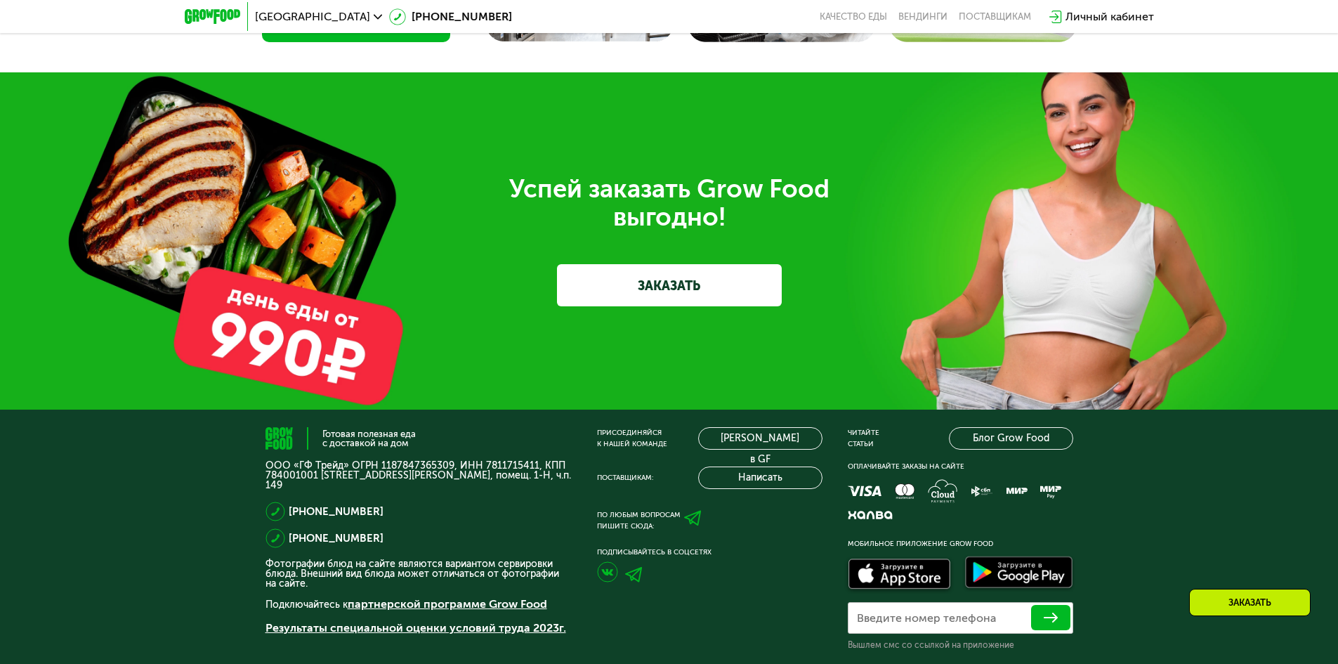
scroll to position [4798, 0]
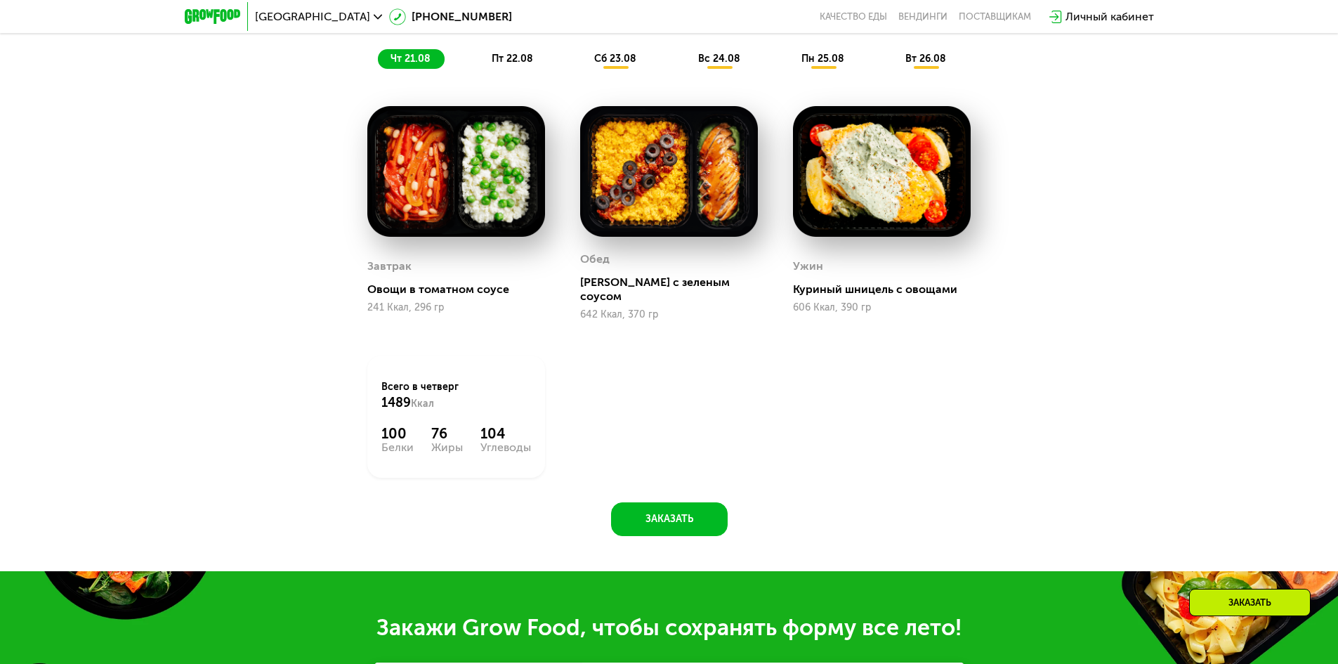
scroll to position [913, 0]
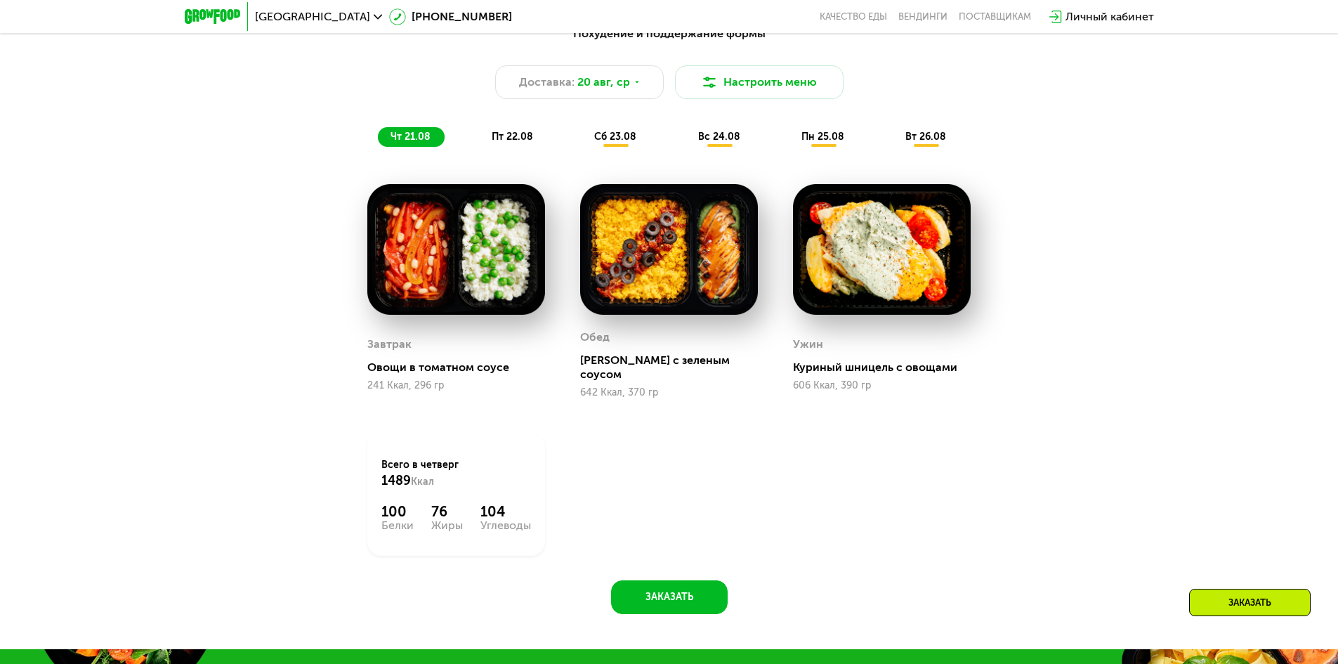
click at [467, 306] on img at bounding box center [456, 249] width 178 height 131
click at [582, 133] on div "пт 22.08" at bounding box center [616, 137] width 69 height 20
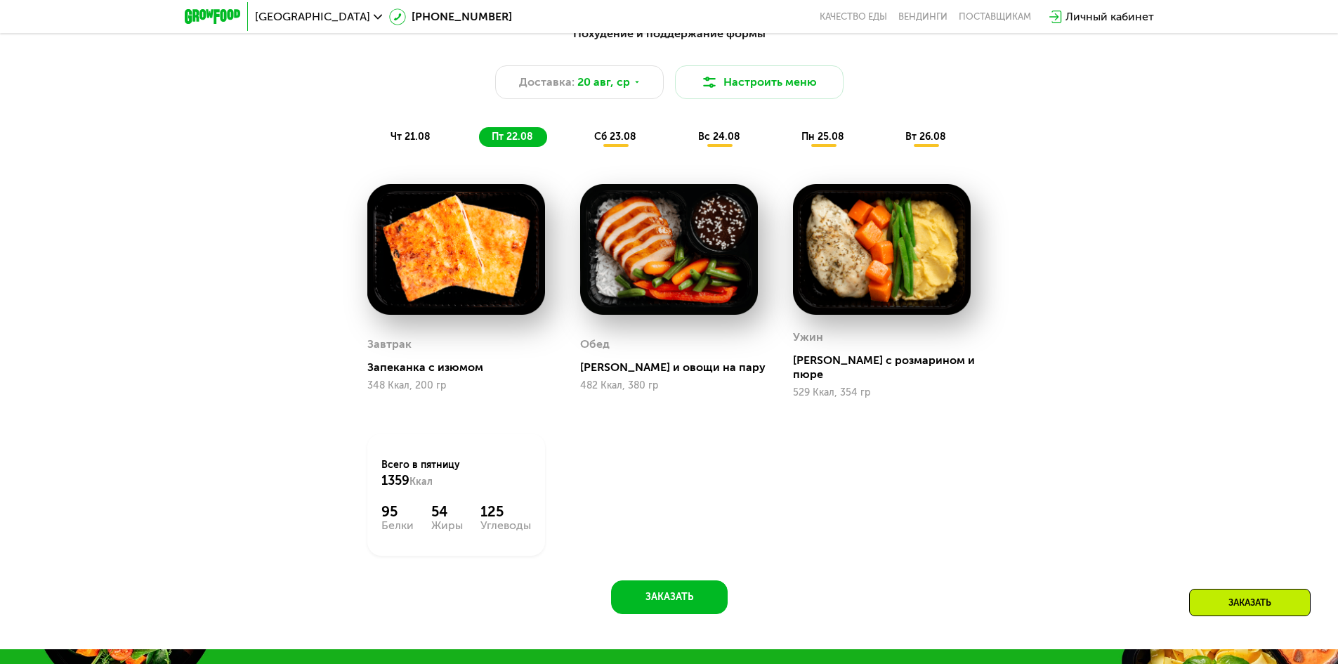
click at [686, 145] on div "сб 23.08" at bounding box center [720, 137] width 69 height 20
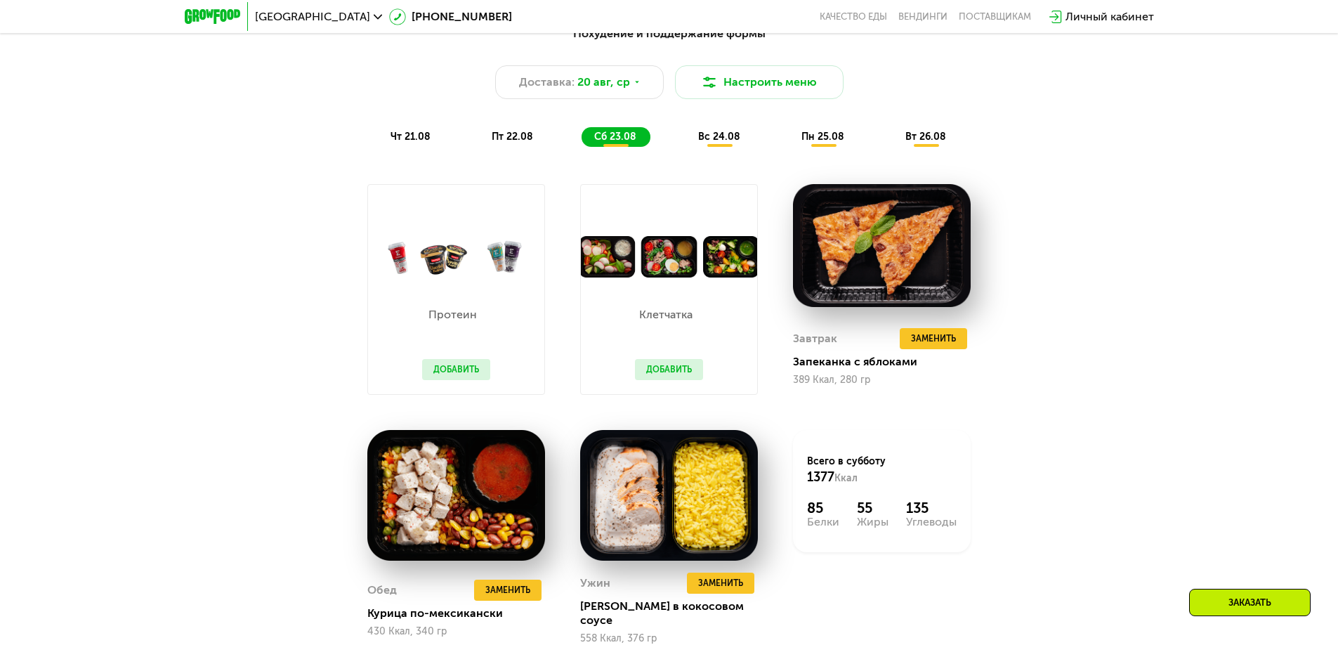
click at [451, 377] on button "Добавить" at bounding box center [456, 369] width 68 height 21
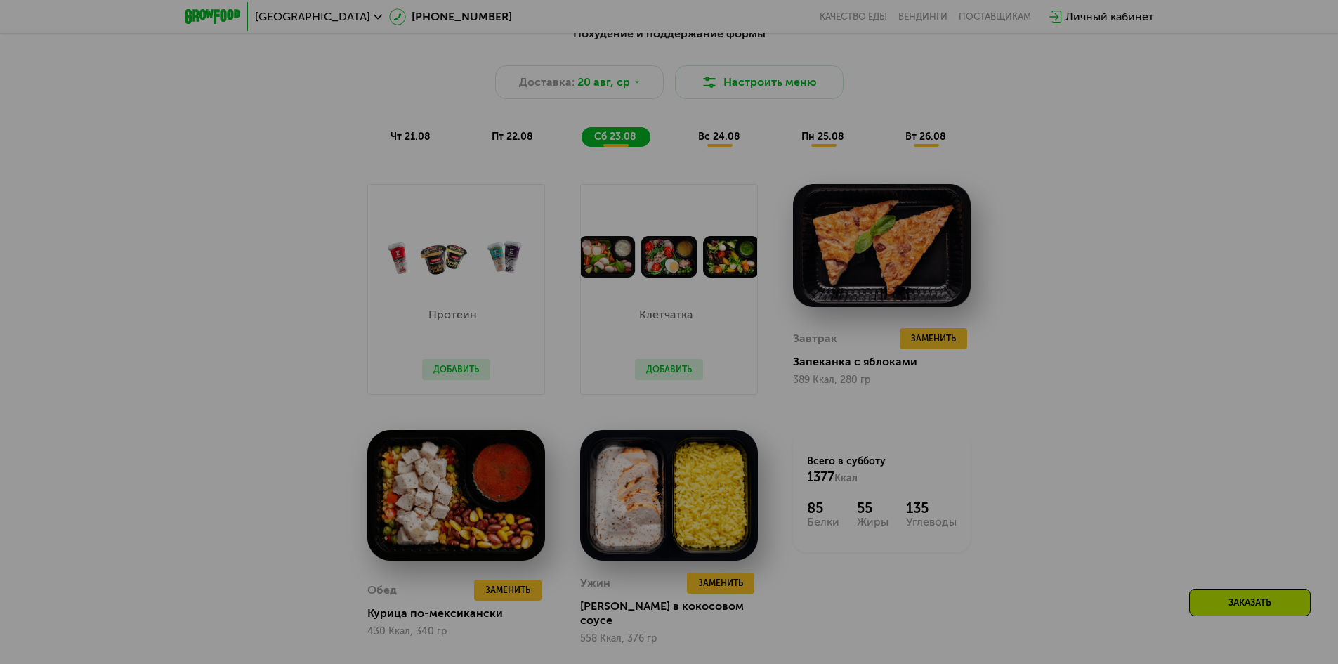
click at [471, 374] on div at bounding box center [669, 332] width 1338 height 664
click at [658, 372] on div at bounding box center [669, 332] width 1338 height 664
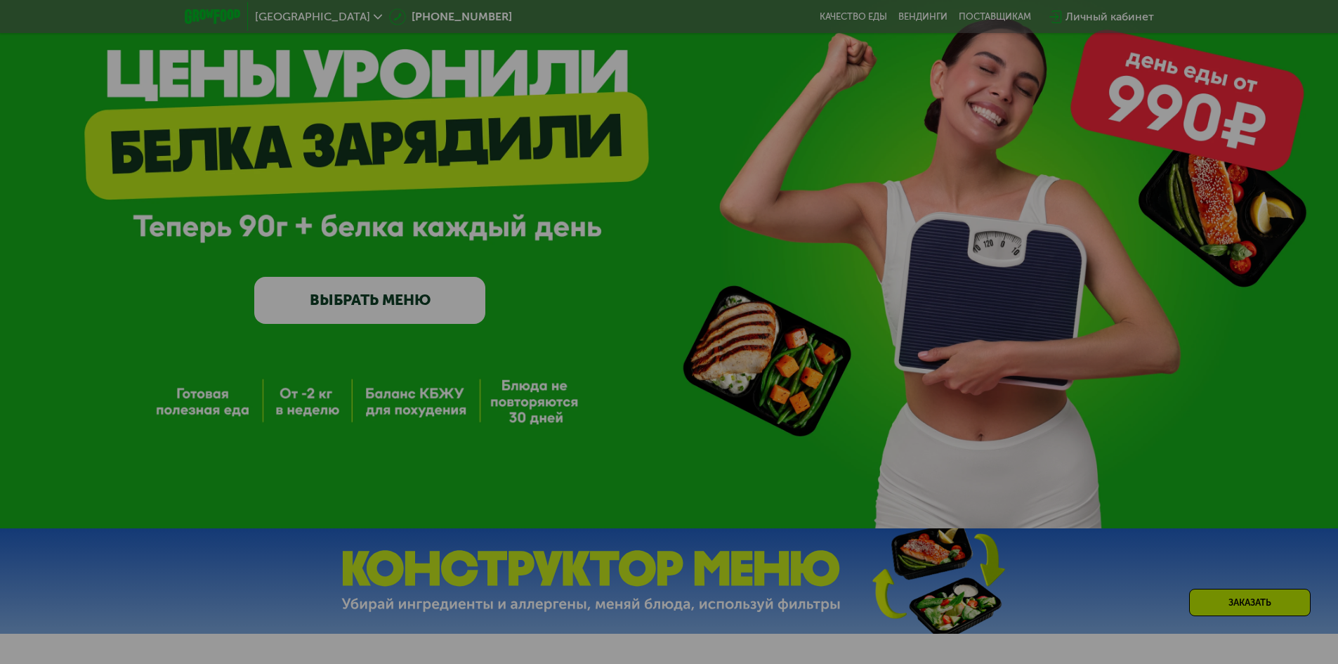
scroll to position [0, 0]
